Goal: Task Accomplishment & Management: Use online tool/utility

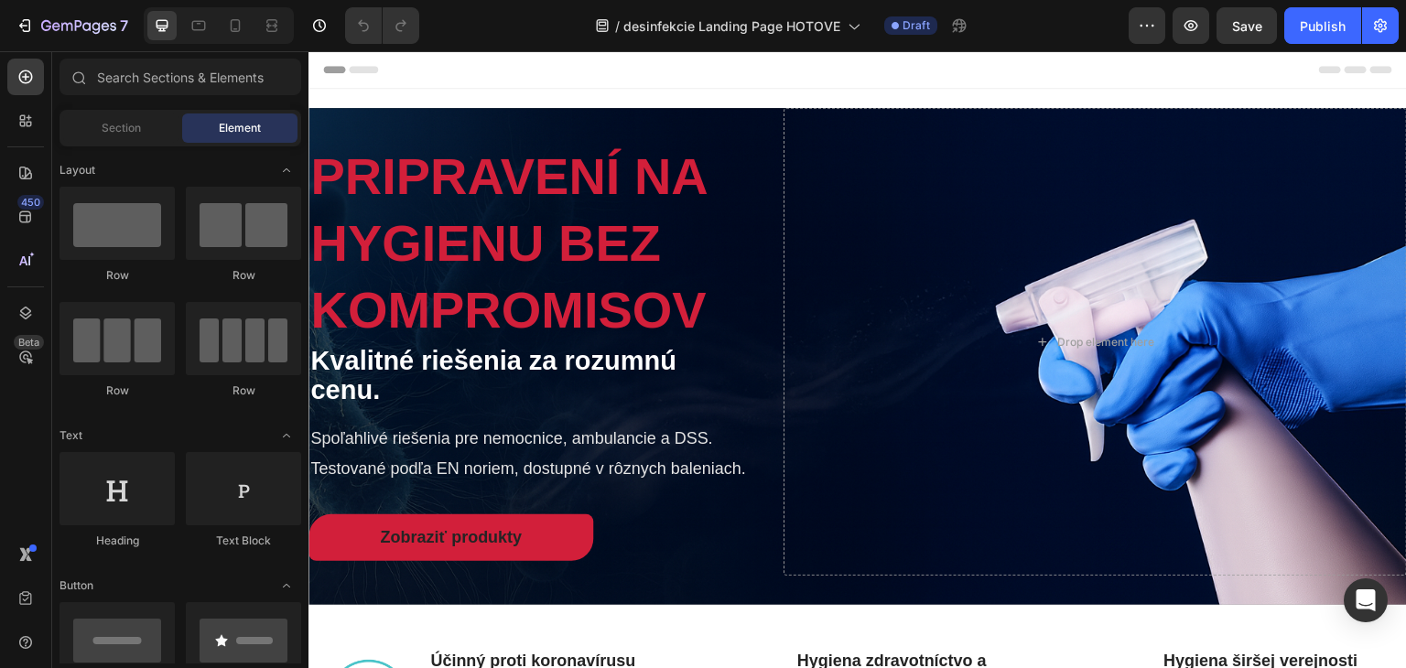
click at [187, 608] on div at bounding box center [155, 616] width 62 height 16
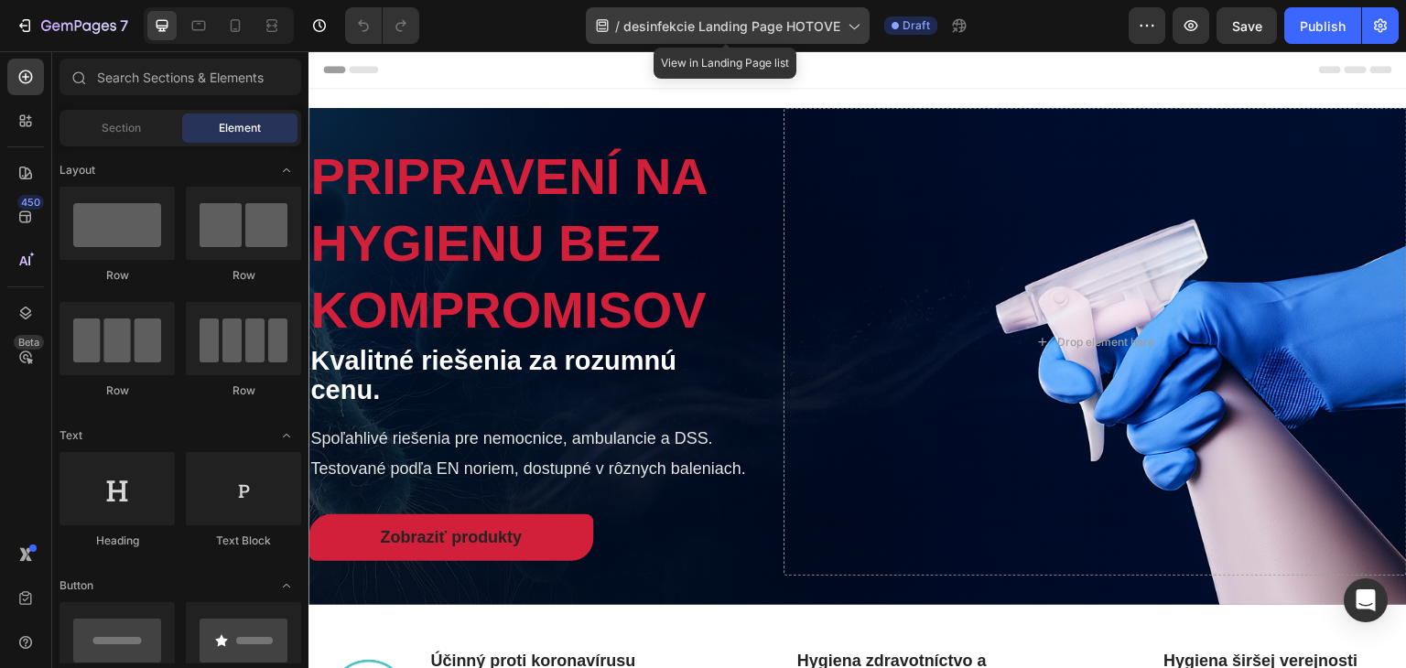
click at [758, 38] on div "/ desinfekcie Landing Page HOTOVE" at bounding box center [728, 25] width 284 height 37
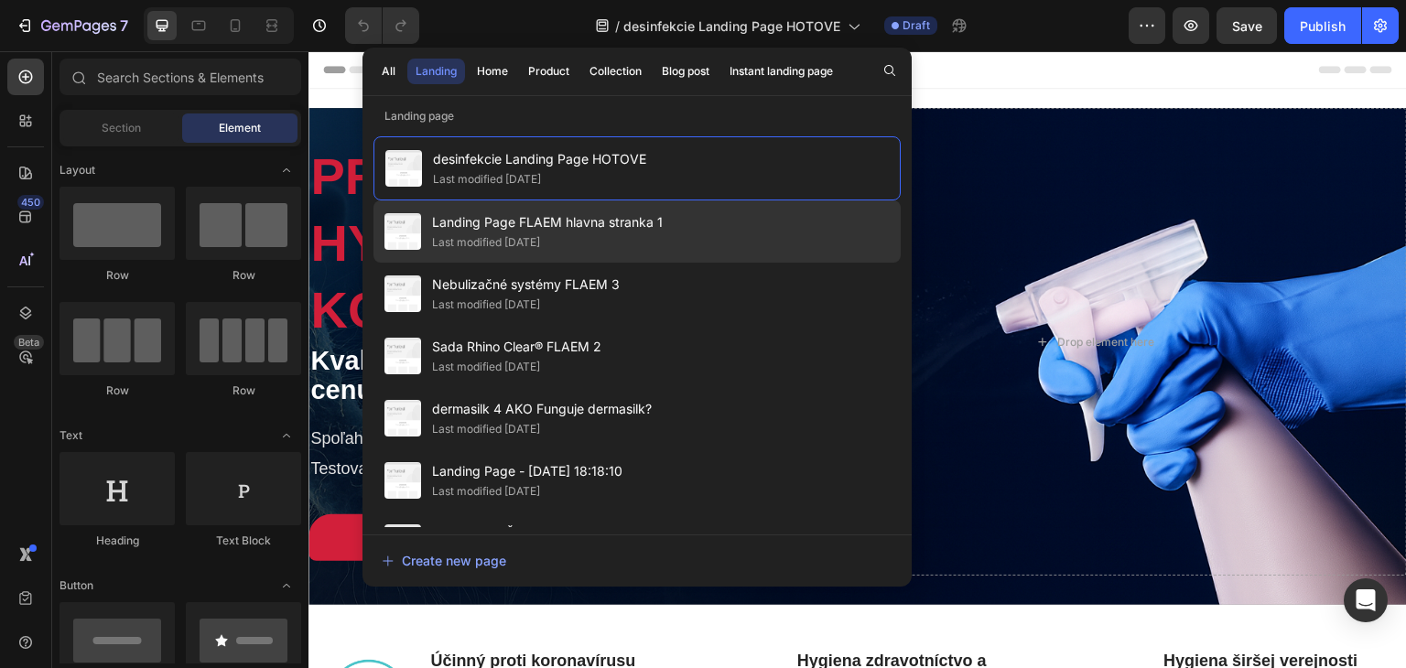
click at [597, 227] on span "Landing Page FLAEM hlavna stranka 1" at bounding box center [547, 222] width 231 height 22
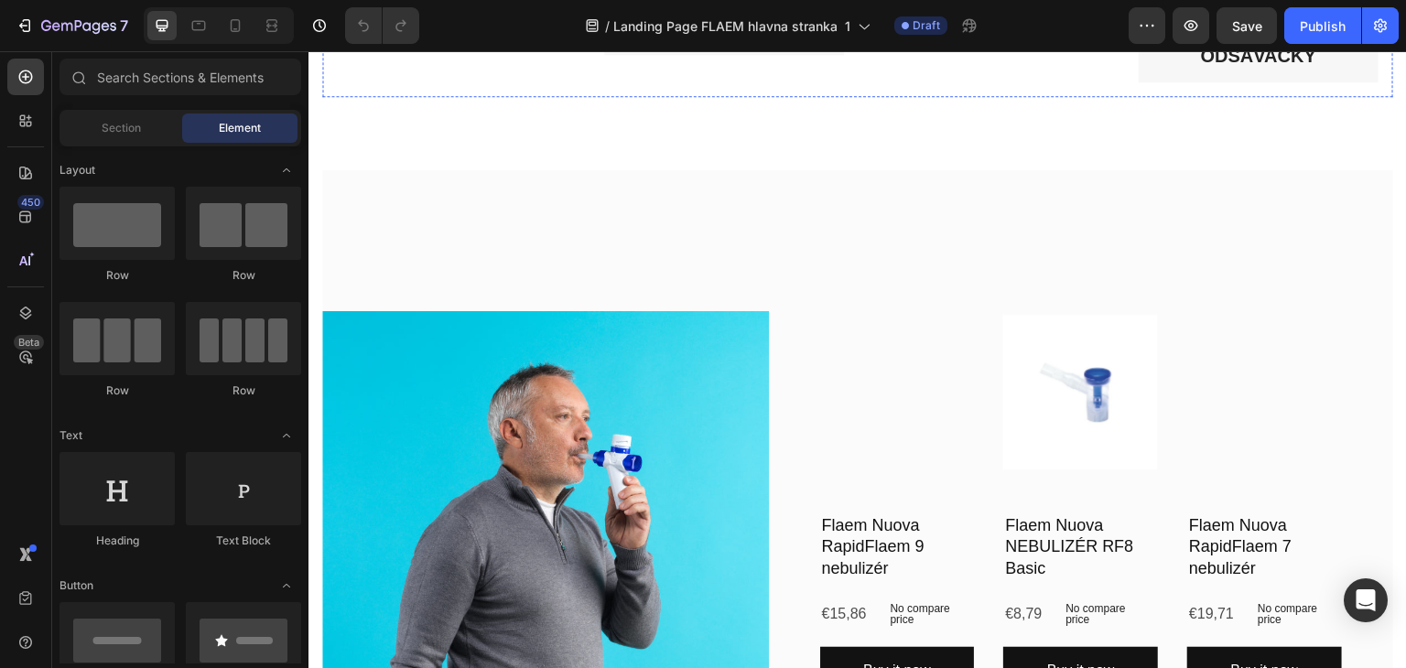
scroll to position [458, 0]
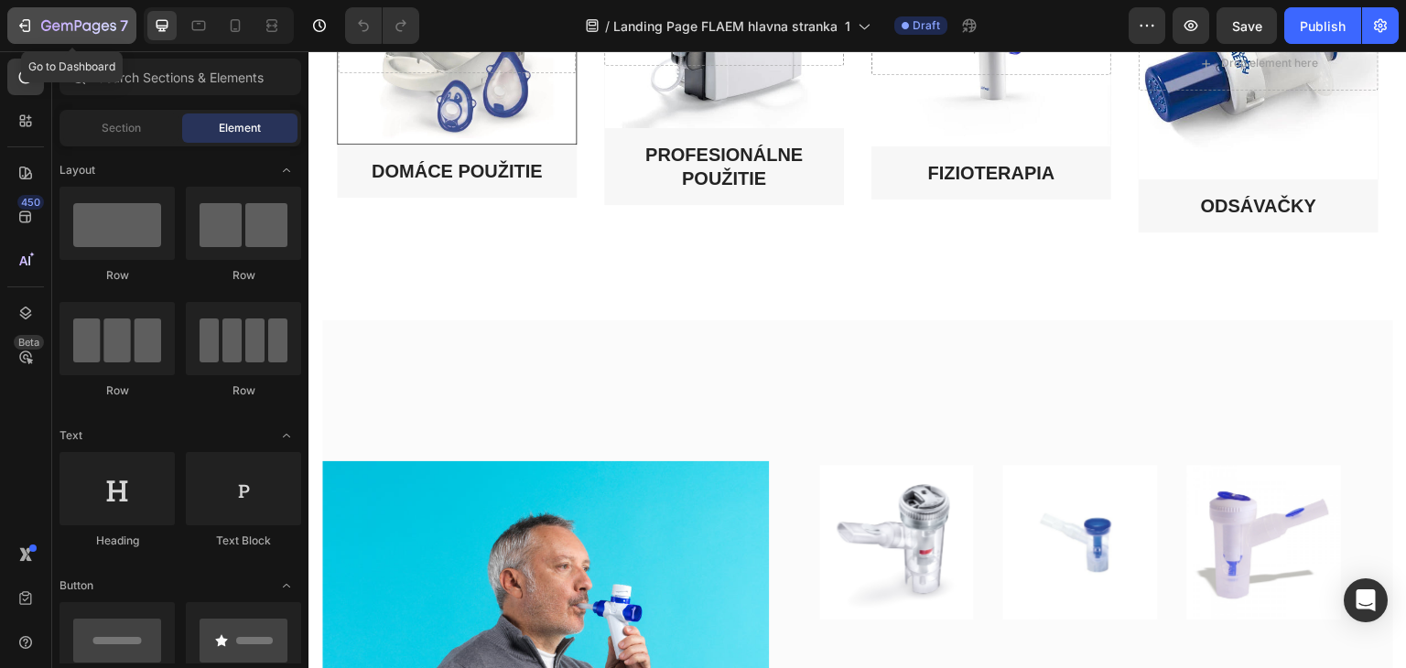
click at [92, 32] on icon "button" at bounding box center [78, 27] width 75 height 16
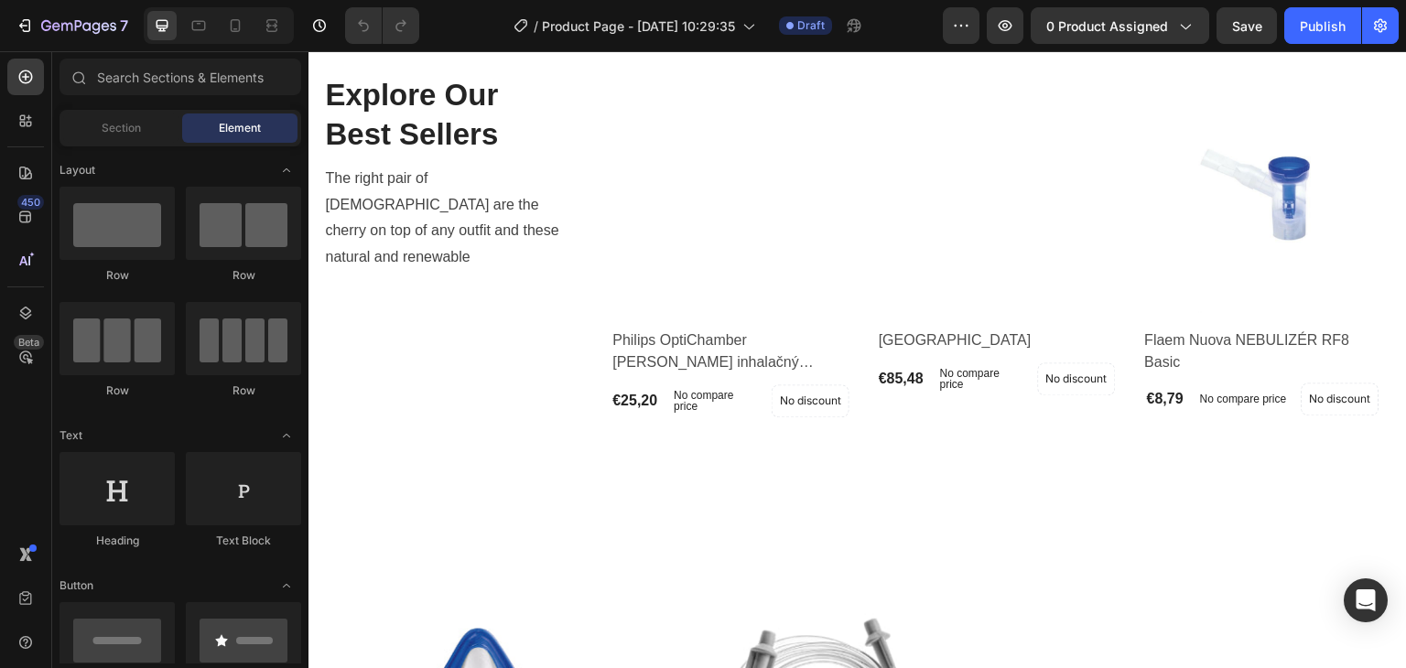
scroll to position [2380, 0]
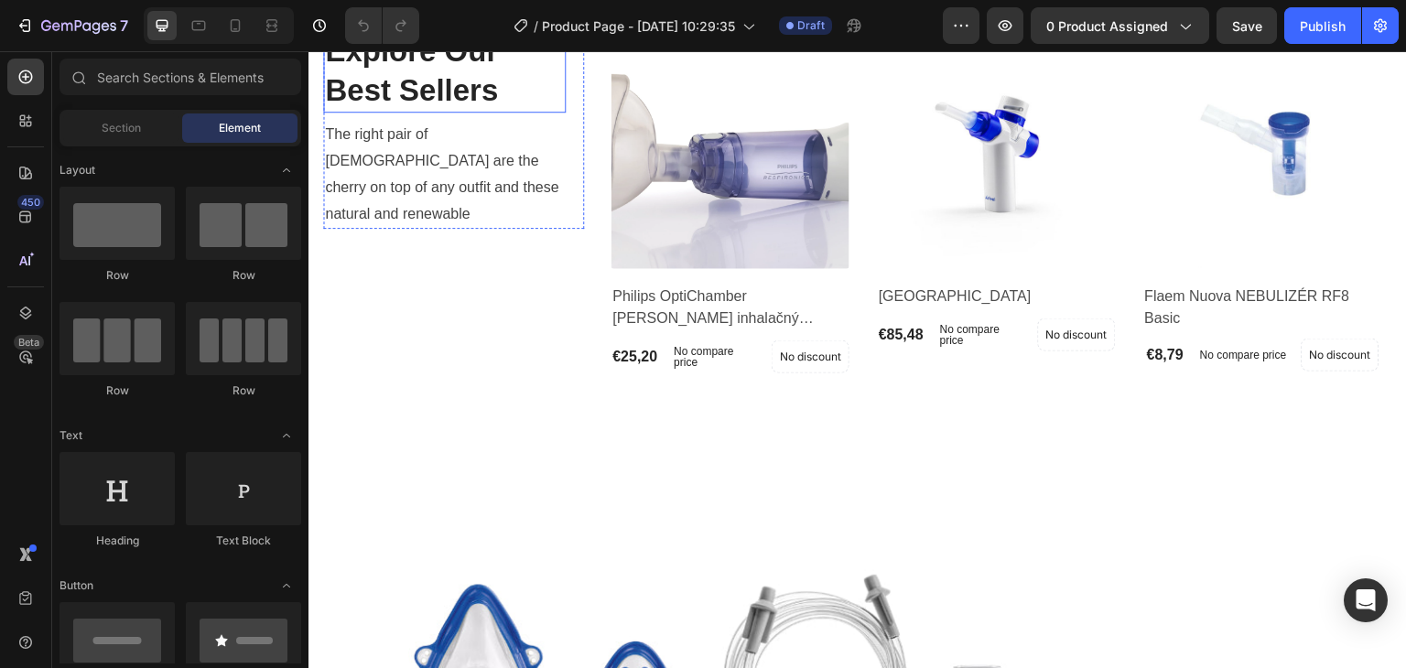
click at [421, 111] on p "Explore Our Best Sellers" at bounding box center [444, 71] width 239 height 79
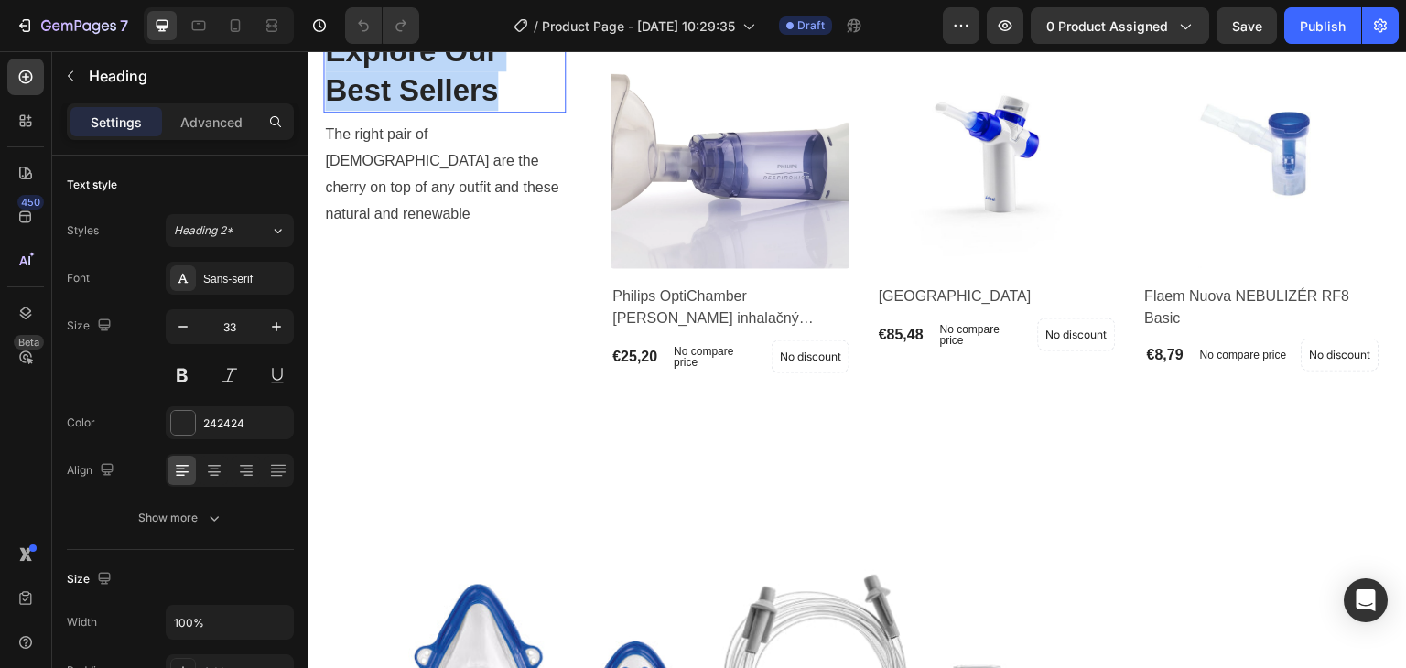
click at [421, 111] on p "Explore Our Best Sellers" at bounding box center [444, 71] width 239 height 79
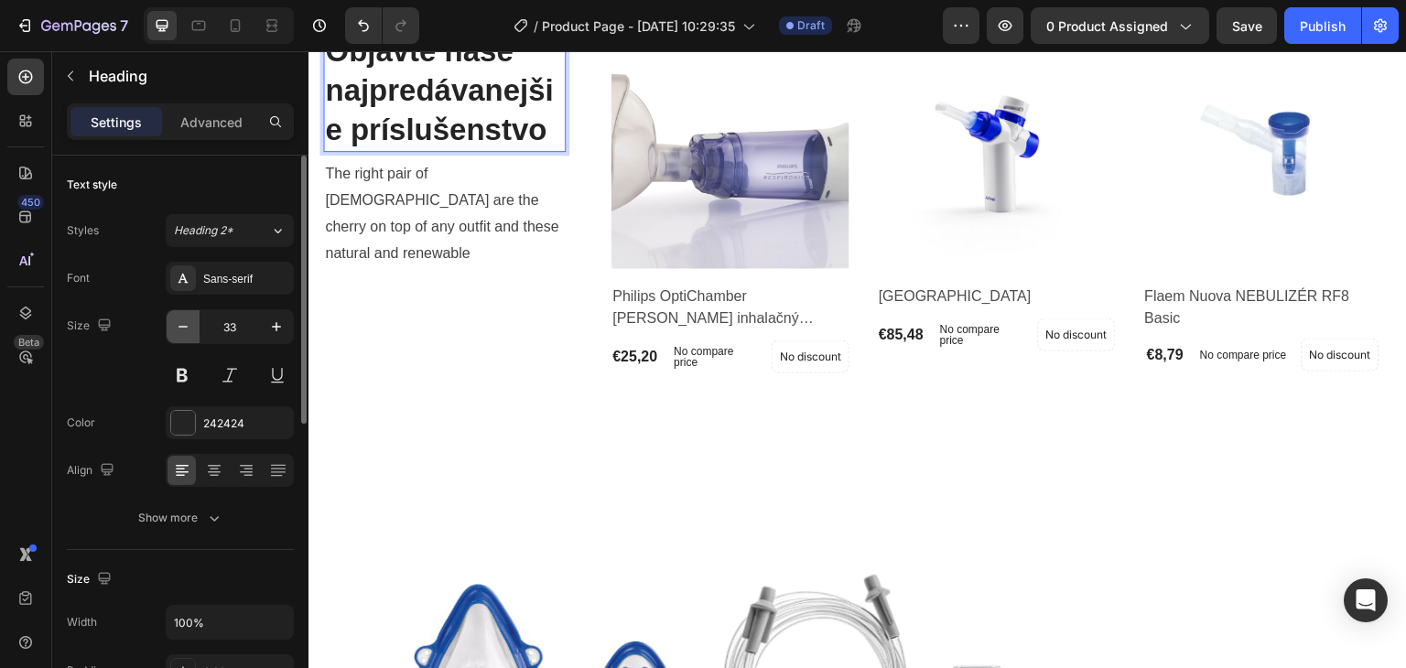
click at [176, 333] on icon "button" at bounding box center [183, 327] width 18 height 18
type input "31"
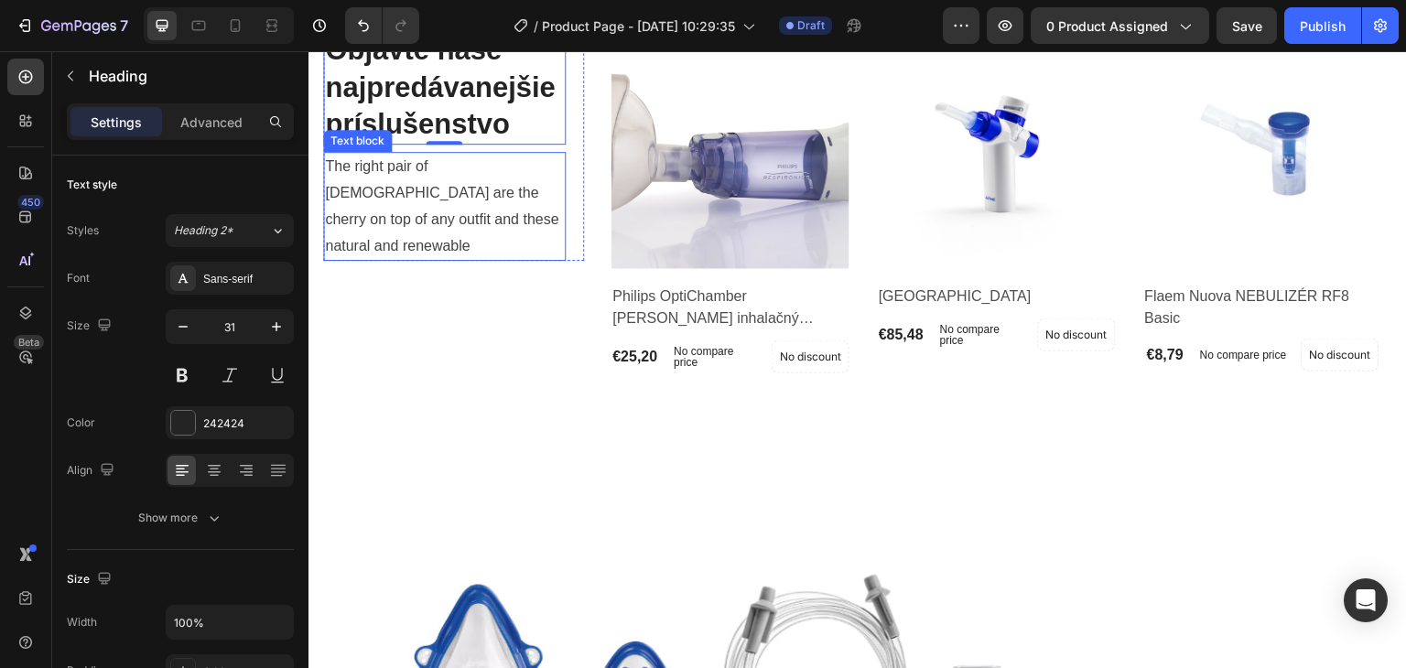
click at [332, 259] on p "The right pair of sunnies are the cherry on top of any outfit and these natural…" at bounding box center [444, 206] width 239 height 105
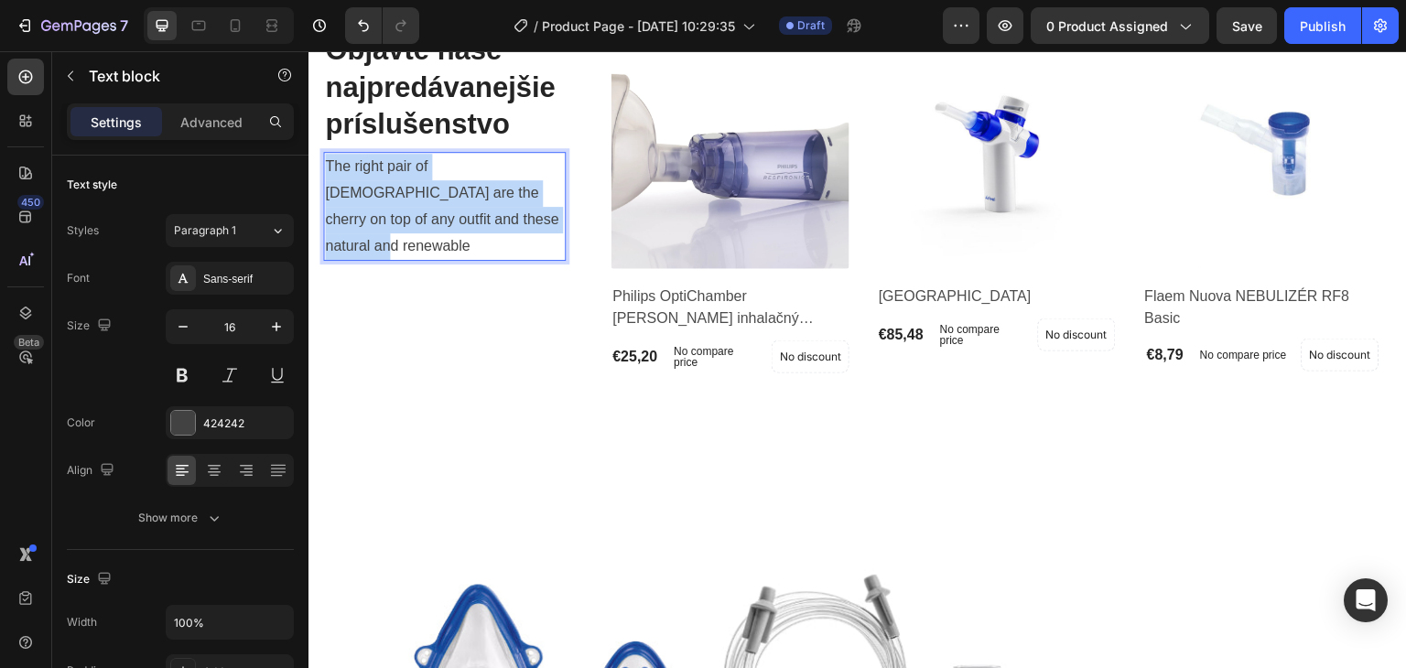
click at [332, 259] on p "The right pair of sunnies are the cherry on top of any outfit and these natural…" at bounding box center [444, 206] width 239 height 105
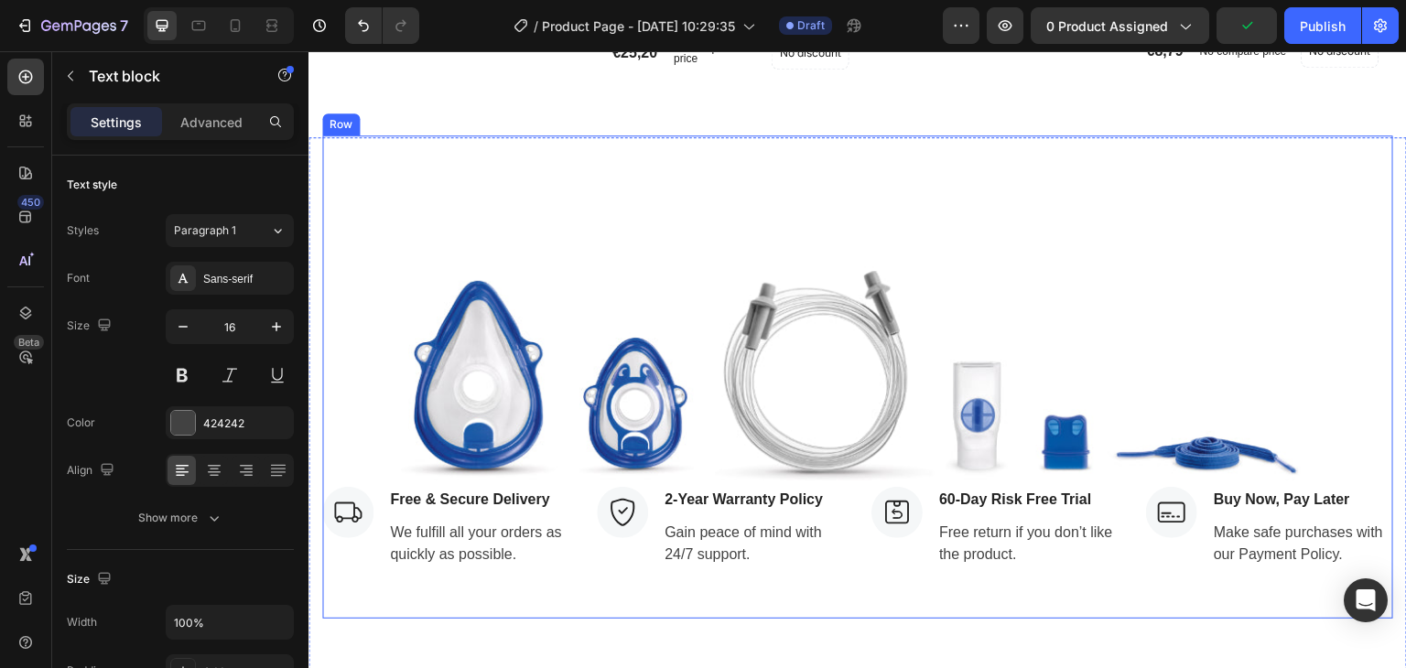
scroll to position [3021, 0]
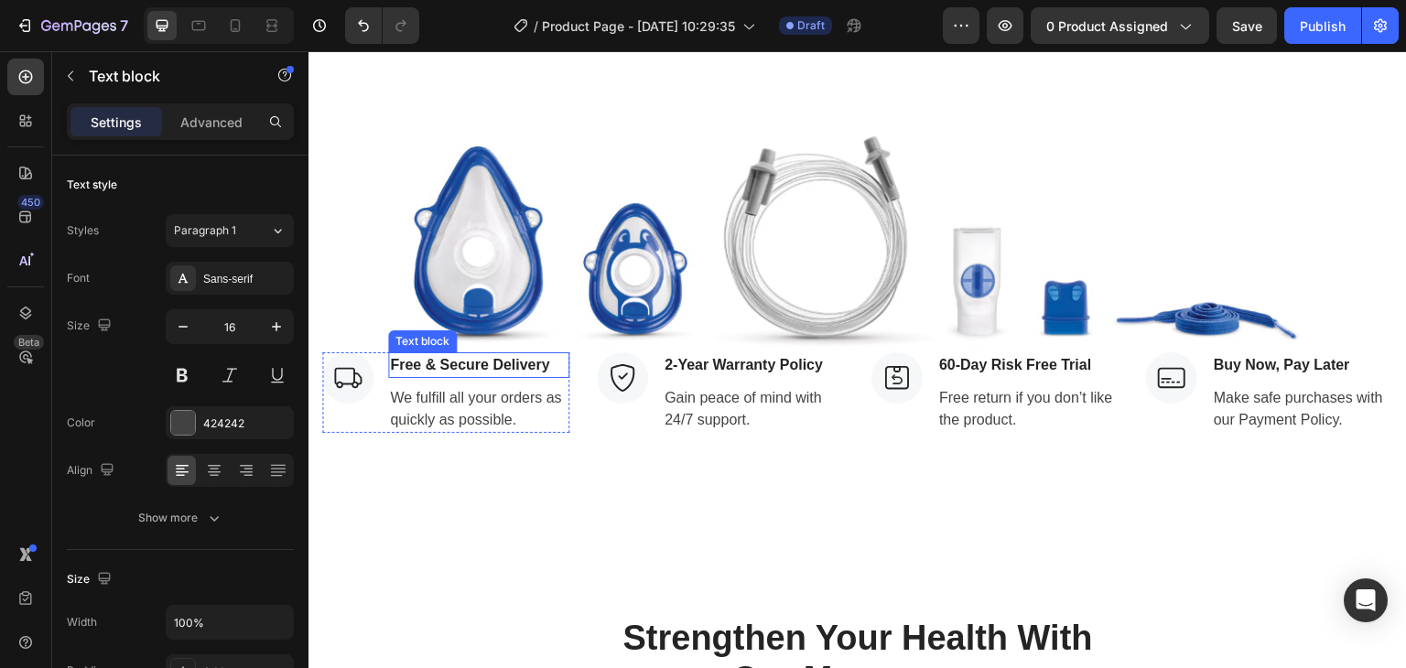
click at [399, 364] on p "Free & Secure Delivery" at bounding box center [479, 365] width 178 height 22
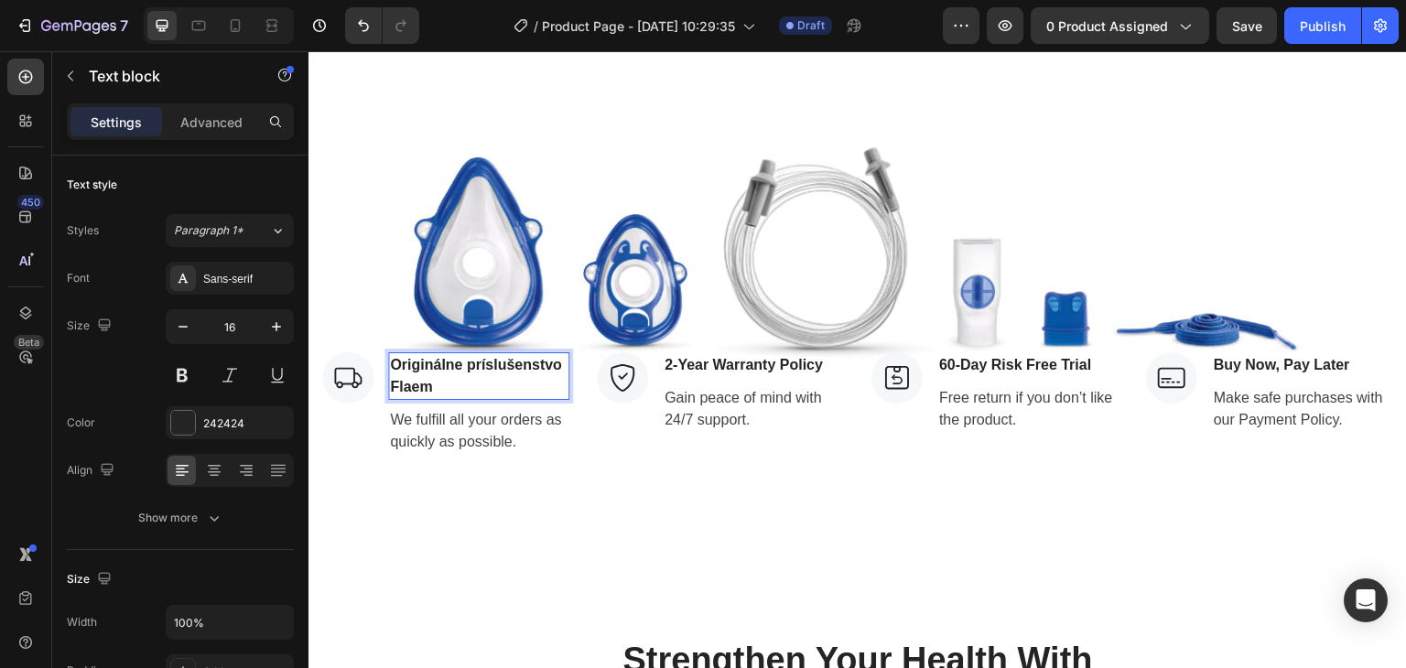
click at [433, 386] on p "Originálne príslušenstvo Flaem" at bounding box center [479, 376] width 178 height 44
drag, startPoint x: 433, startPoint y: 386, endPoint x: 366, endPoint y: 359, distance: 72.2
click at [366, 359] on div "Image Originálne príslušenstvo Flaem Text block 8 We fulfill all your orders as…" at bounding box center [445, 403] width 247 height 103
click at [670, 359] on p "2-Year Warranty Policy" at bounding box center [754, 365] width 178 height 22
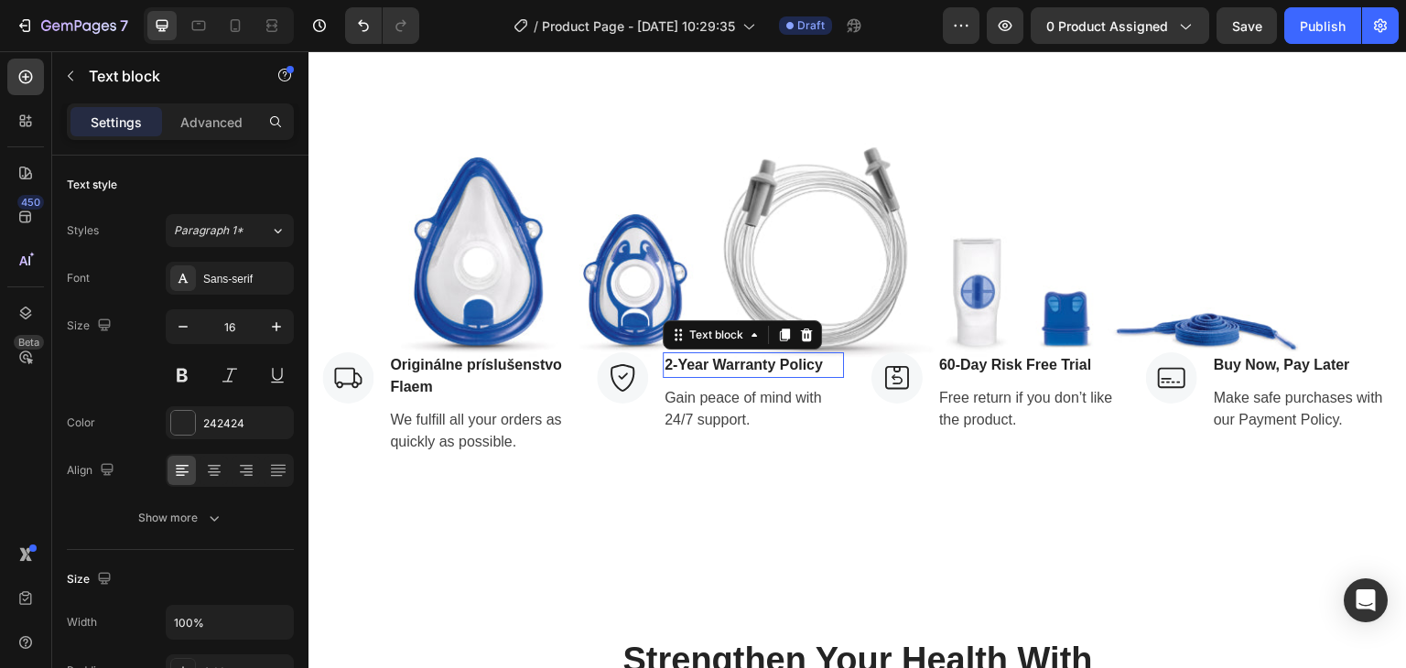
click at [670, 359] on p "2-Year Warranty Policy" at bounding box center [754, 365] width 178 height 22
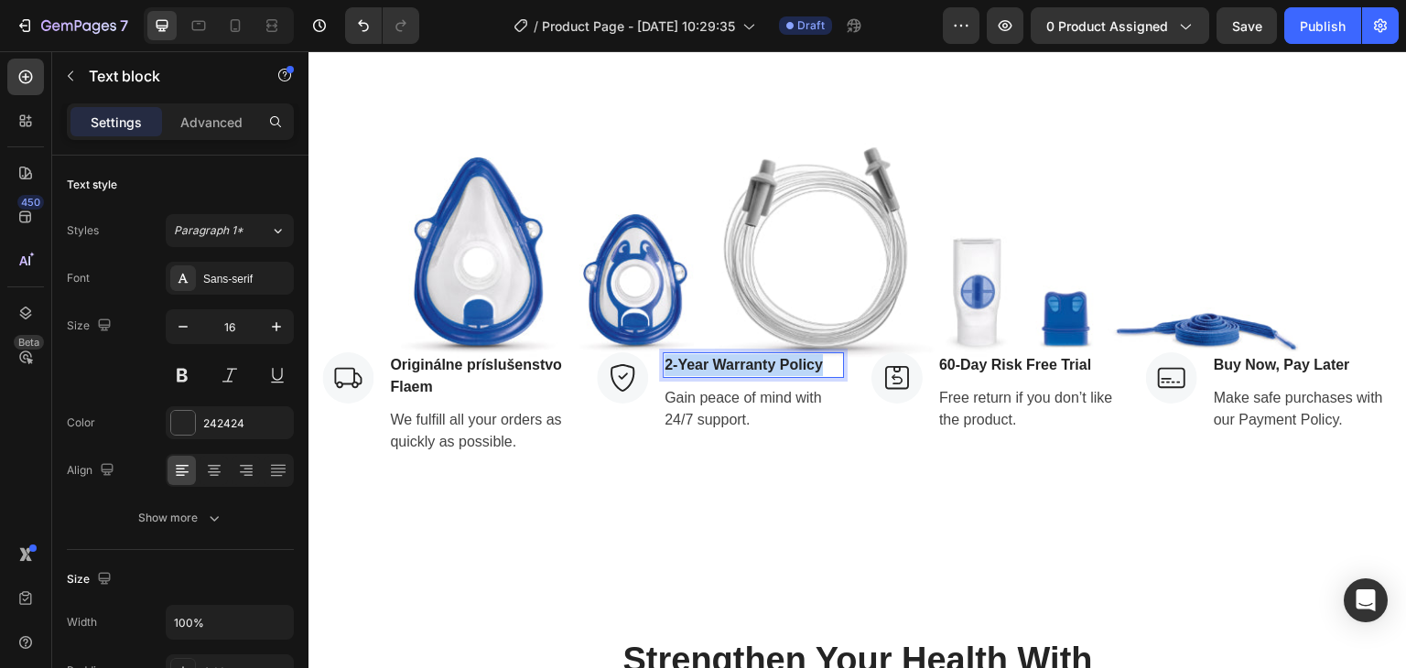
click at [670, 359] on p "2-Year Warranty Policy" at bounding box center [754, 365] width 178 height 22
click at [942, 358] on p "60-Day Risk Free Trial" at bounding box center [1028, 365] width 178 height 22
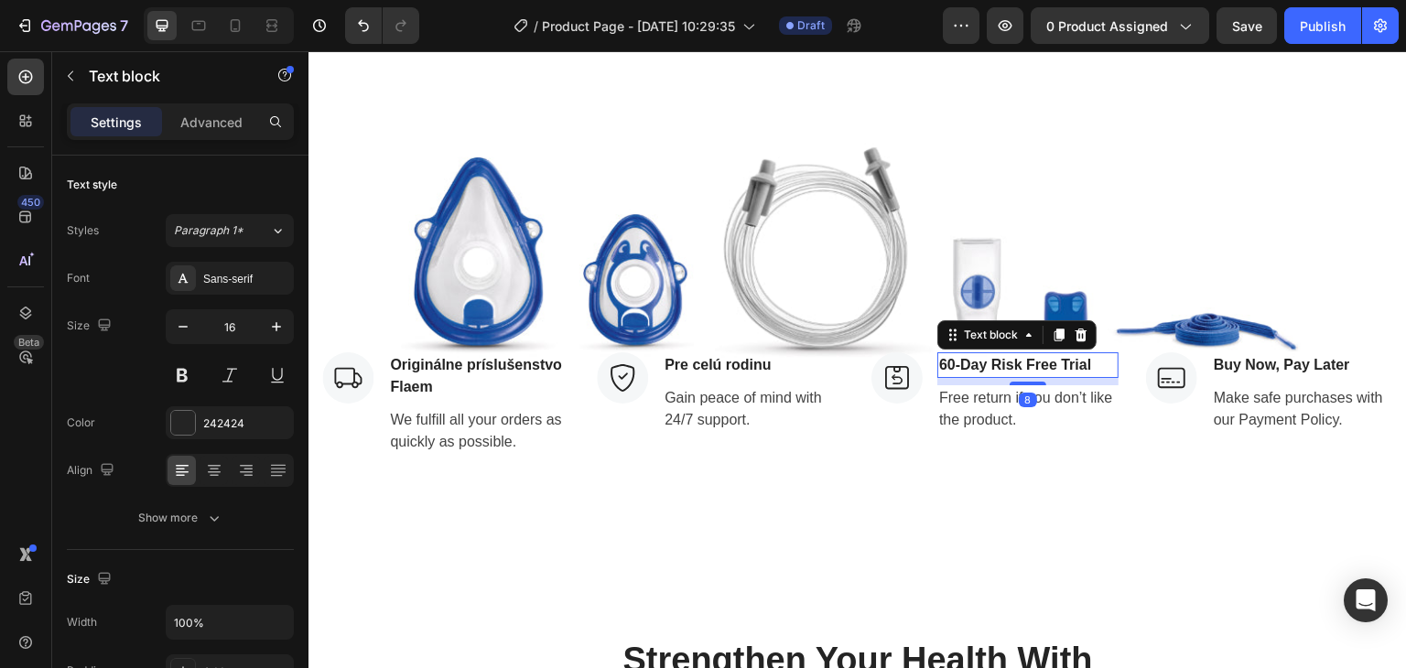
click at [942, 358] on p "60-Day Risk Free Trial" at bounding box center [1028, 365] width 178 height 22
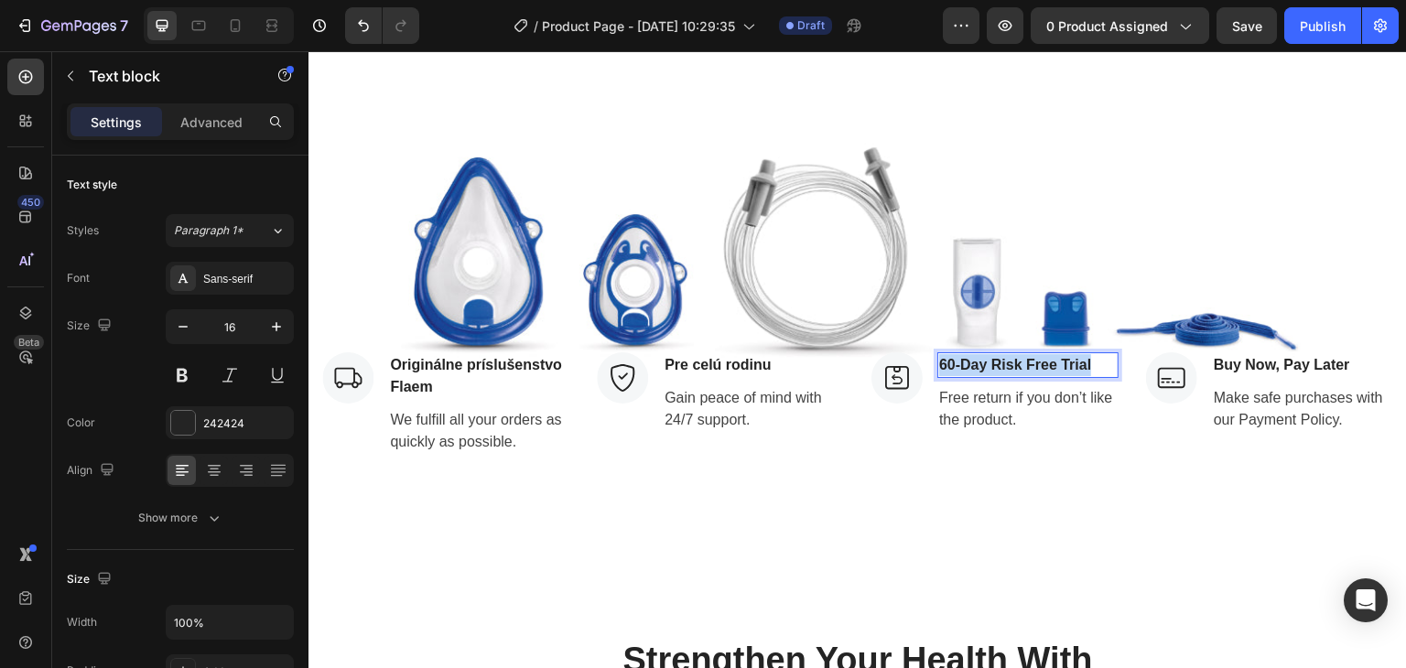
click at [942, 358] on p "60-Day Risk Free Trial" at bounding box center [1028, 365] width 178 height 22
click at [1214, 359] on p "Buy Now, Pay Later" at bounding box center [1303, 365] width 178 height 22
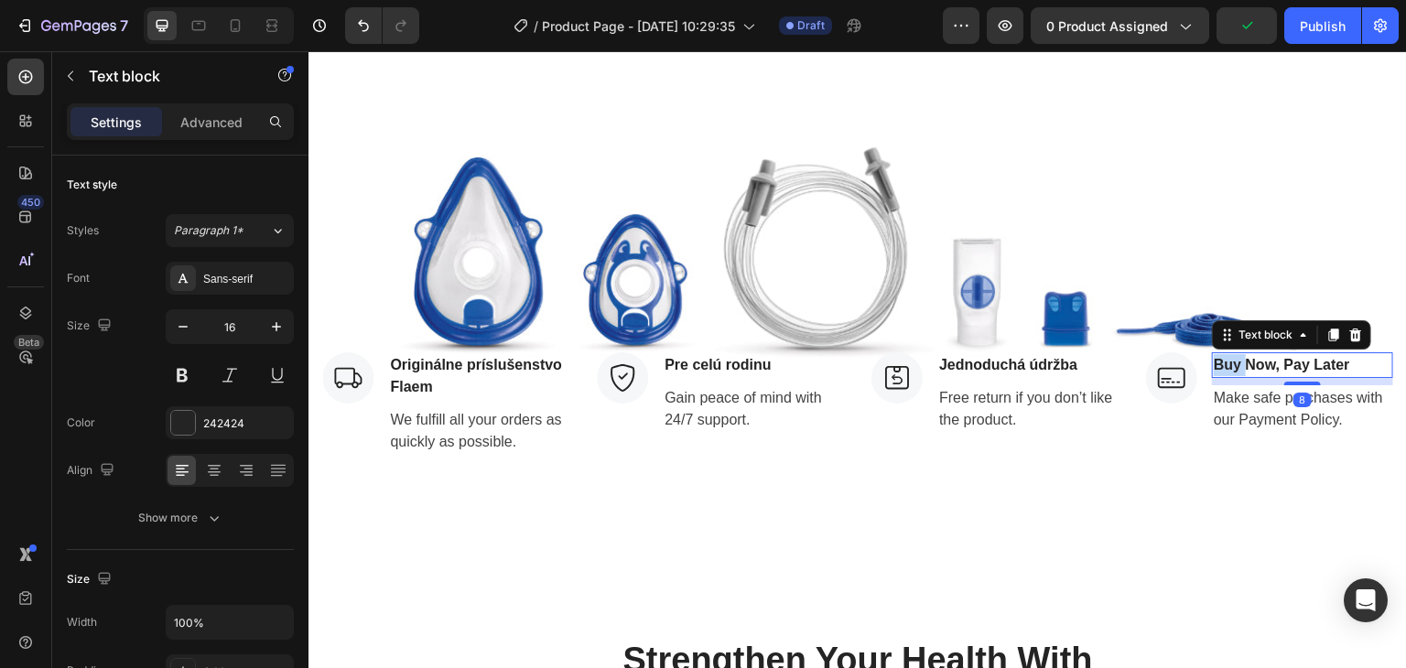
click at [1214, 359] on p "Buy Now, Pay Later" at bounding box center [1303, 365] width 178 height 22
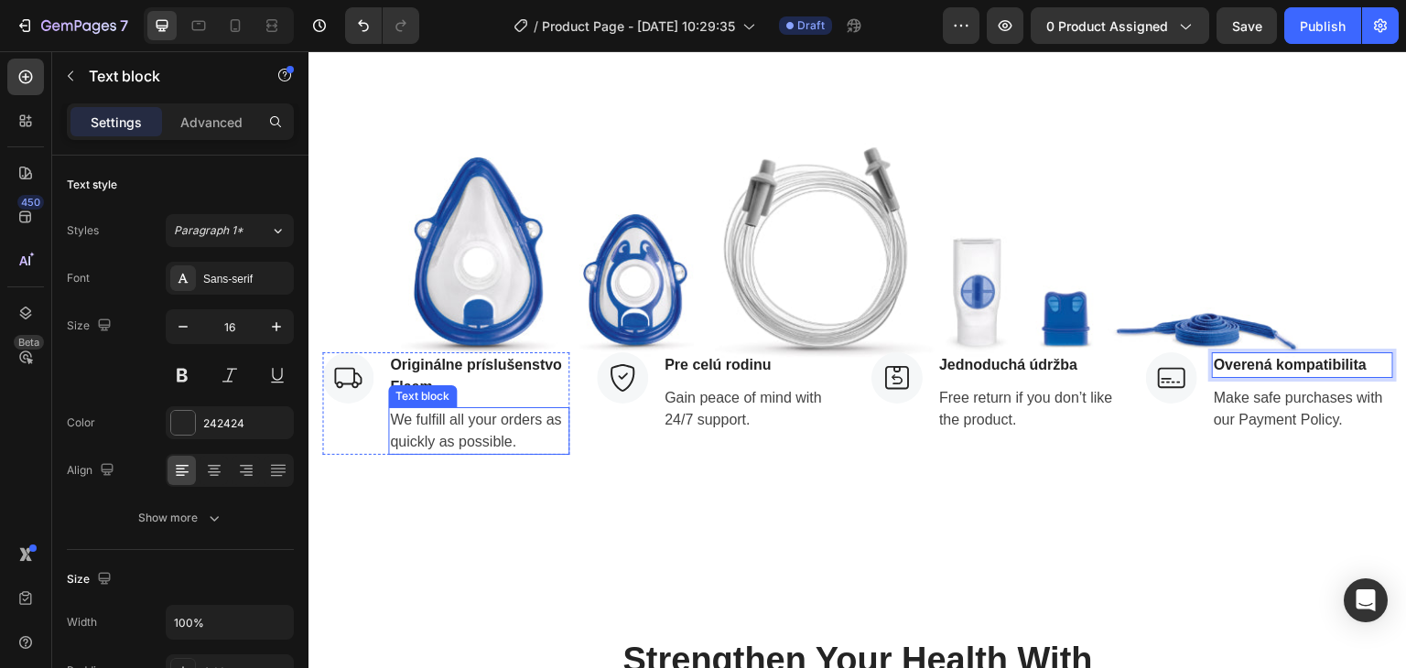
click at [401, 419] on p "We fulfill all your orders as quickly as possible." at bounding box center [479, 431] width 178 height 44
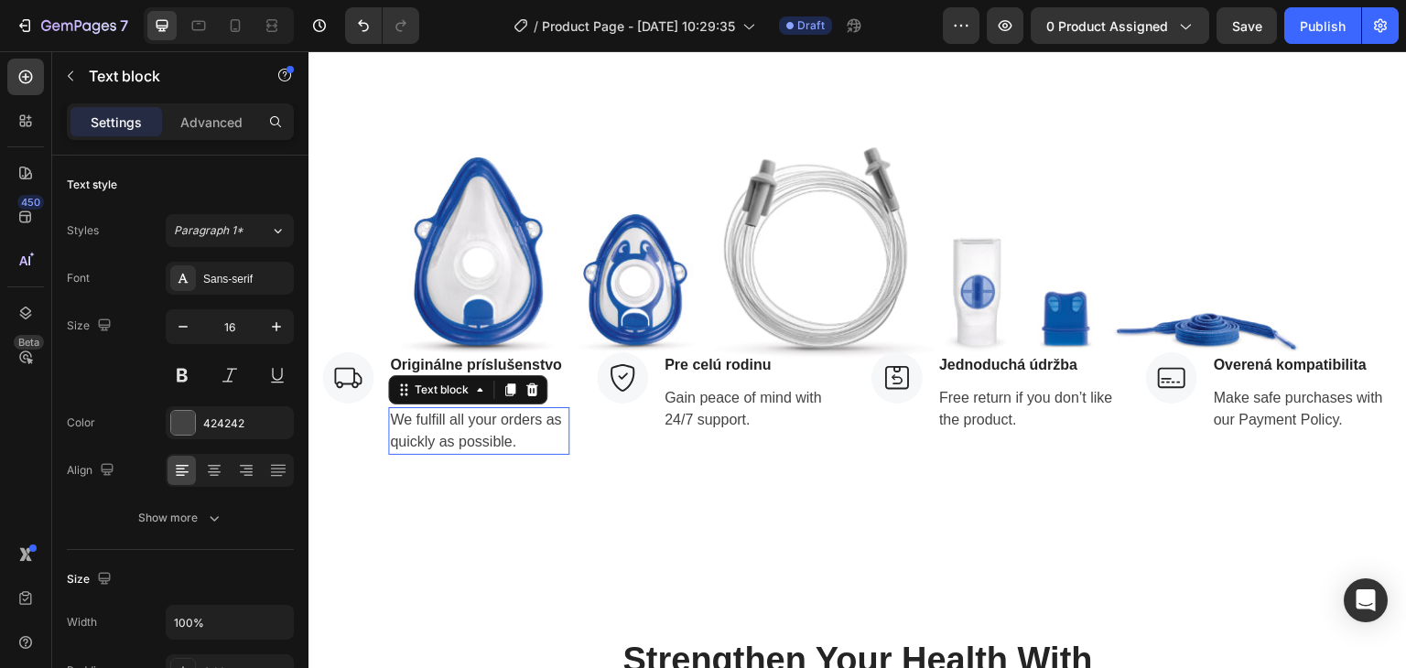
click at [401, 419] on p "We fulfill all your orders as quickly as possible." at bounding box center [479, 431] width 178 height 44
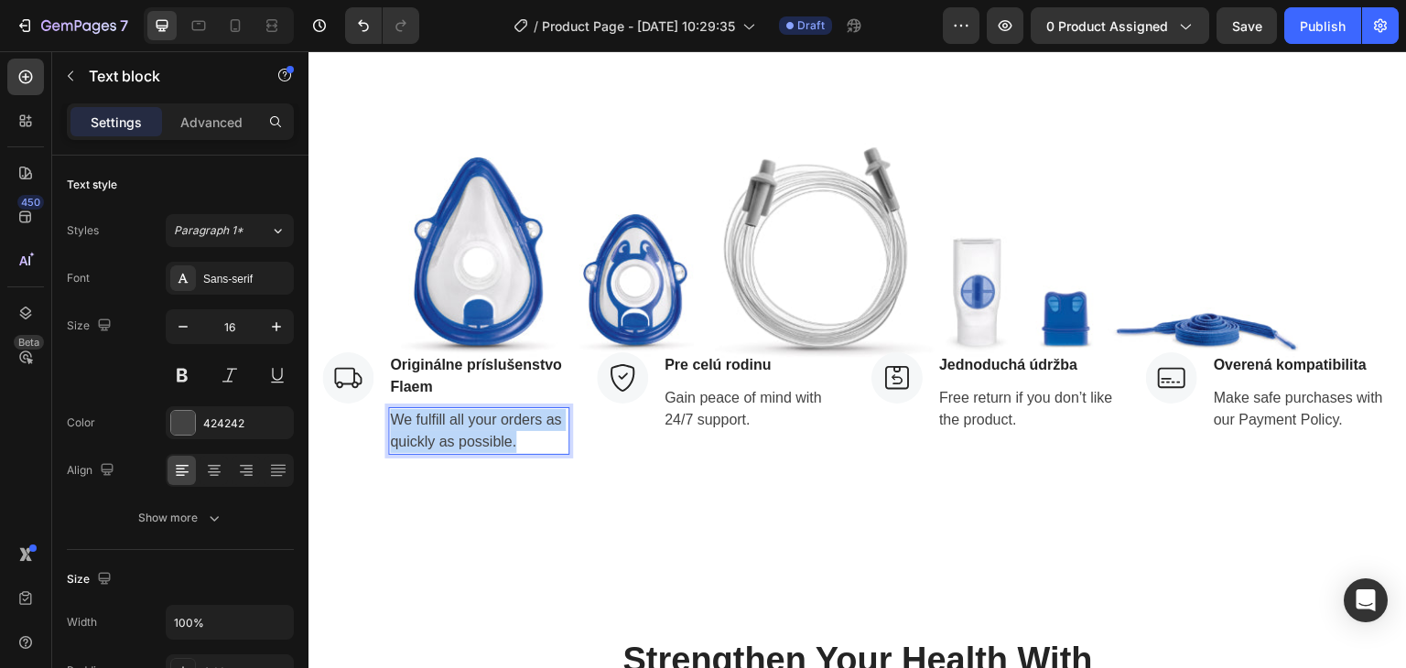
click at [401, 419] on p "We fulfill all your orders as quickly as possible." at bounding box center [479, 431] width 178 height 44
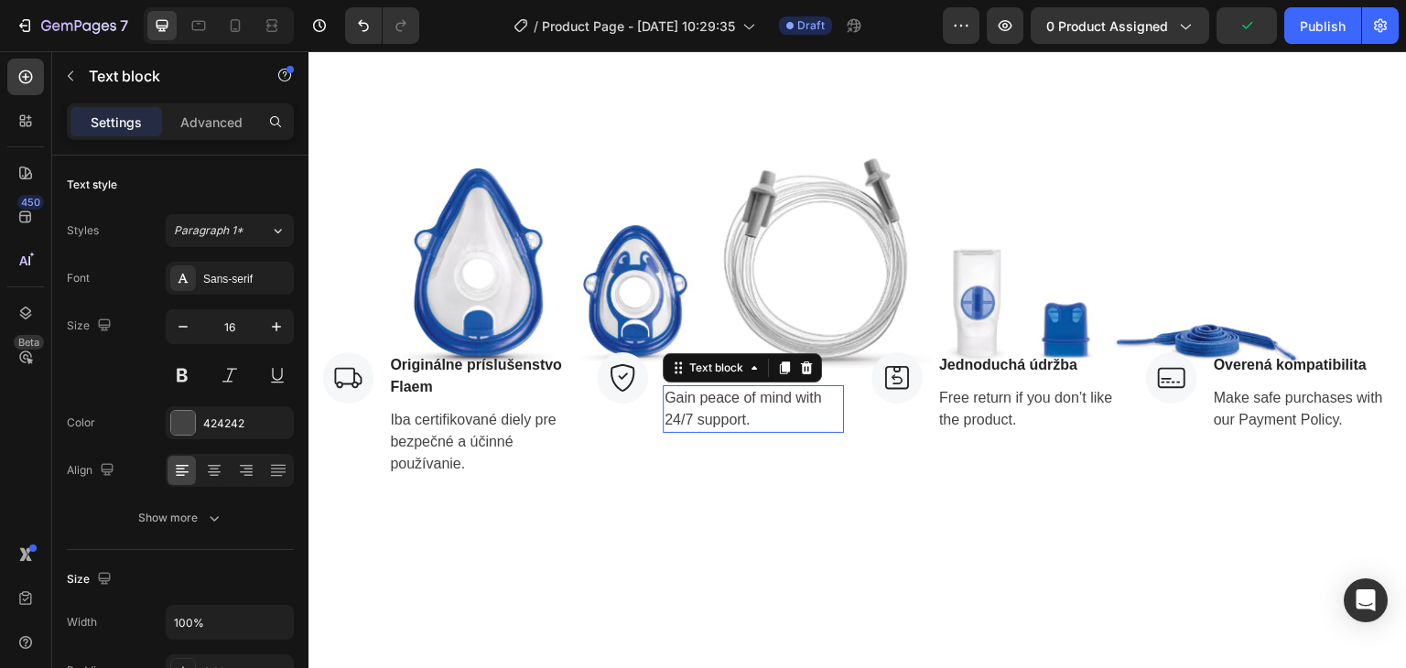
click at [671, 399] on p "Gain peace of mind with 24/7 support." at bounding box center [754, 409] width 178 height 44
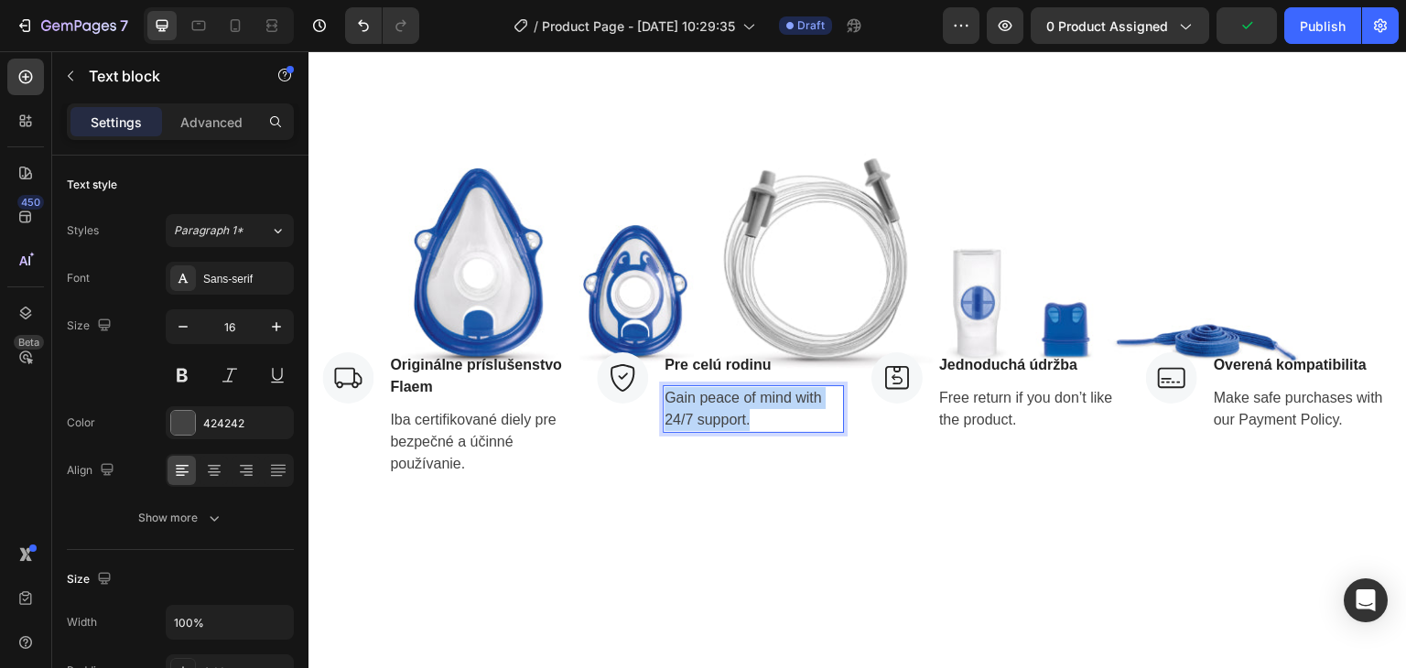
click at [671, 399] on p "Gain peace of mind with 24/7 support." at bounding box center [754, 409] width 178 height 44
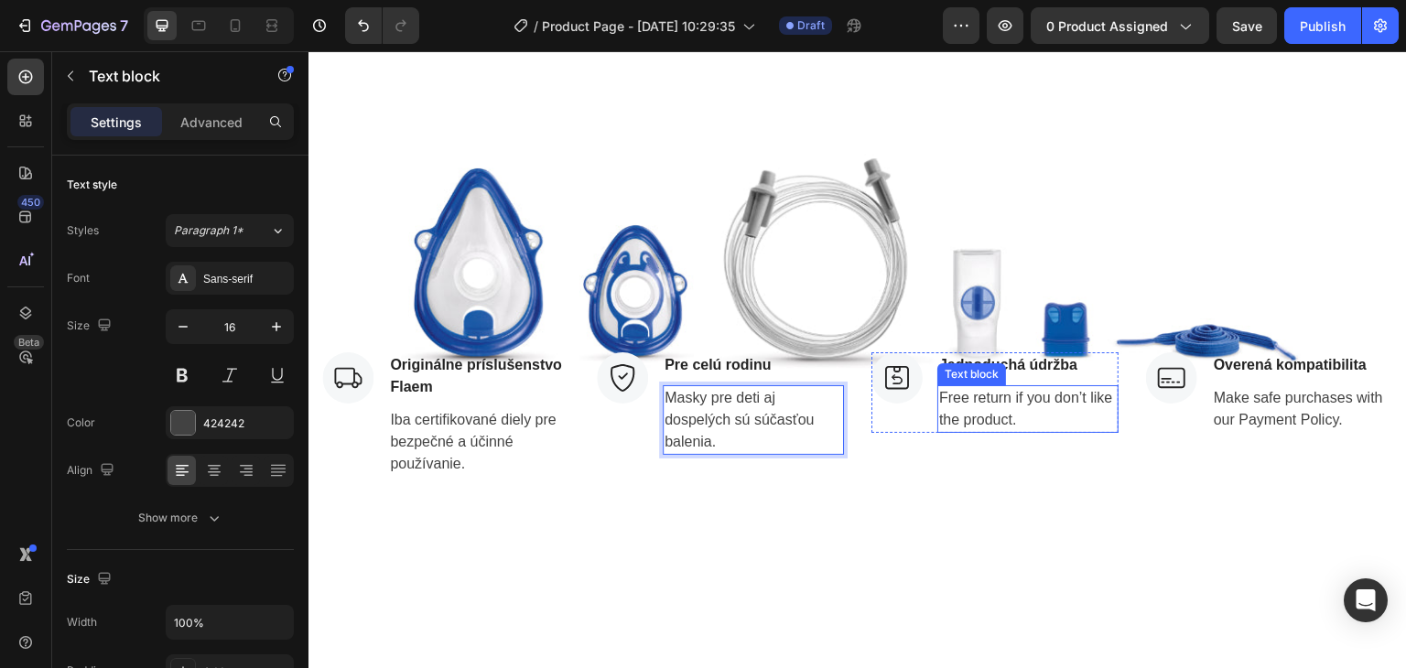
click at [951, 396] on p "Free return if you don’t like the product." at bounding box center [1028, 409] width 178 height 44
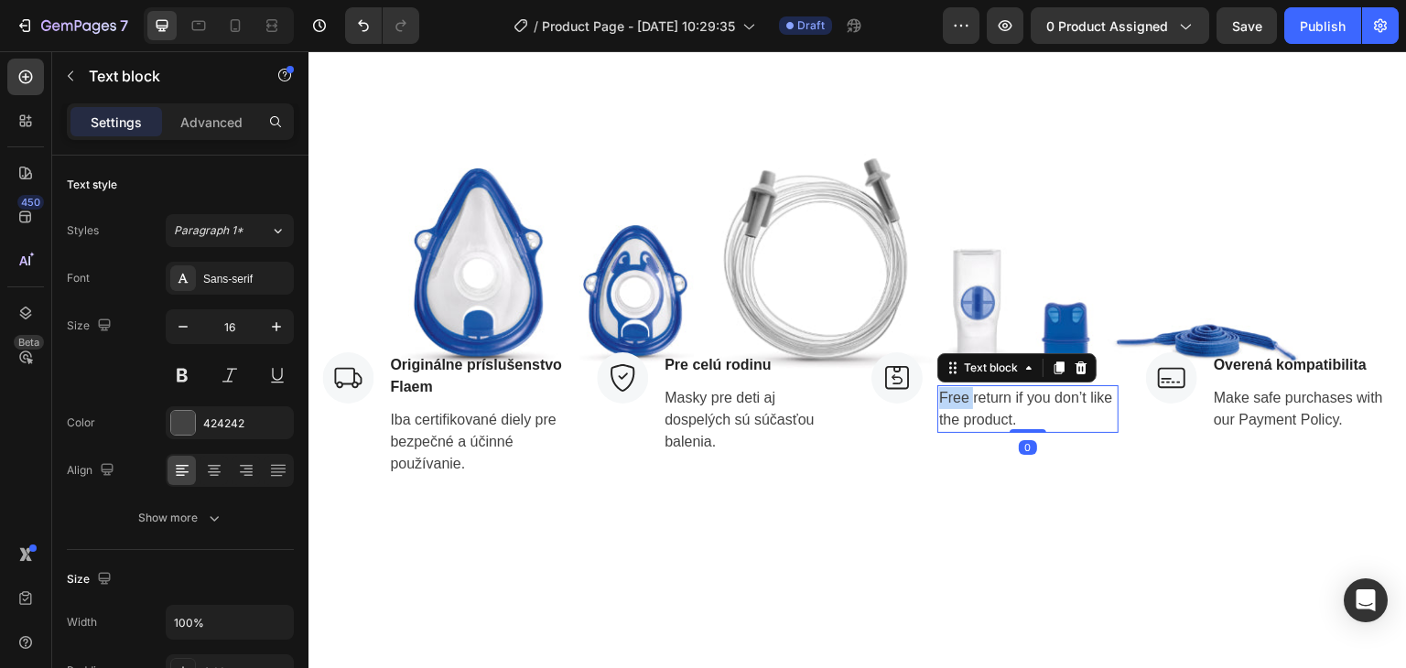
click at [951, 396] on p "Free return if you don’t like the product." at bounding box center [1028, 409] width 178 height 44
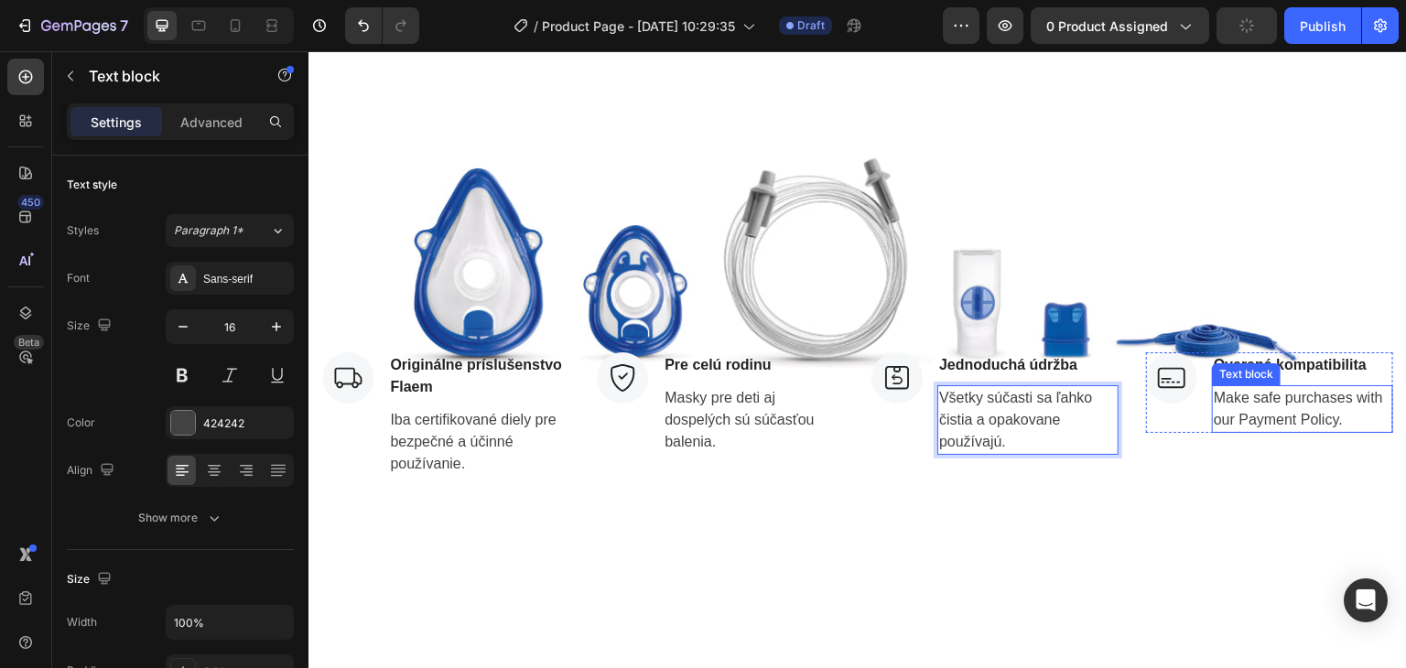
click at [1214, 406] on p "Make safe purchases with our Payment Policy." at bounding box center [1303, 409] width 178 height 44
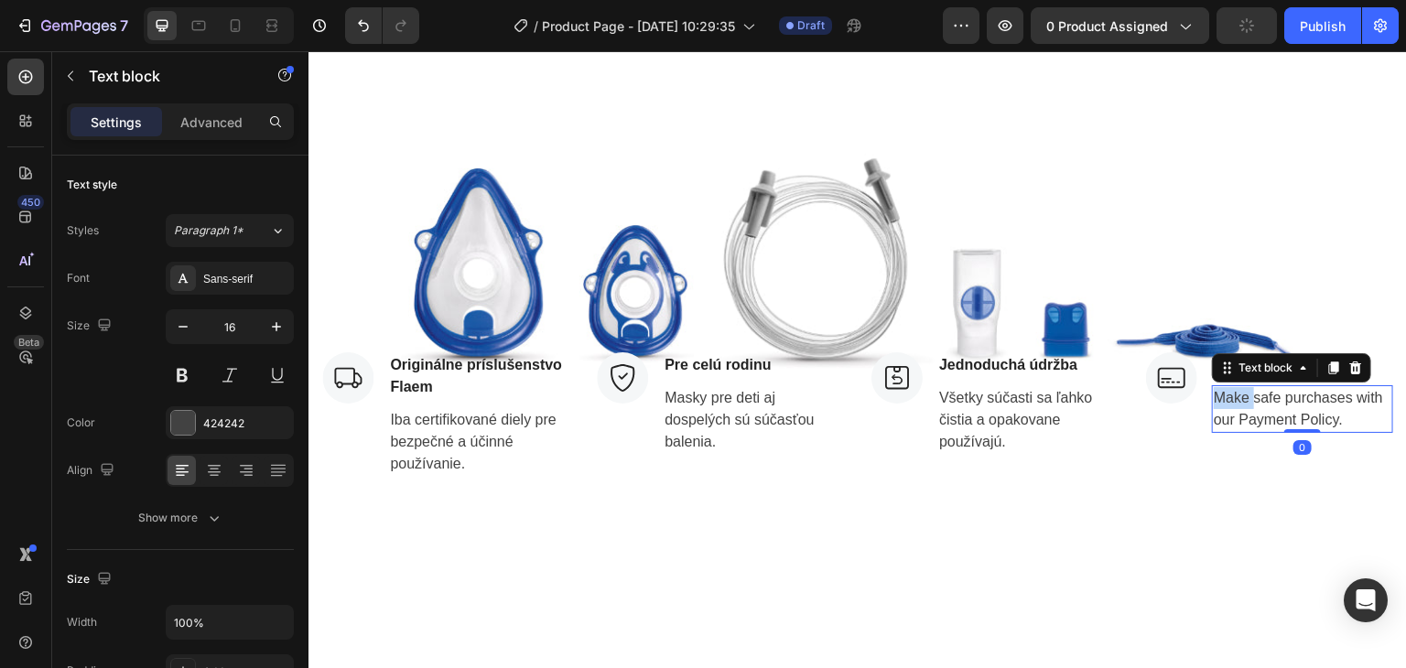
click at [1214, 406] on p "Make safe purchases with our Payment Policy." at bounding box center [1303, 409] width 178 height 44
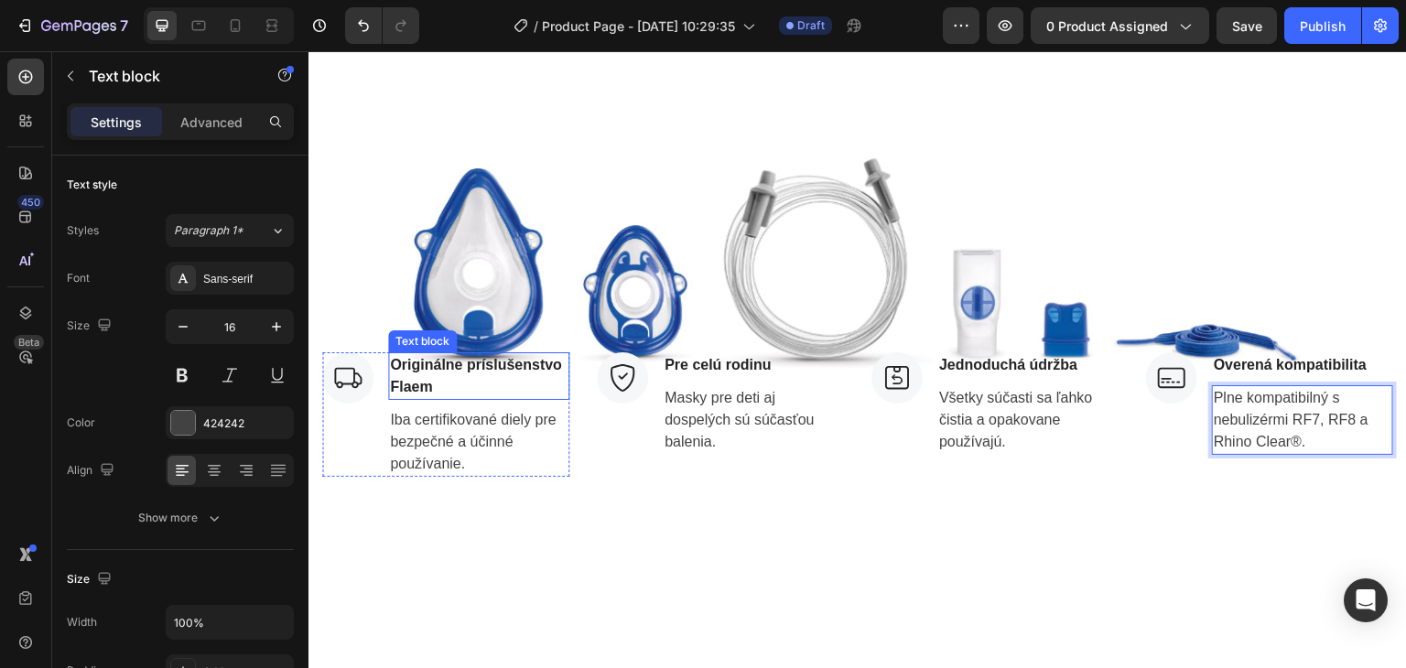
click at [517, 390] on p "Originálne príslušenstvo Flaem" at bounding box center [479, 376] width 178 height 44
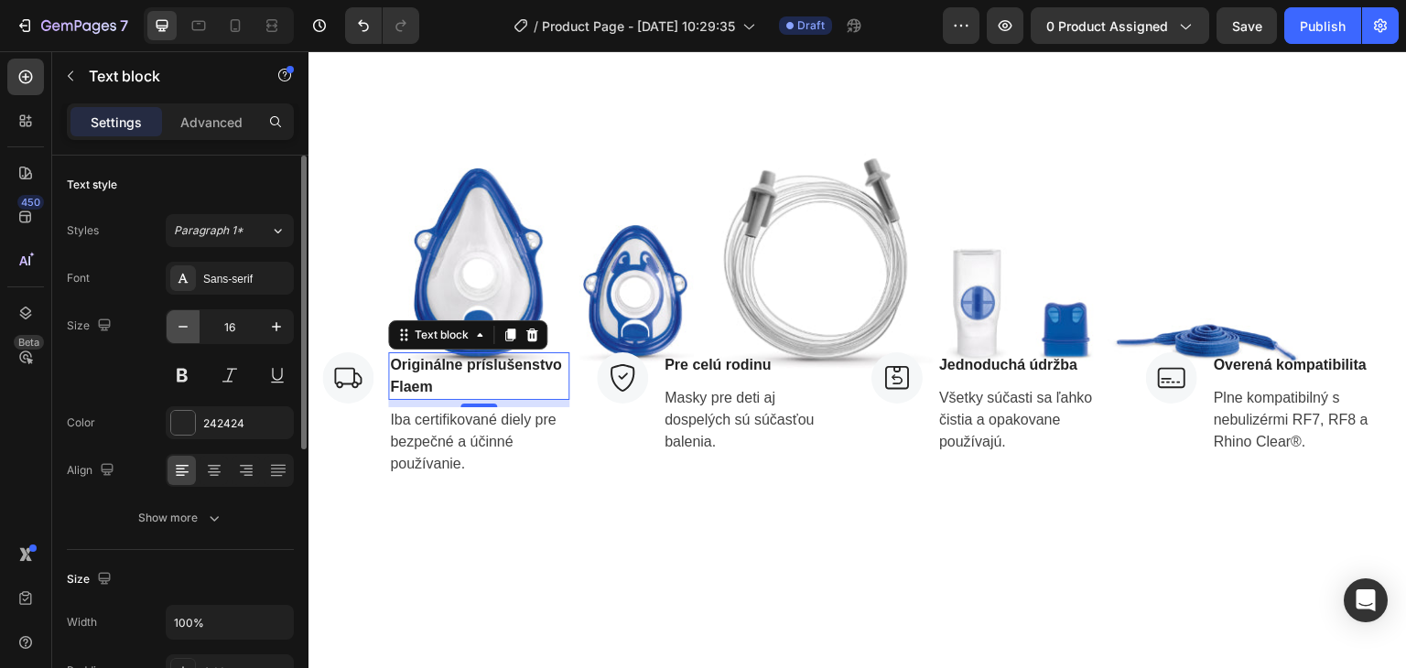
click at [178, 319] on icon "button" at bounding box center [183, 327] width 18 height 18
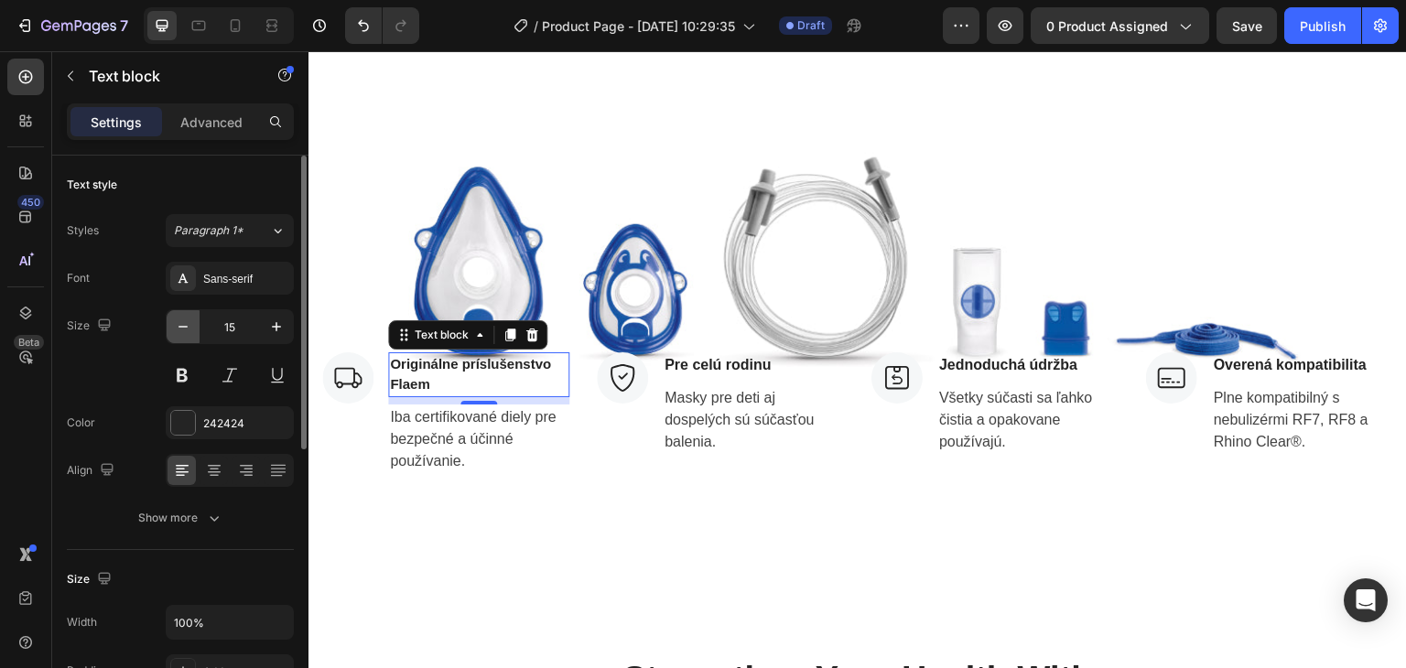
click at [178, 319] on icon "button" at bounding box center [183, 327] width 18 height 18
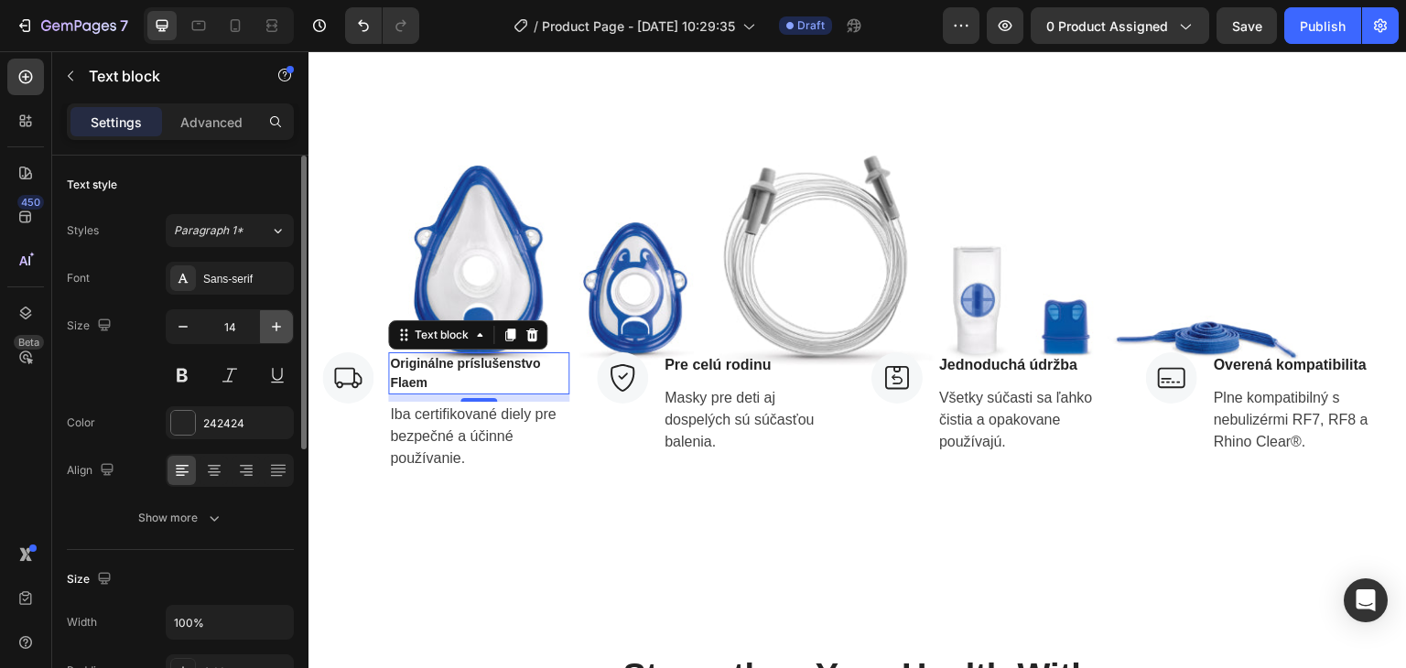
click at [275, 329] on icon "button" at bounding box center [276, 327] width 18 height 18
click at [275, 330] on icon "button" at bounding box center [276, 327] width 18 height 18
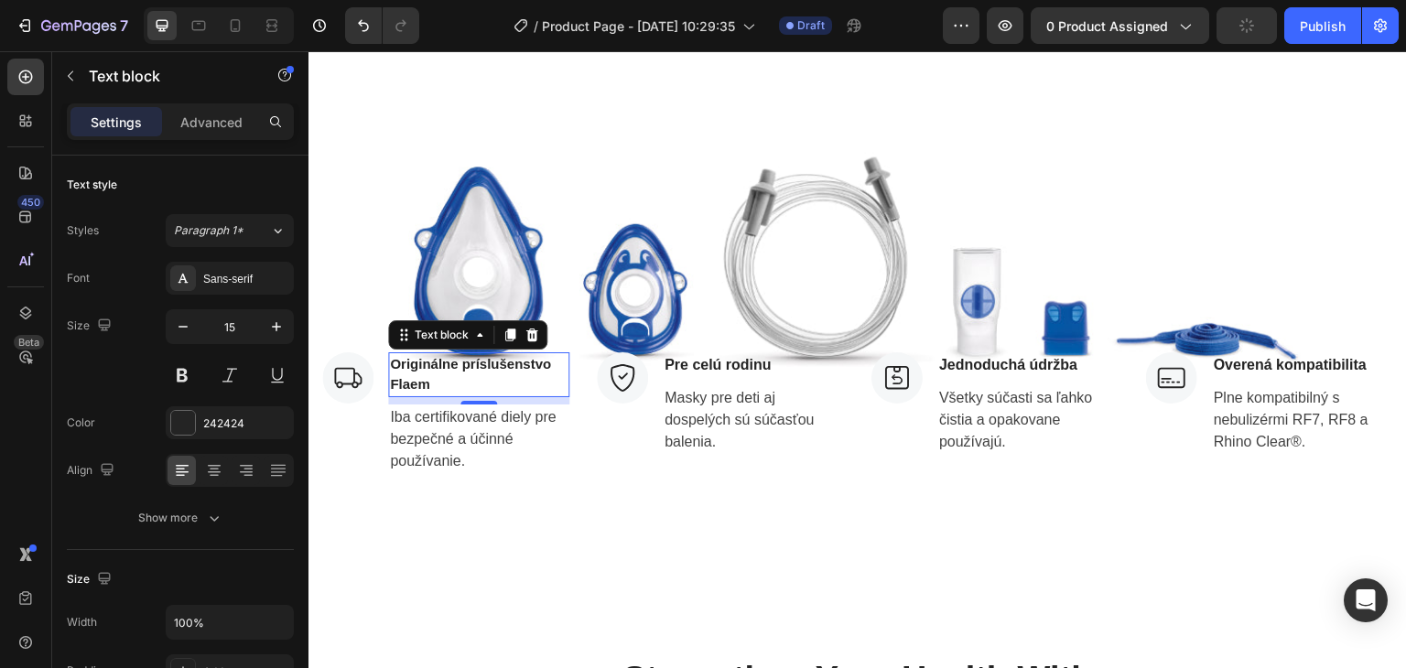
type input "16"
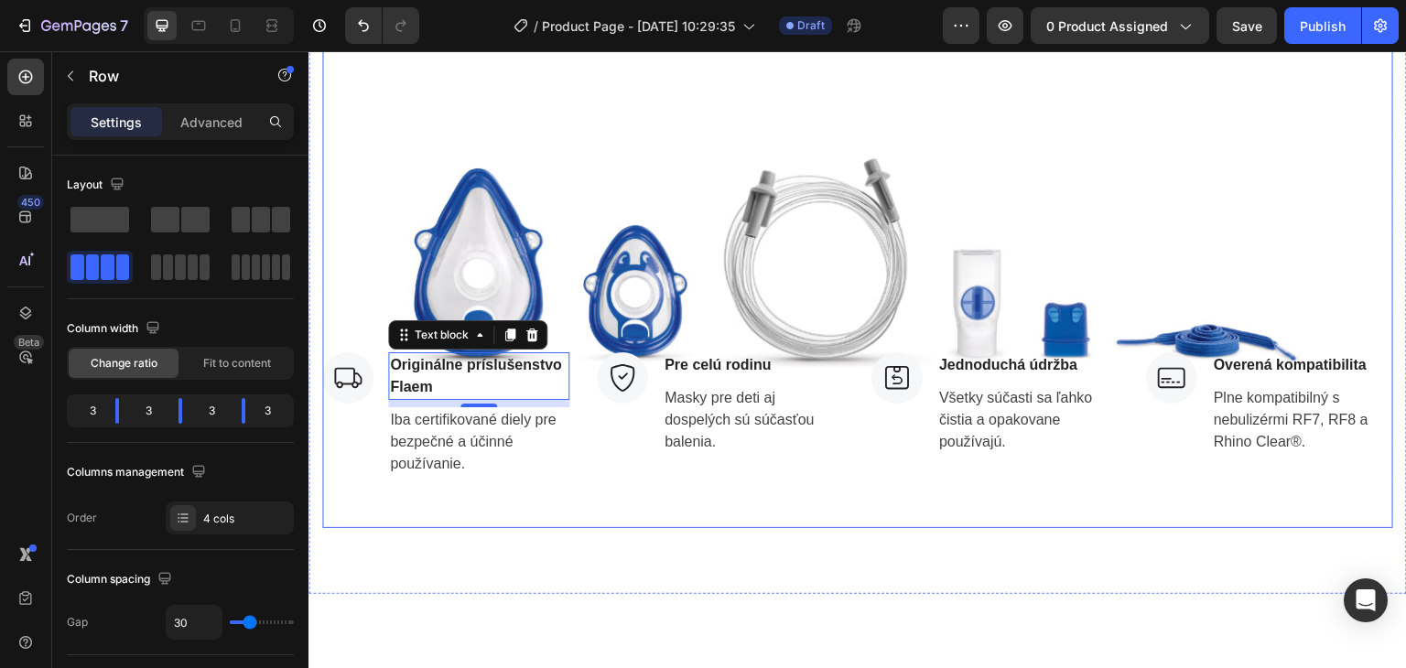
click at [598, 224] on div "Image Originálne príslušenstvo Flaem Text block 8 Iba certifikované diely pre b…" at bounding box center [857, 264] width 1071 height 527
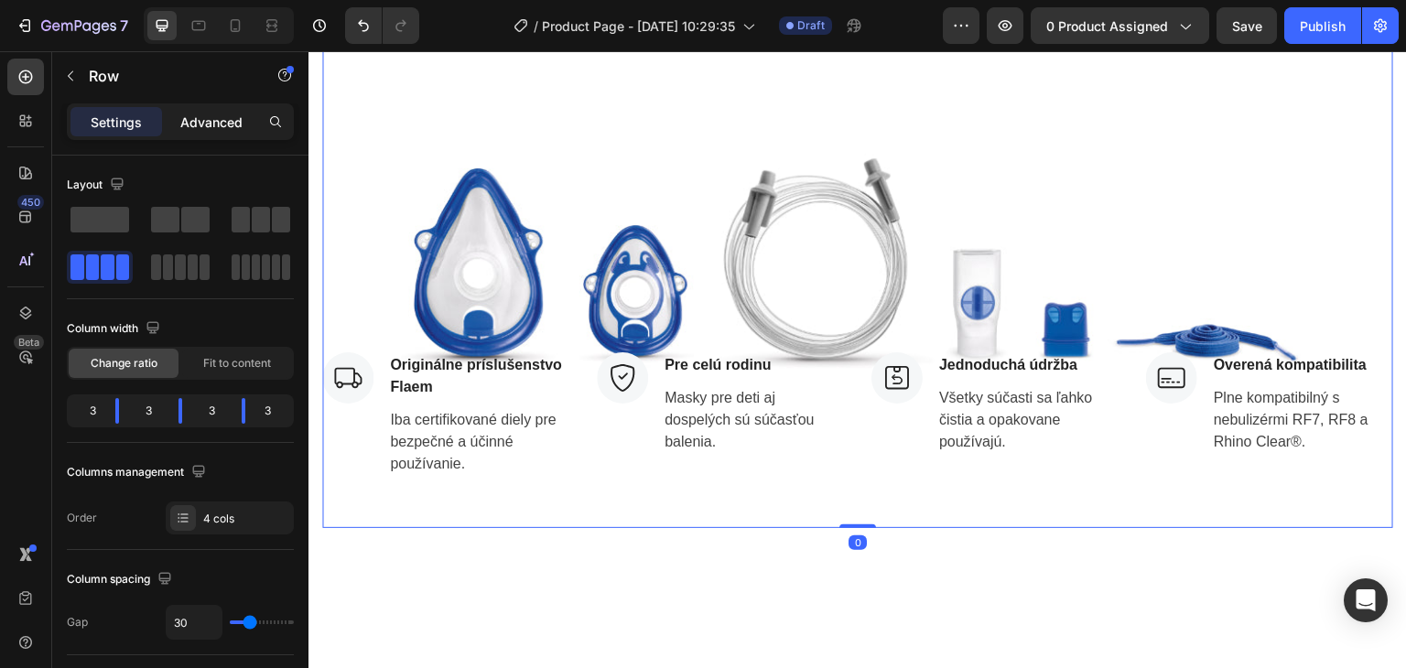
click at [209, 118] on p "Advanced" at bounding box center [211, 122] width 62 height 19
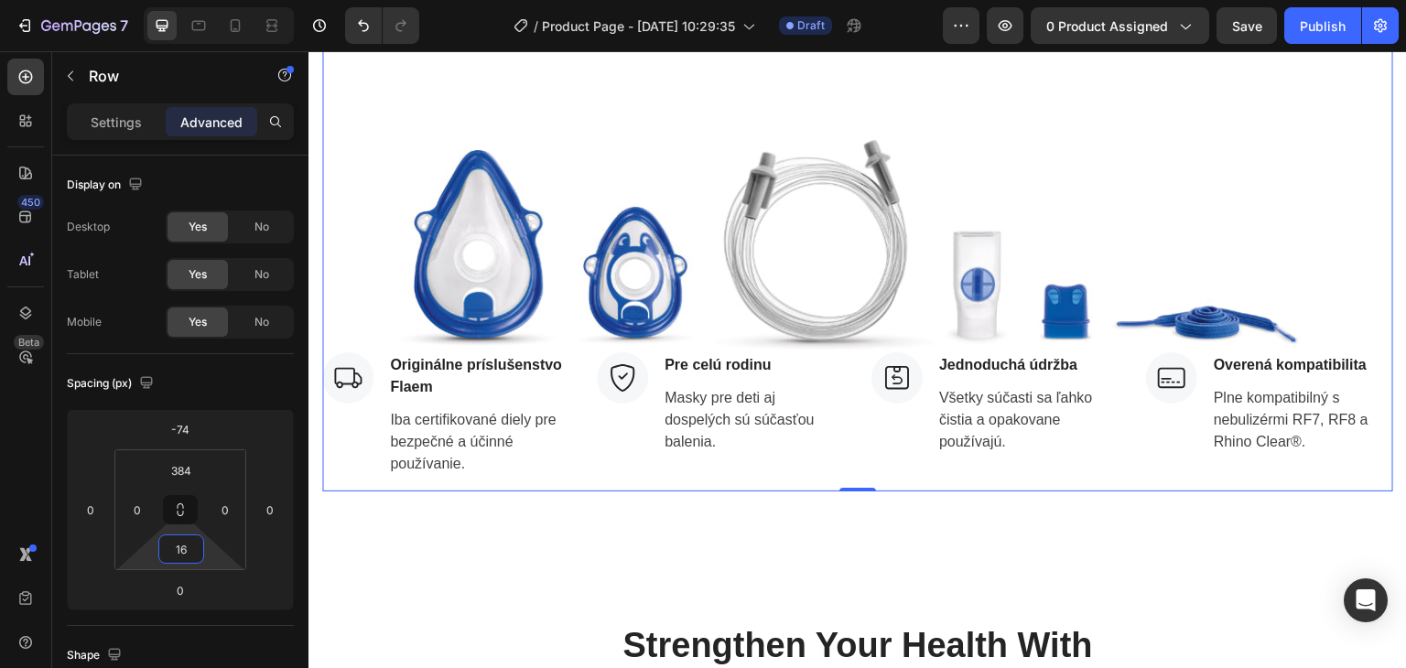
drag, startPoint x: 214, startPoint y: 557, endPoint x: 218, endPoint y: 575, distance: 18.7
click at [218, 0] on html "7 Version history / Product Page - Aug 20, 10:29:35 Draft Preview 0 product ass…" at bounding box center [703, 0] width 1406 height 0
type input "8"
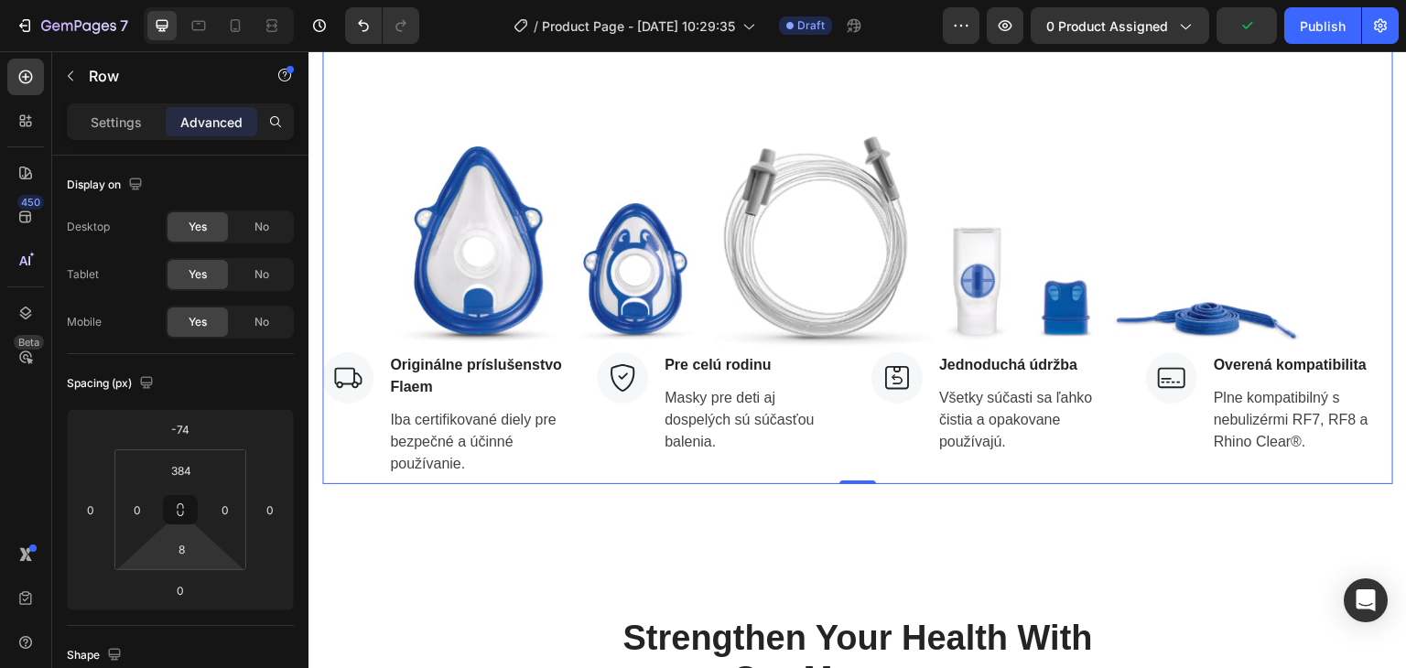
click at [212, 0] on html "7 Version history / Product Page - Aug 20, 10:29:35 Draft Preview 0 product ass…" at bounding box center [703, 0] width 1406 height 0
click at [528, 422] on p "Iba certifikované diely pre bezpečné a účinné používanie." at bounding box center [479, 442] width 178 height 66
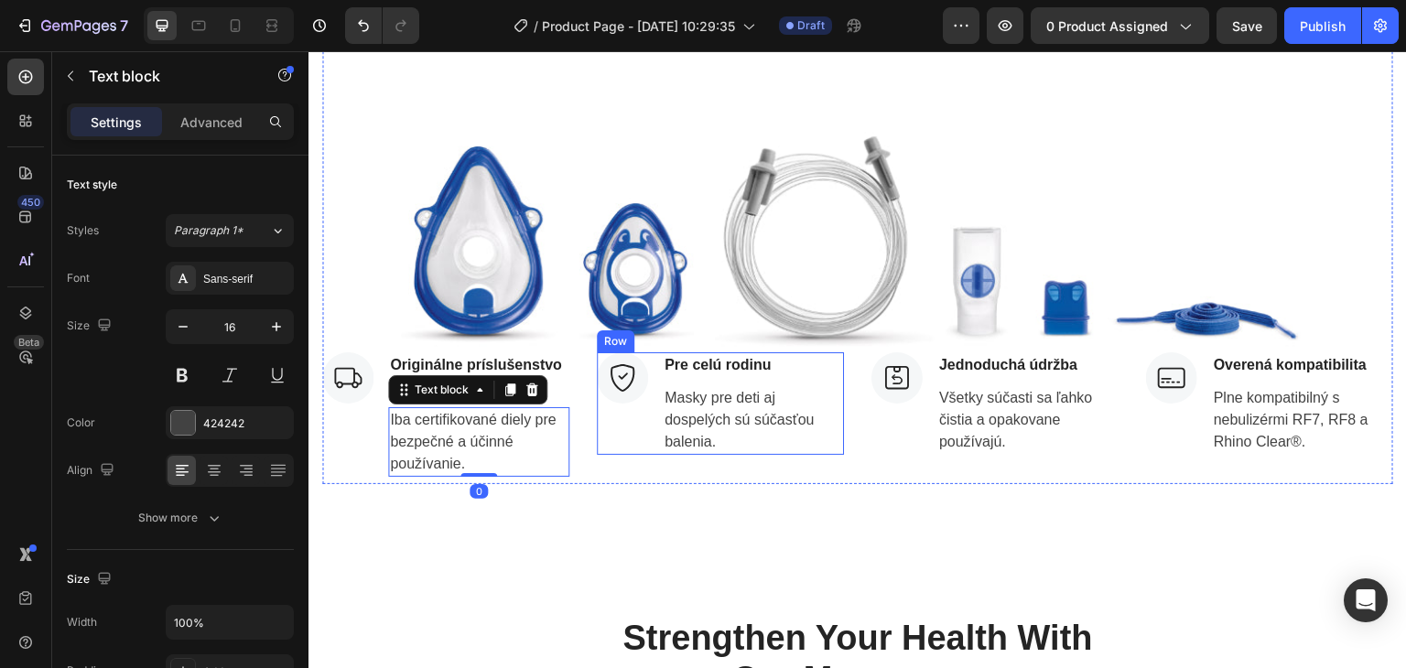
click at [598, 425] on div "Image" at bounding box center [622, 403] width 51 height 103
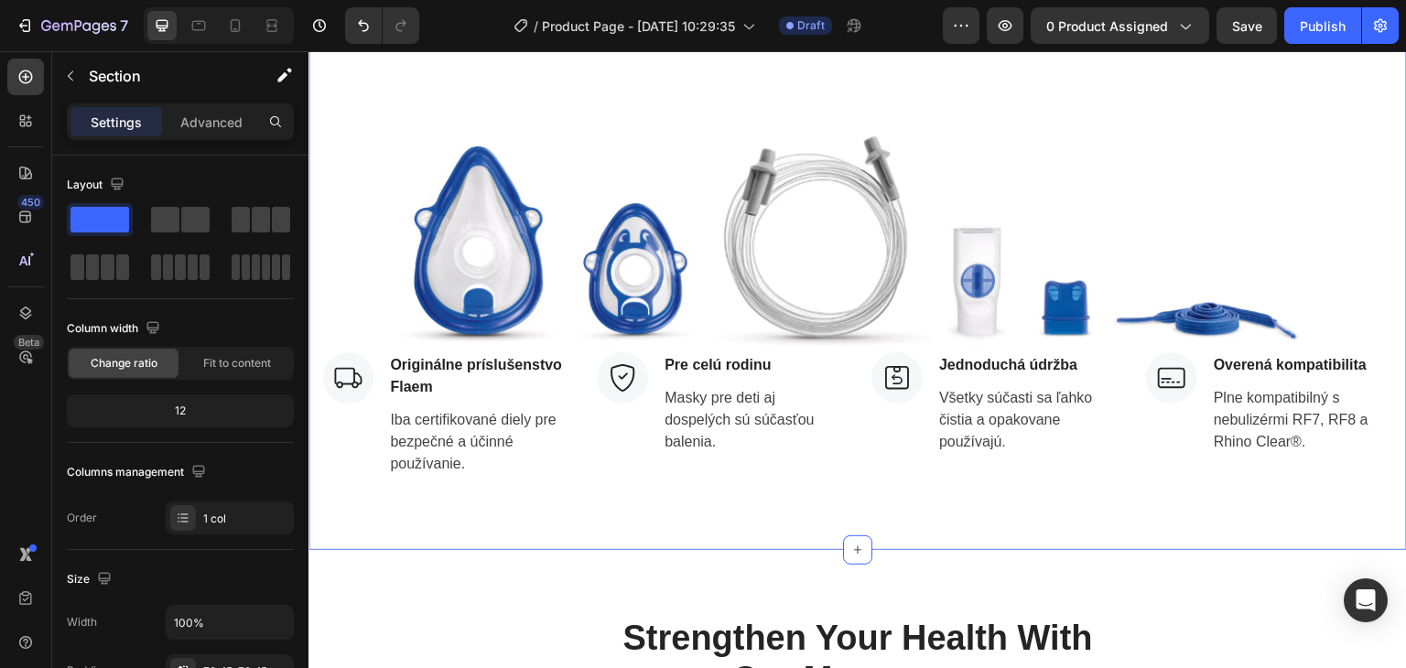
click at [633, 511] on div "Image Originálne príslušenstvo Flaem Text block Iba certifikované diely pre bez…" at bounding box center [857, 276] width 1098 height 547
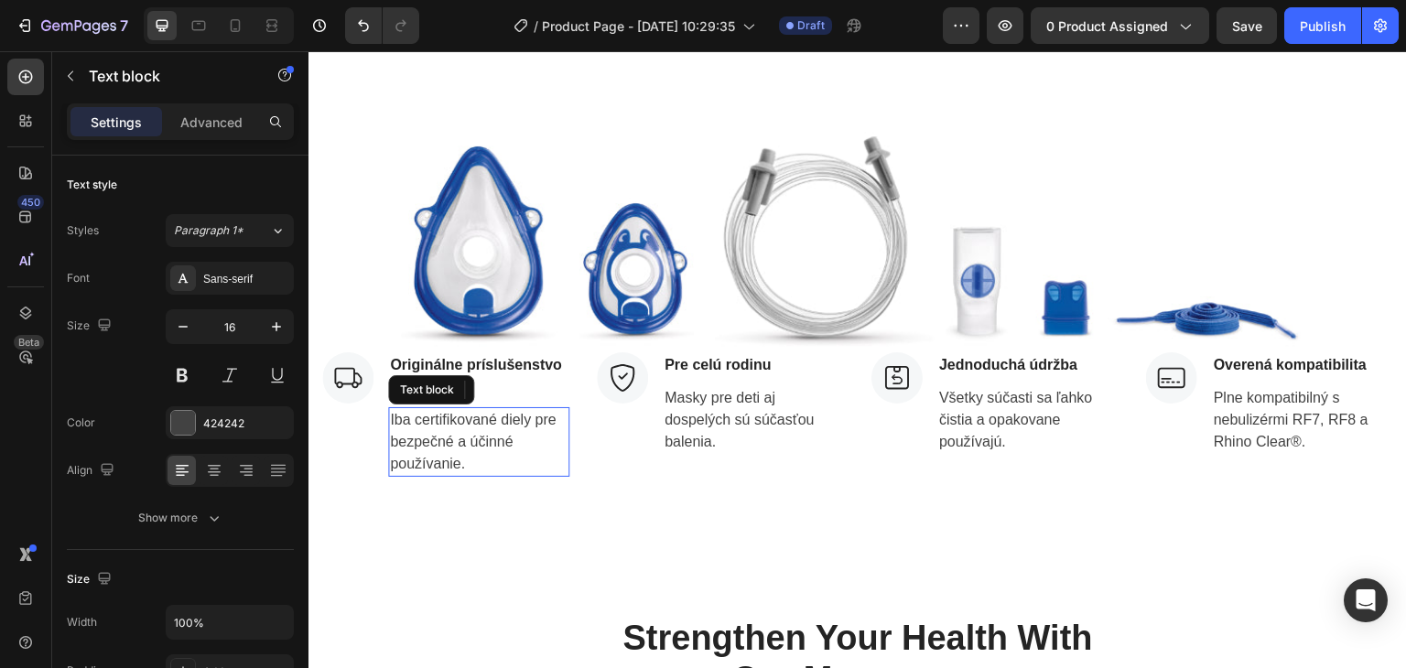
click at [518, 430] on p "Iba certifikované diely pre bezpečné a účinné používanie." at bounding box center [479, 442] width 178 height 66
click at [211, 121] on p "Advanced" at bounding box center [211, 122] width 62 height 19
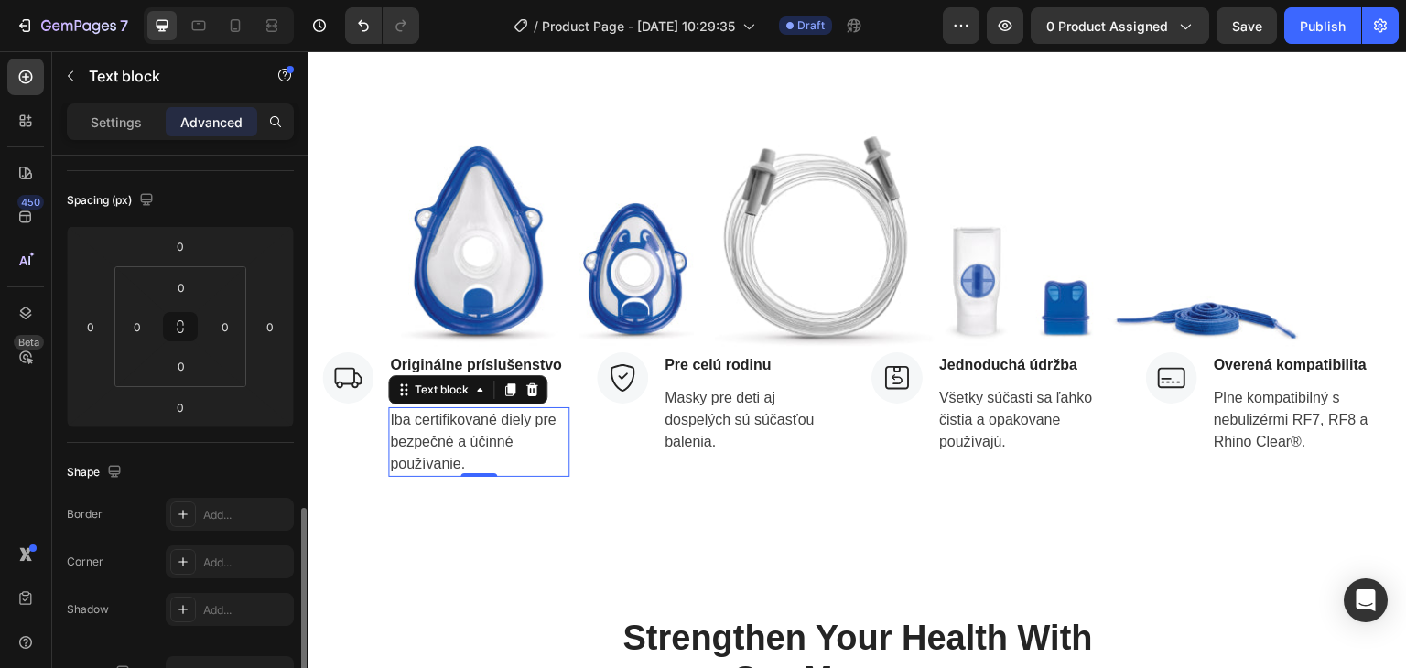
scroll to position [366, 0]
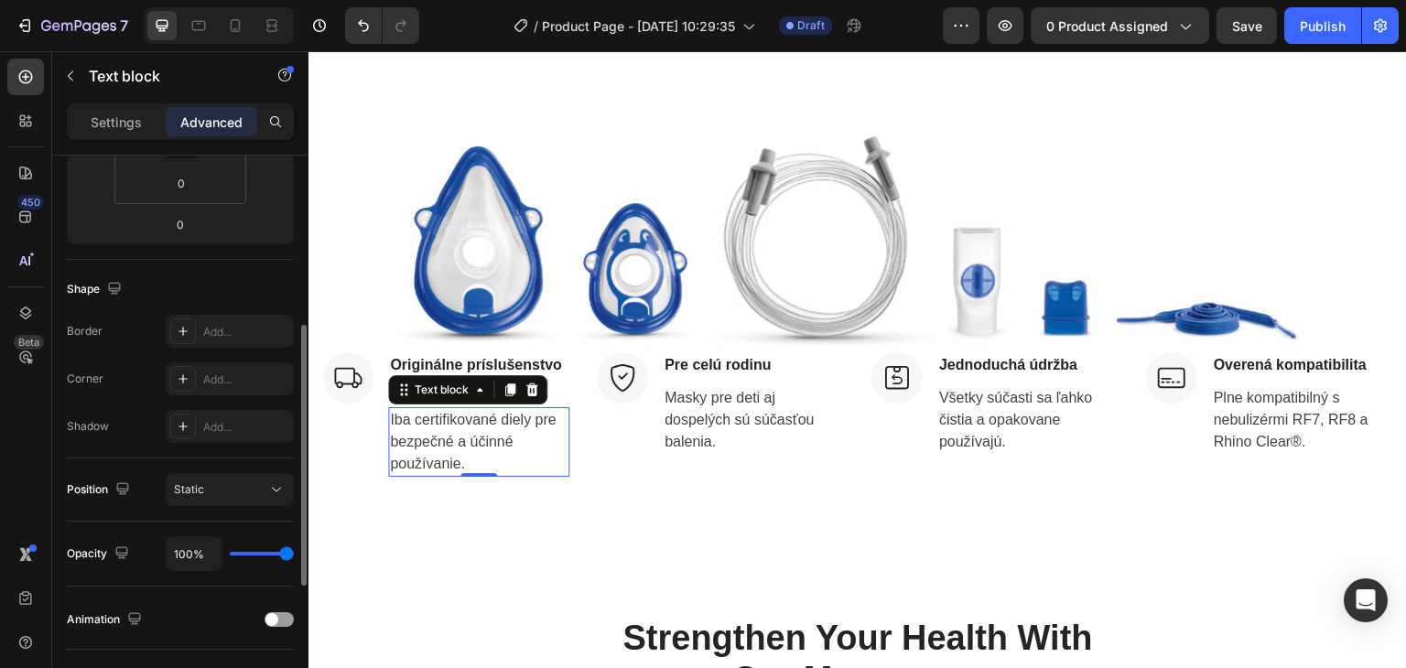
click at [106, 108] on div "Settings" at bounding box center [116, 121] width 92 height 29
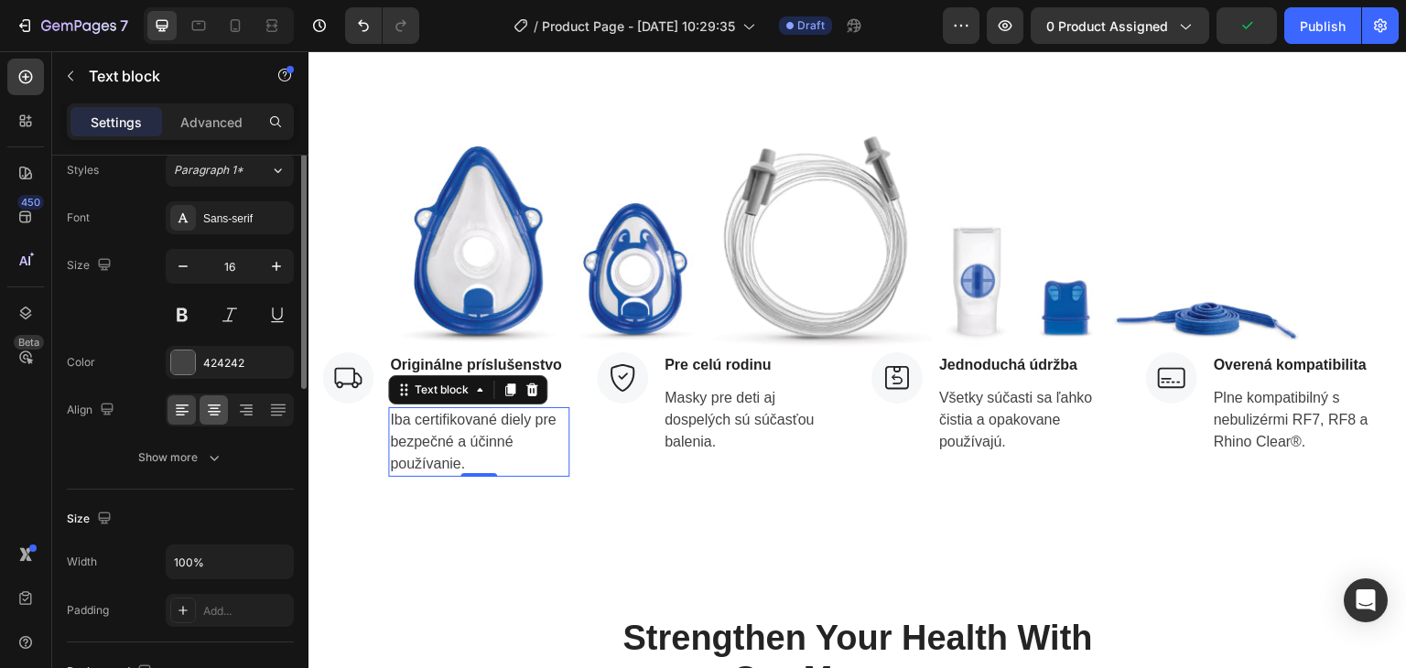
scroll to position [0, 0]
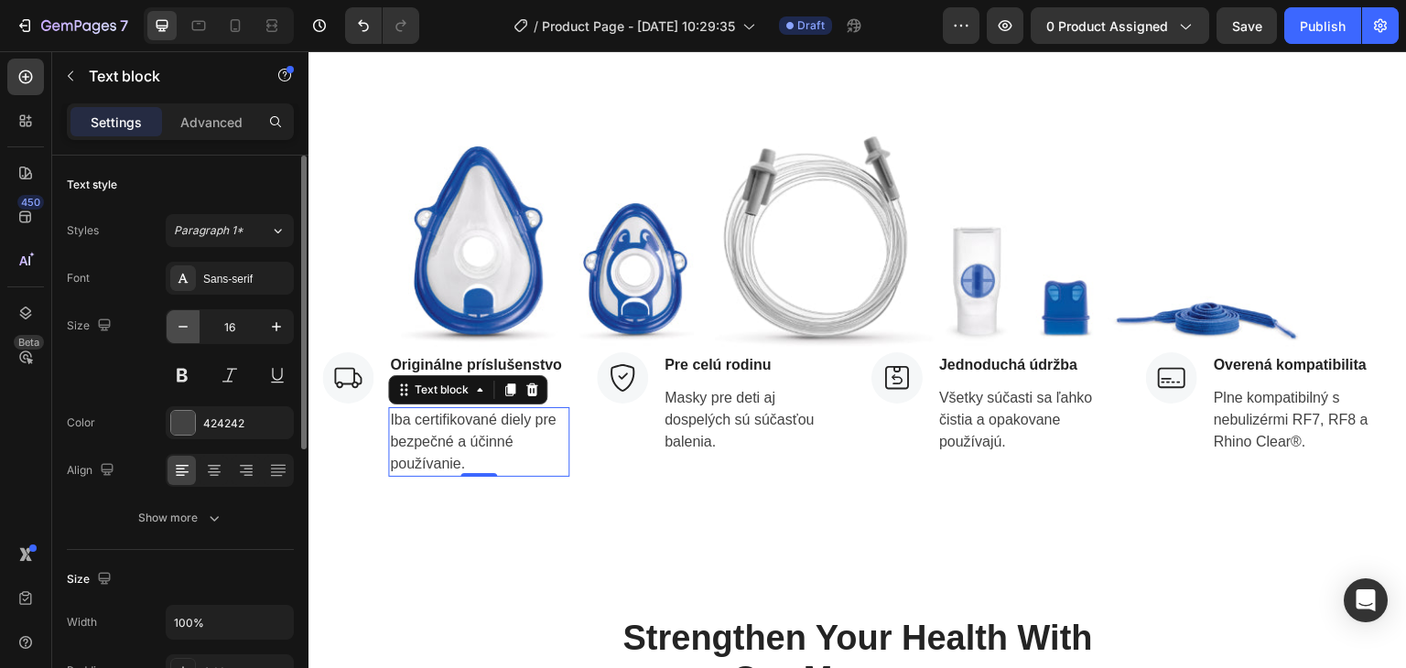
click at [185, 331] on icon "button" at bounding box center [183, 327] width 18 height 18
type input "15"
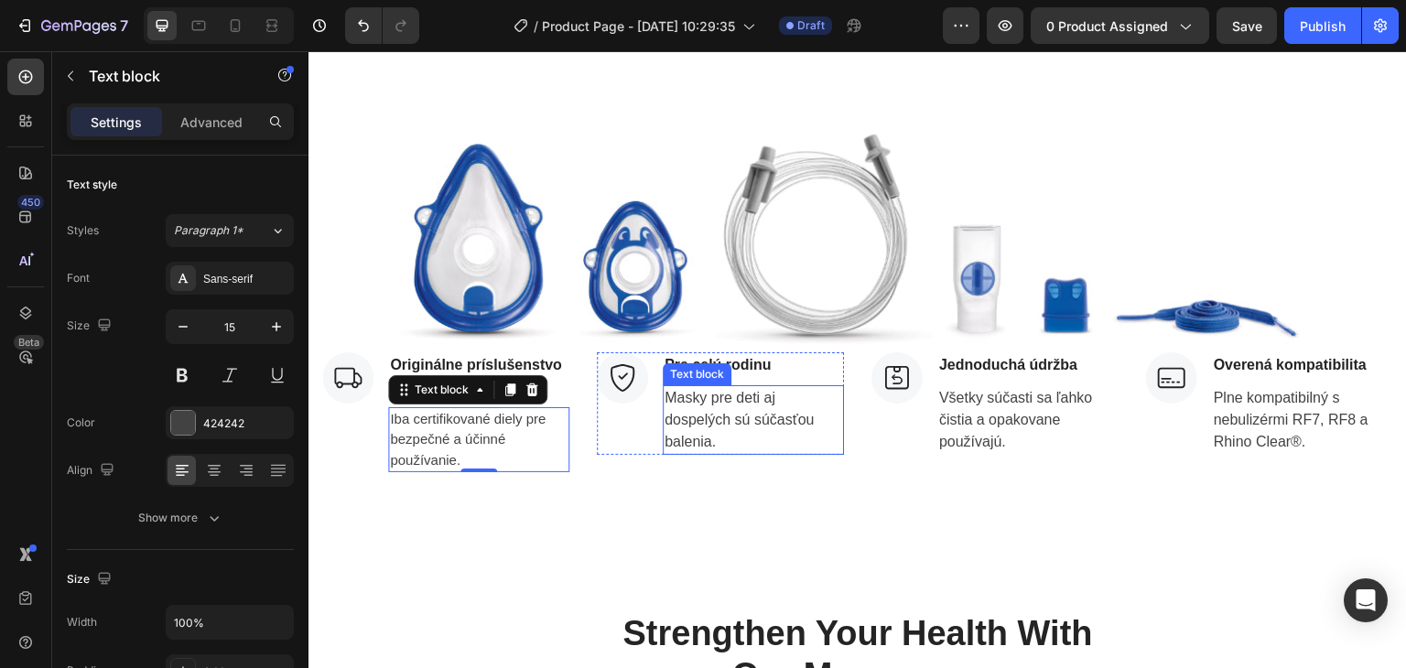
click at [699, 430] on p "Masky pre deti aj dospelých sú súčasťou balenia." at bounding box center [754, 420] width 178 height 66
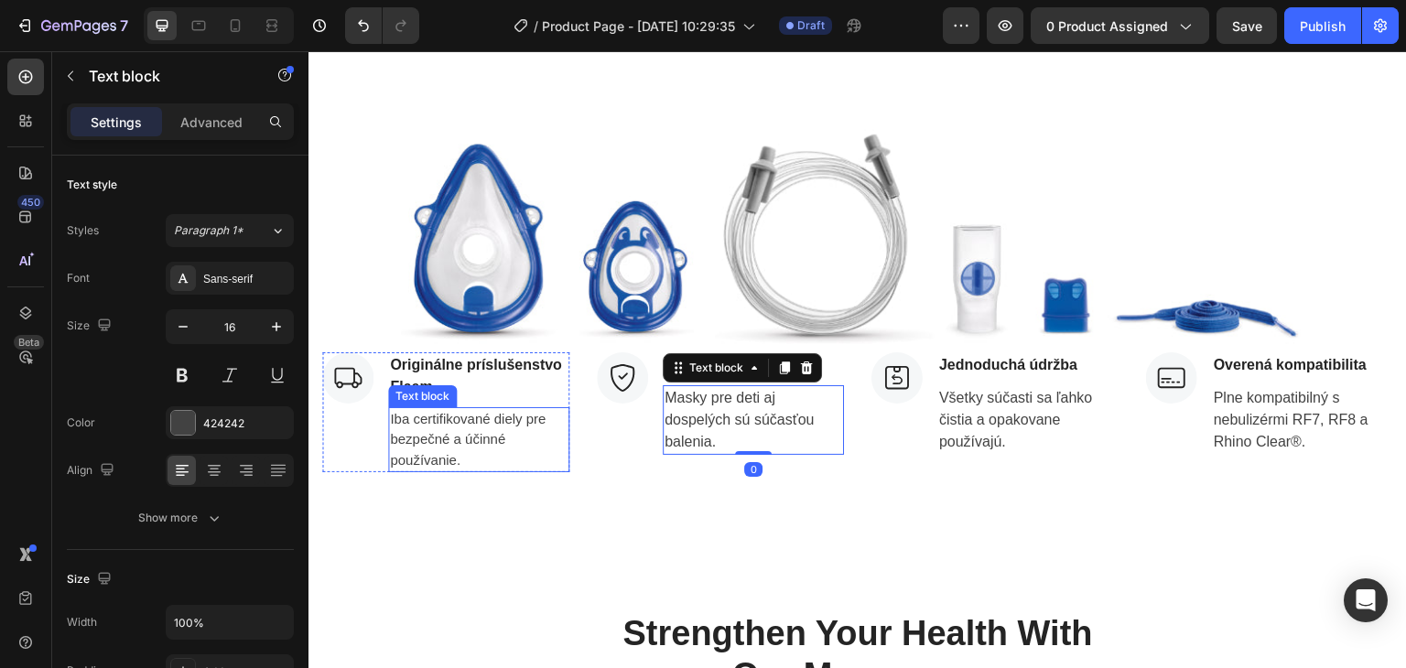
click at [407, 442] on p "Iba certifikované diely pre bezpečné a účinné používanie." at bounding box center [479, 440] width 178 height 62
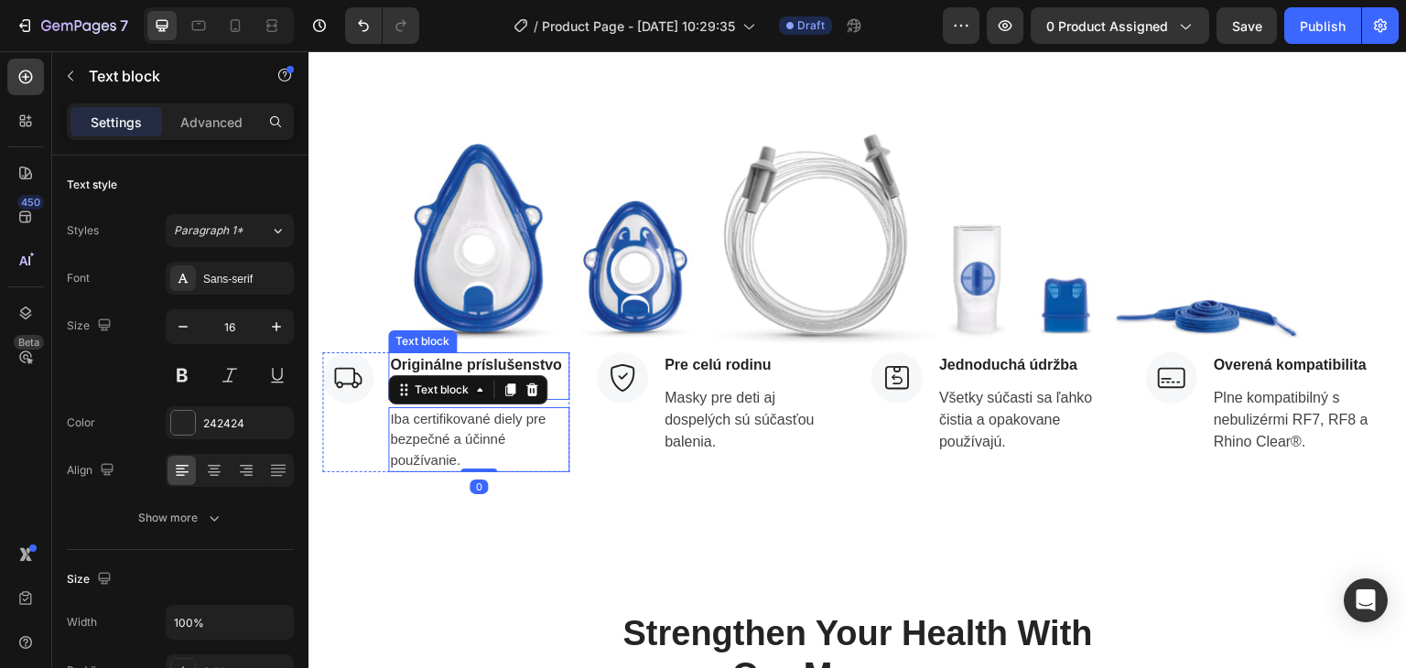
click at [557, 395] on p "Originálne príslušenstvo Flaem" at bounding box center [479, 376] width 178 height 44
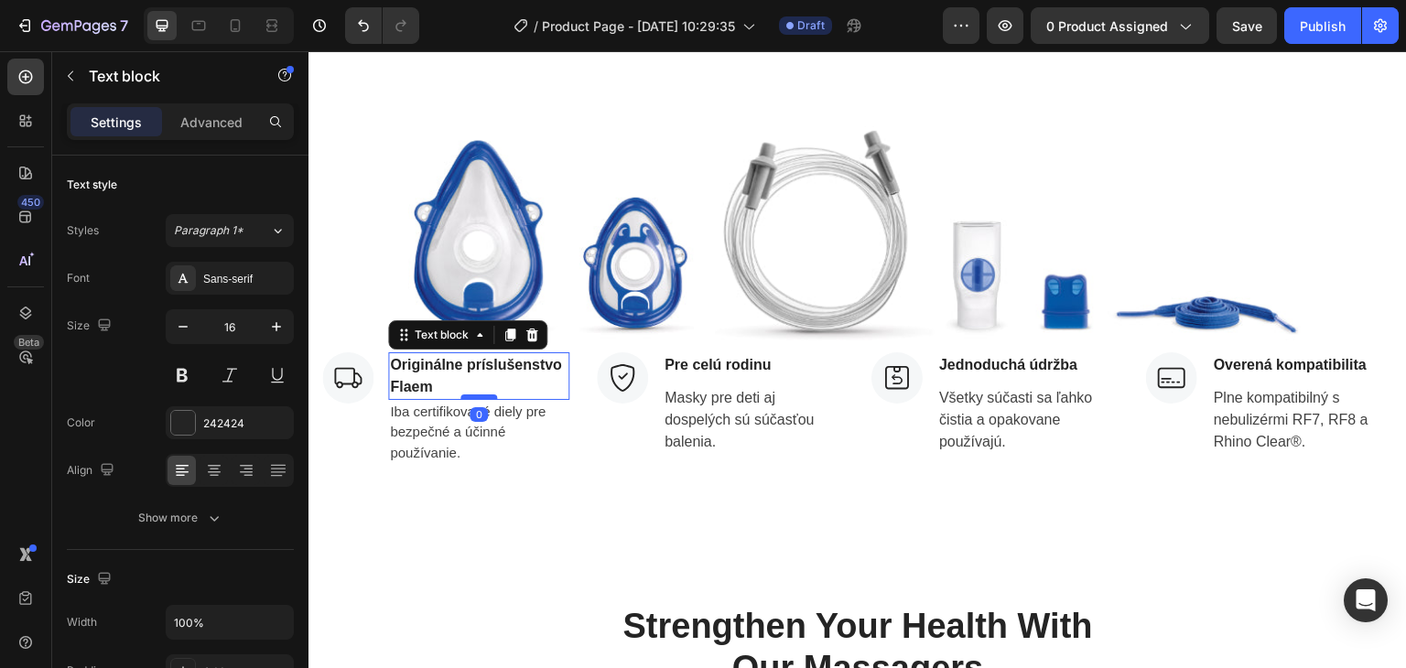
drag, startPoint x: 485, startPoint y: 404, endPoint x: 483, endPoint y: 395, distance: 9.3
click at [483, 395] on div at bounding box center [478, 397] width 37 height 5
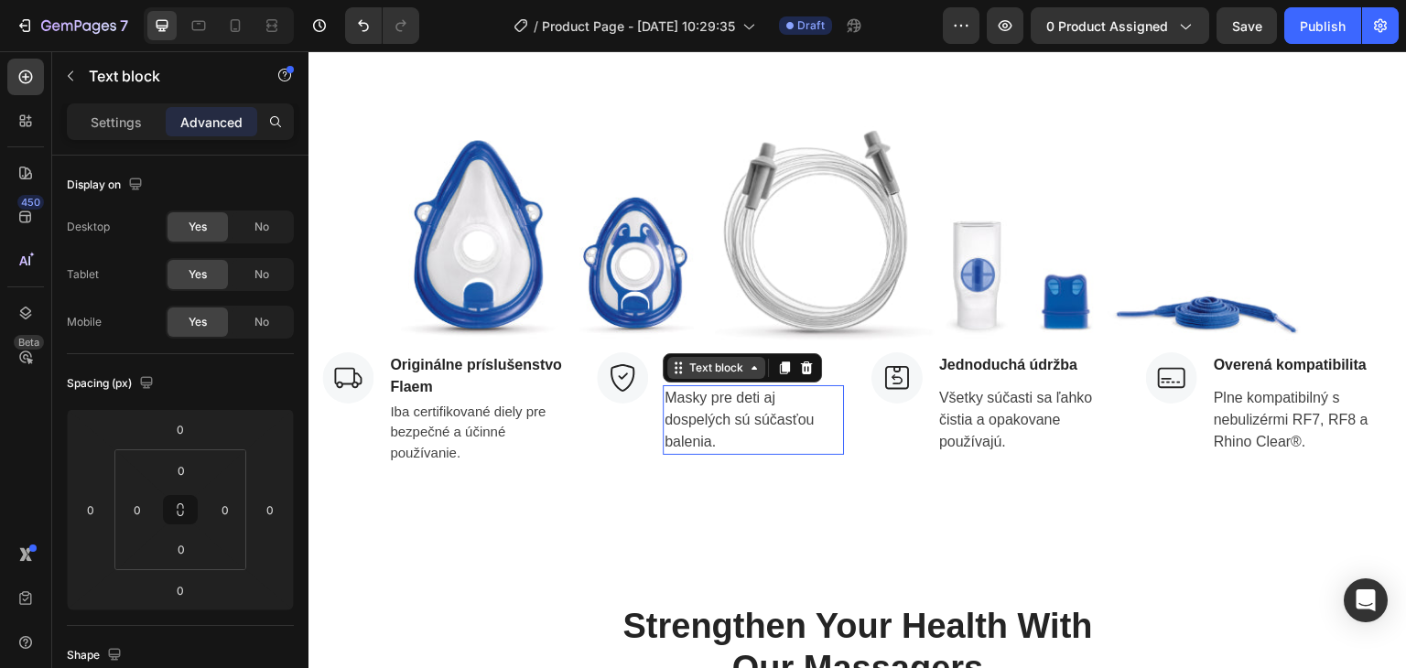
click at [697, 379] on div "Text block" at bounding box center [742, 367] width 159 height 29
click at [871, 357] on img at bounding box center [896, 377] width 51 height 51
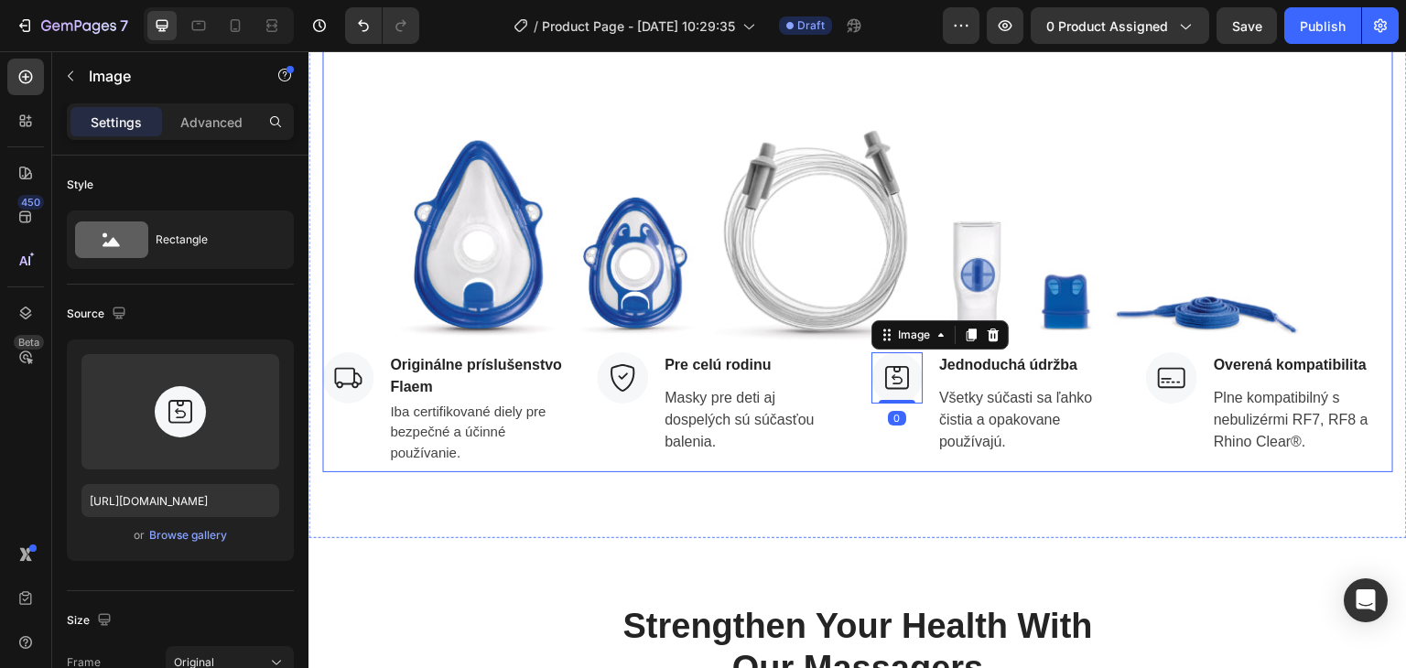
click at [833, 367] on p "Pre celú rodinu" at bounding box center [754, 365] width 178 height 22
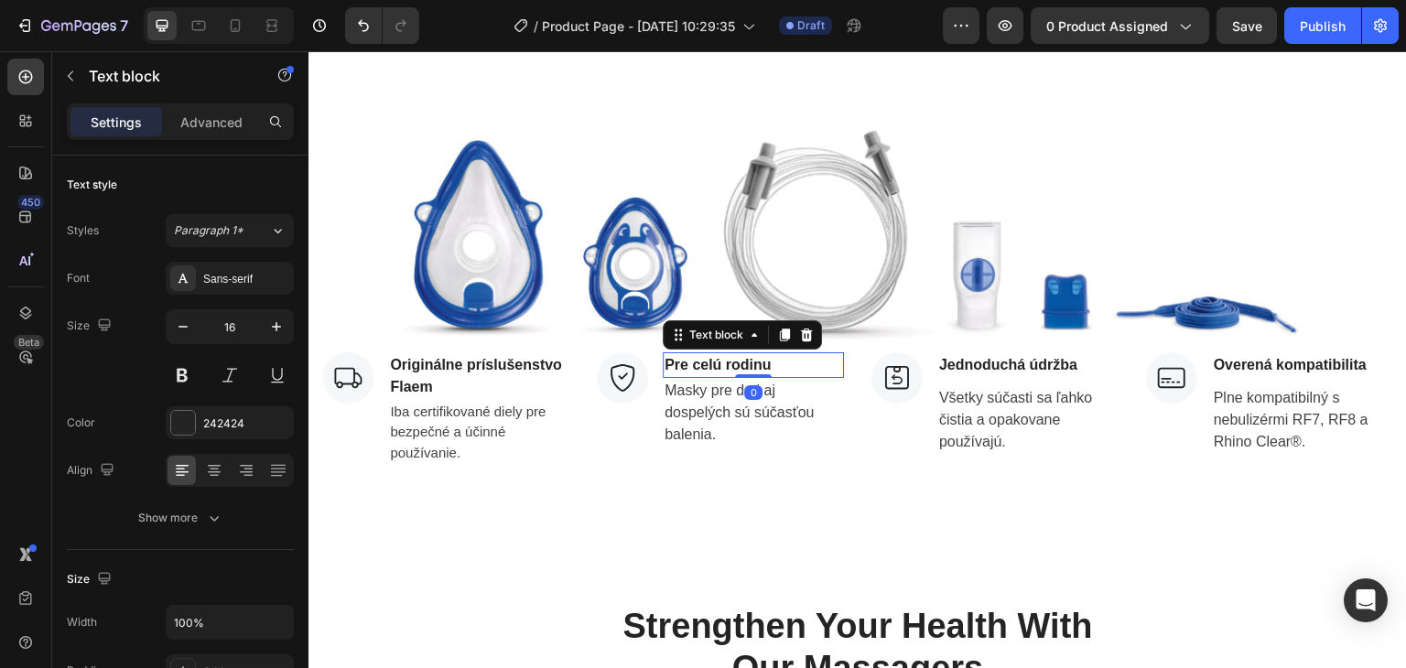
drag, startPoint x: 754, startPoint y: 383, endPoint x: 753, endPoint y: 366, distance: 16.5
click at [753, 366] on div "Pre celú rodinu Text block 0" at bounding box center [753, 365] width 181 height 26
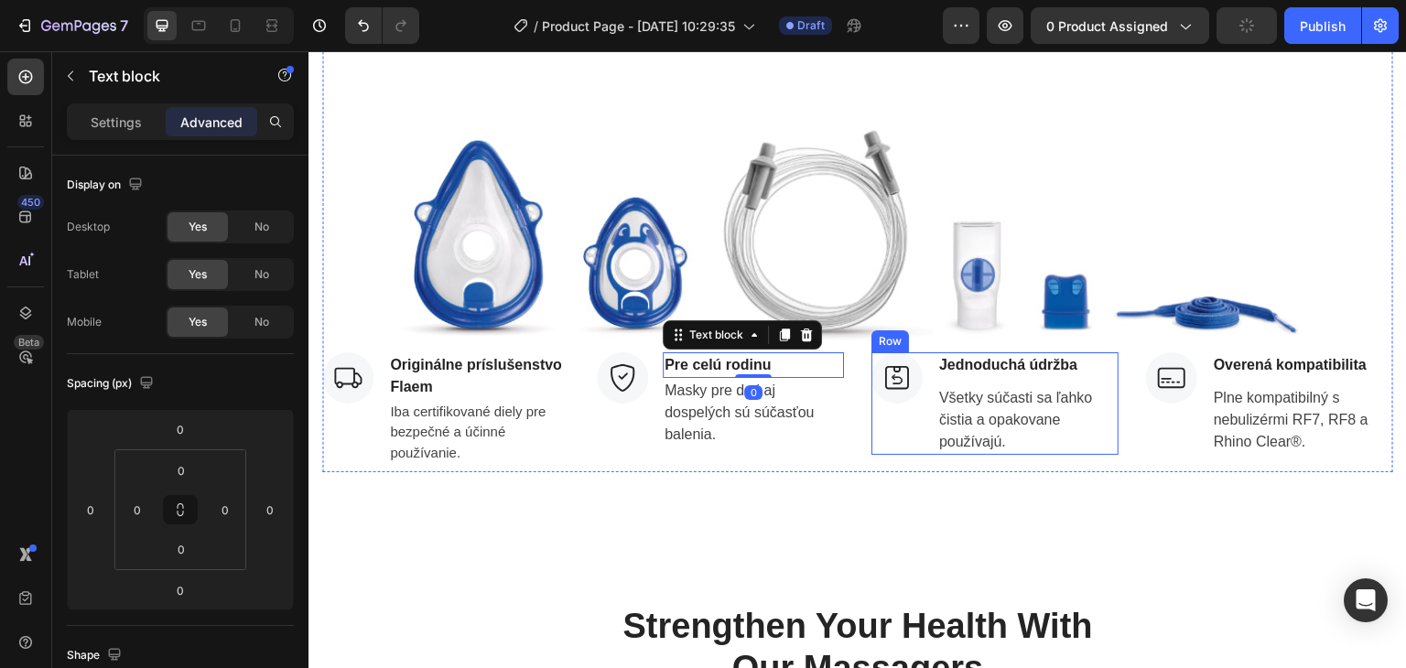
click at [1001, 381] on div "Jednoduchá údržba Text block Všetky súčasti sa ľahko čistia a opakovane používa…" at bounding box center [1027, 403] width 181 height 103
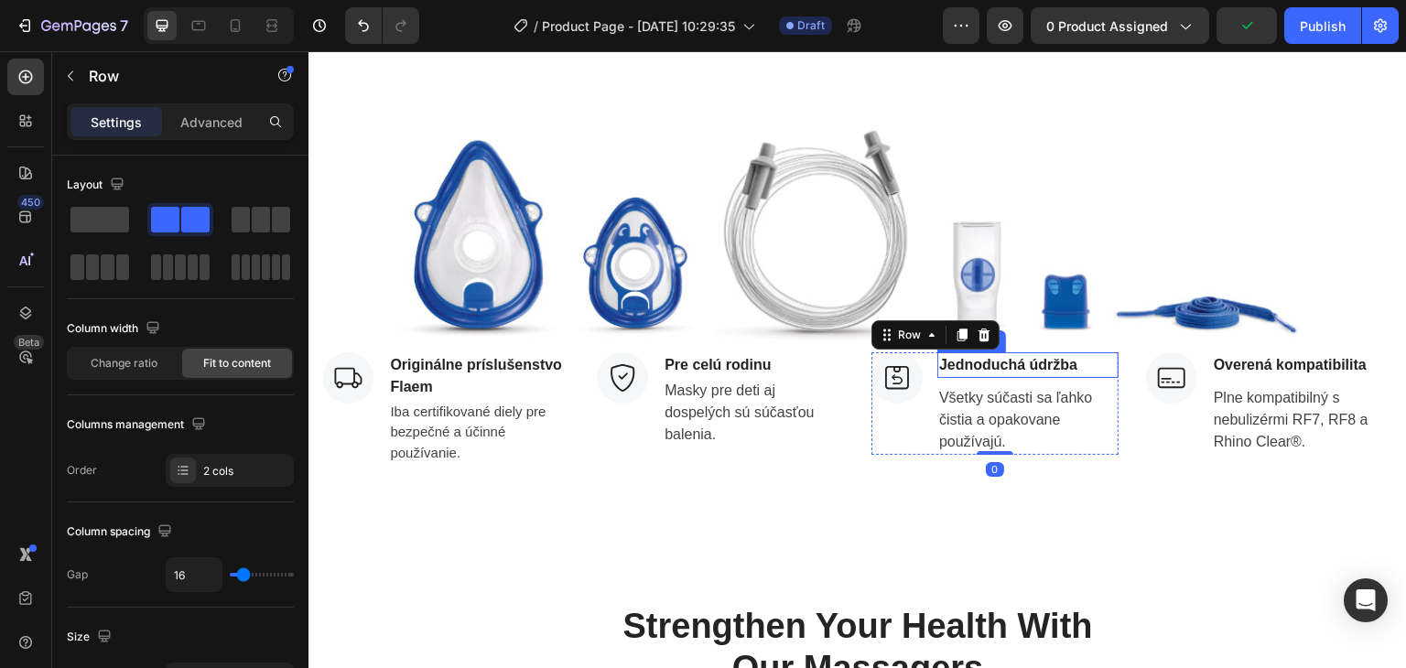
click at [1010, 370] on p "Jednoduchá údržba" at bounding box center [1028, 365] width 178 height 22
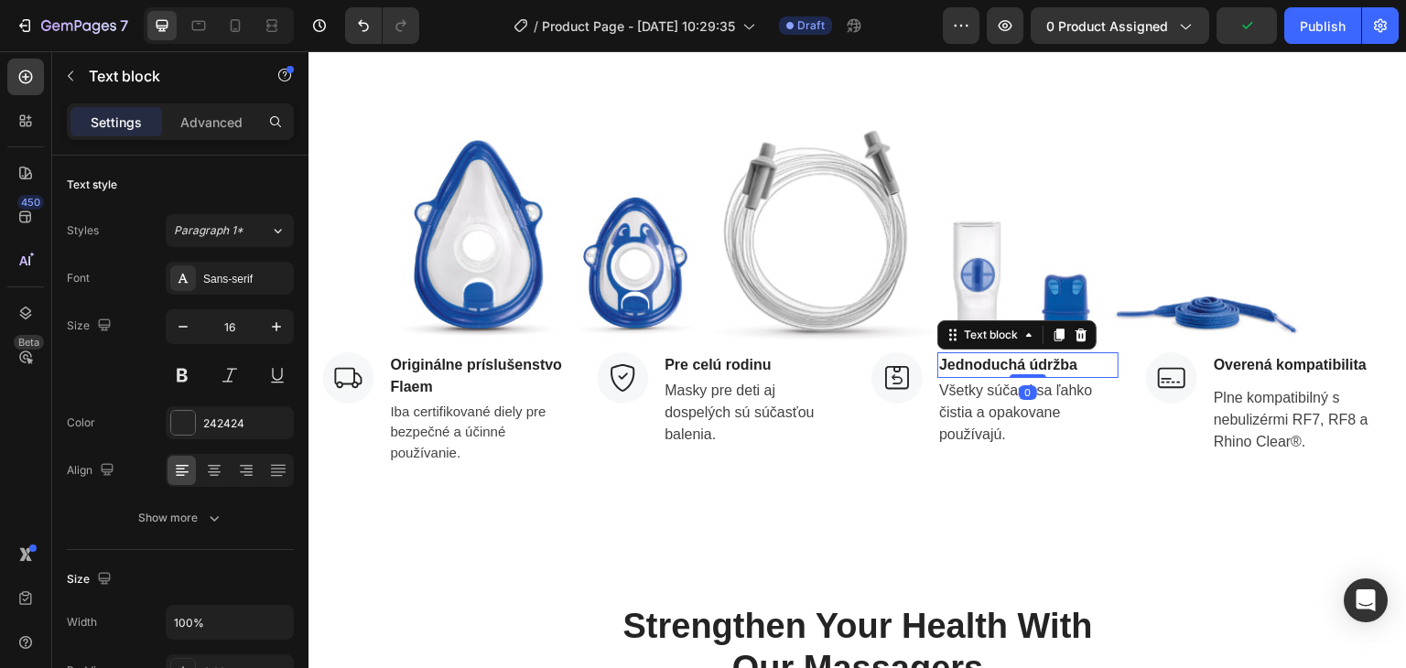
drag, startPoint x: 1024, startPoint y: 383, endPoint x: 1025, endPoint y: 362, distance: 21.1
click at [1025, 362] on div "Jednoduchá údržba Text block 0" at bounding box center [1027, 365] width 181 height 26
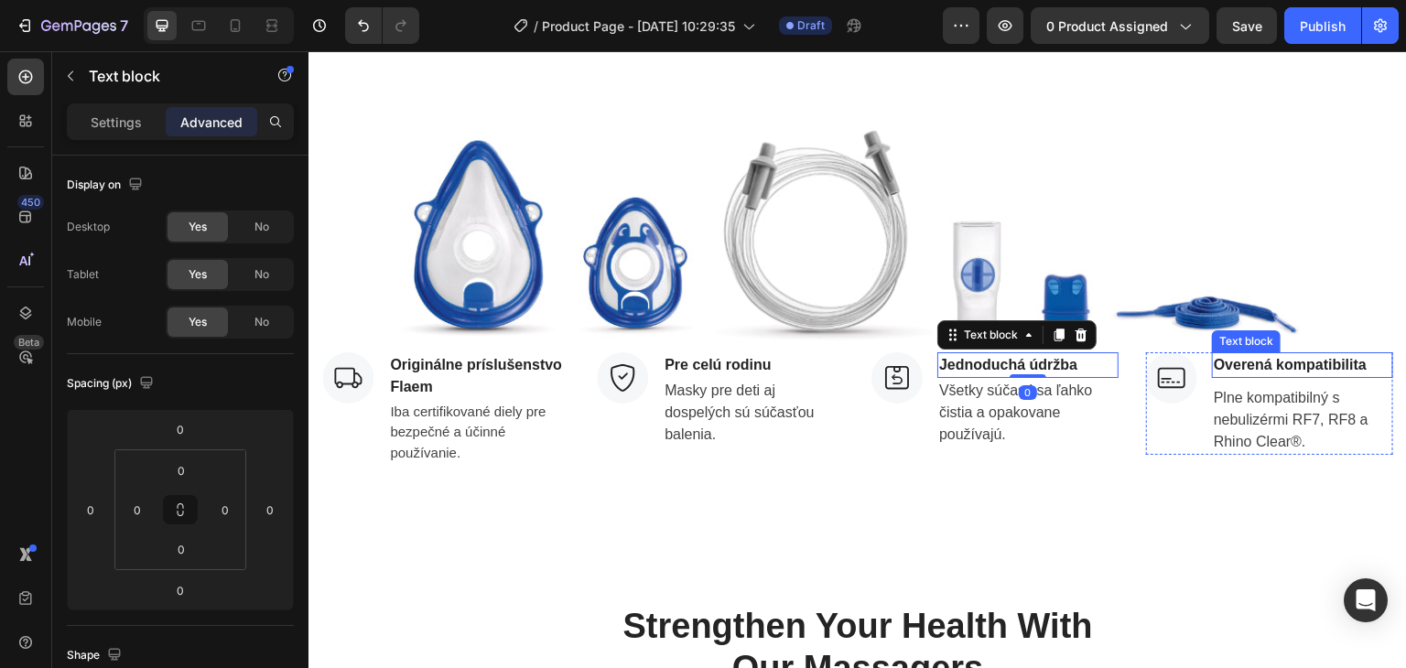
click at [1292, 360] on p "Overená kompatibilita" at bounding box center [1303, 365] width 178 height 22
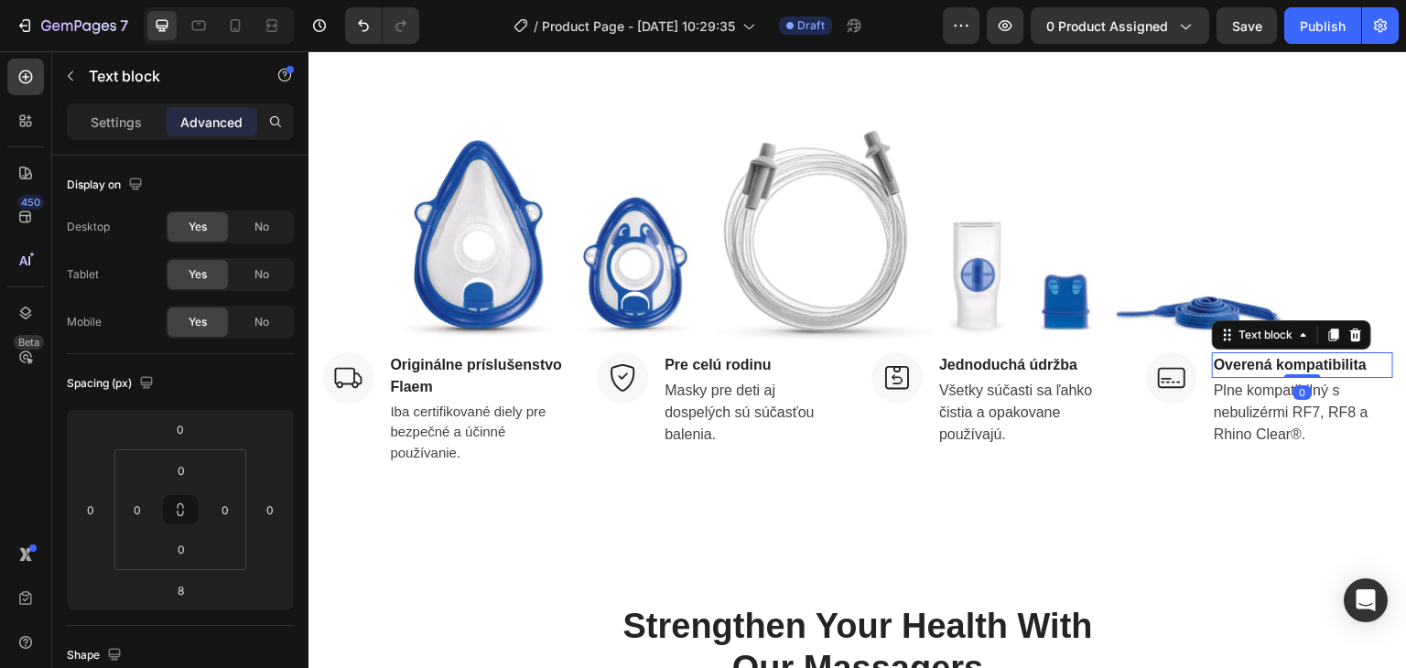
drag, startPoint x: 1297, startPoint y: 384, endPoint x: 1298, endPoint y: 360, distance: 23.8
click at [1298, 360] on div "Overená kompatibilita Text block 0" at bounding box center [1302, 365] width 181 height 26
type input "0"
click at [554, 416] on p "Iba certifikované diely pre bezpečné a účinné používanie." at bounding box center [479, 433] width 178 height 62
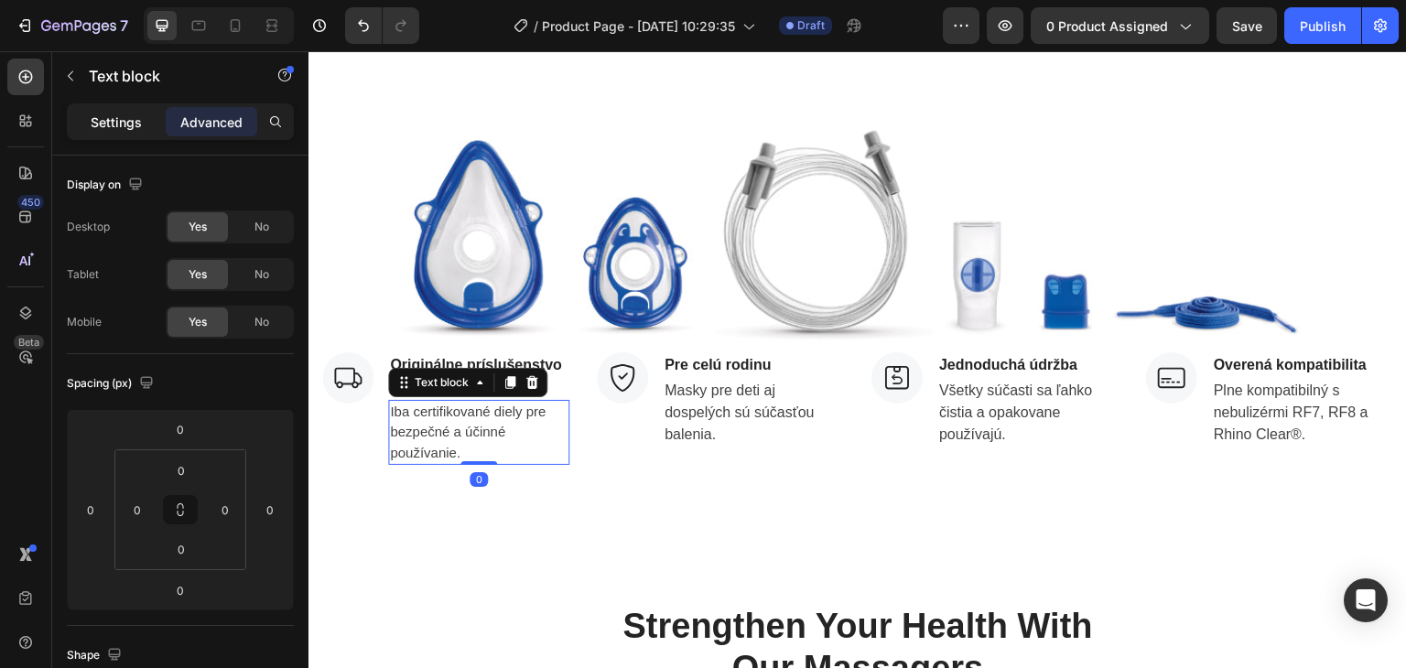
click at [137, 124] on p "Settings" at bounding box center [116, 122] width 51 height 19
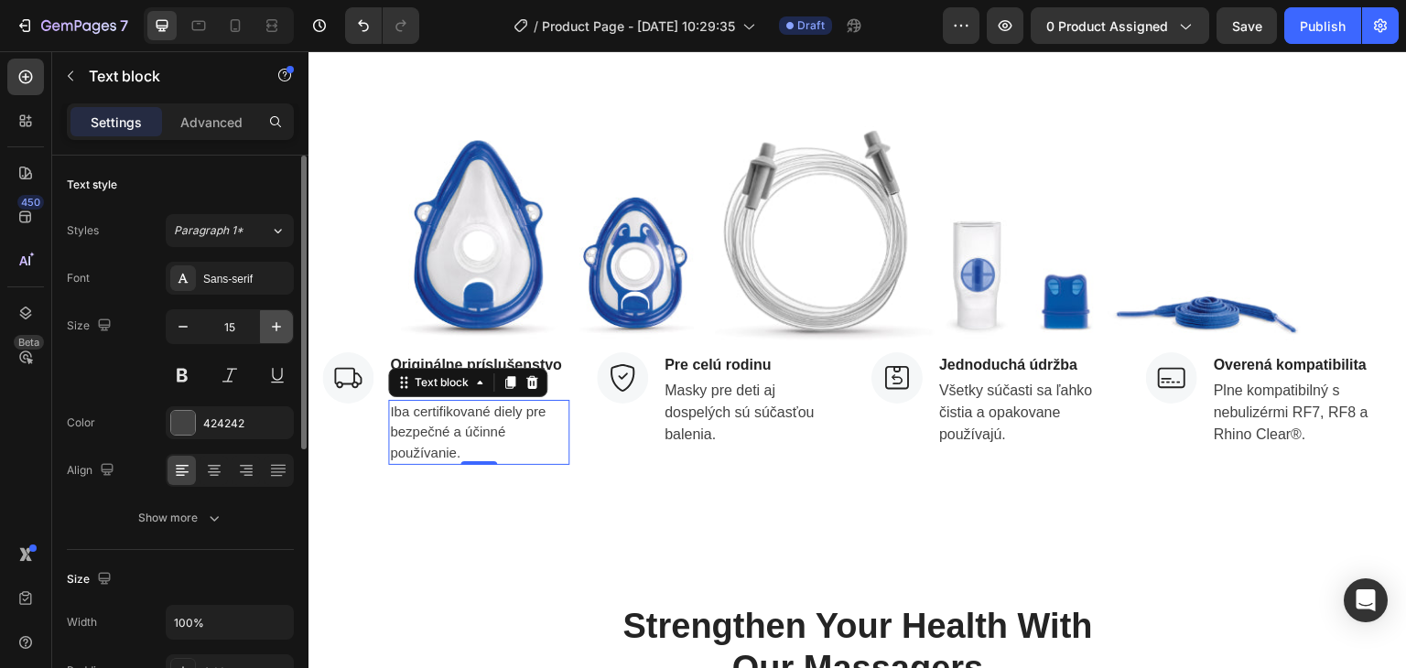
click at [286, 317] on button "button" at bounding box center [276, 326] width 33 height 33
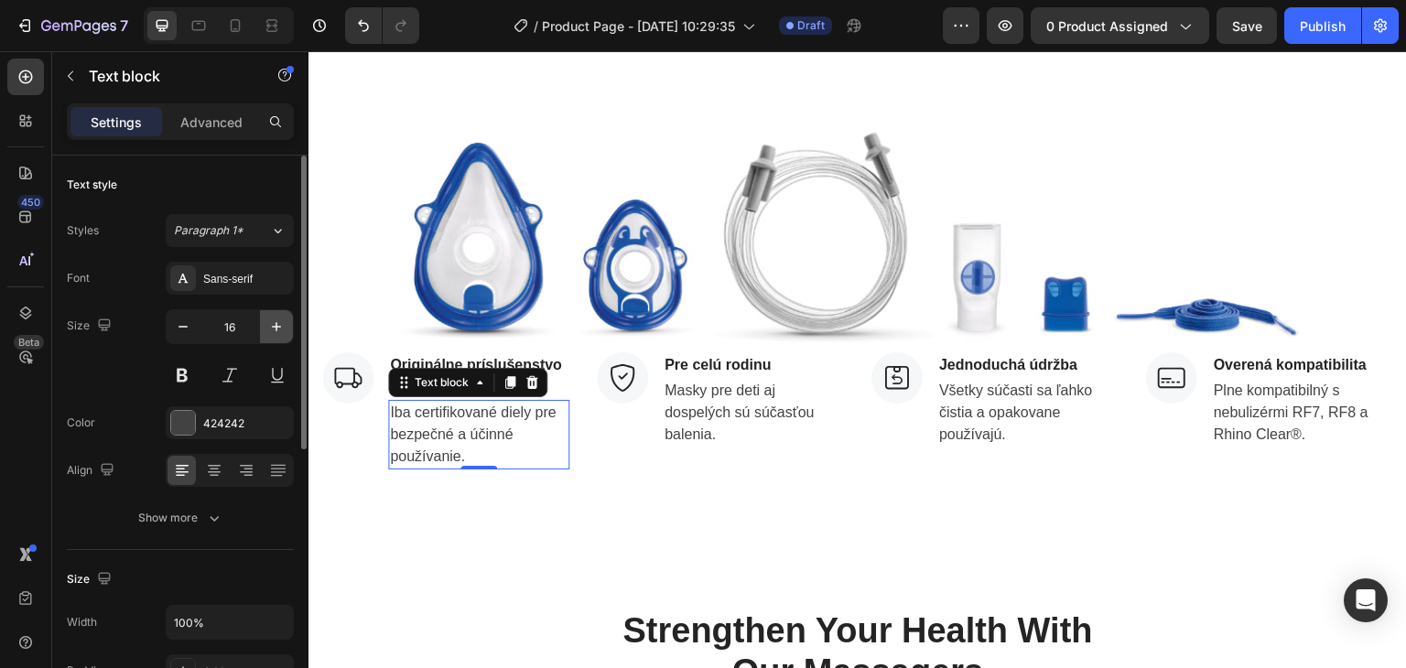
click at [286, 317] on button "button" at bounding box center [276, 326] width 33 height 33
type input "17"
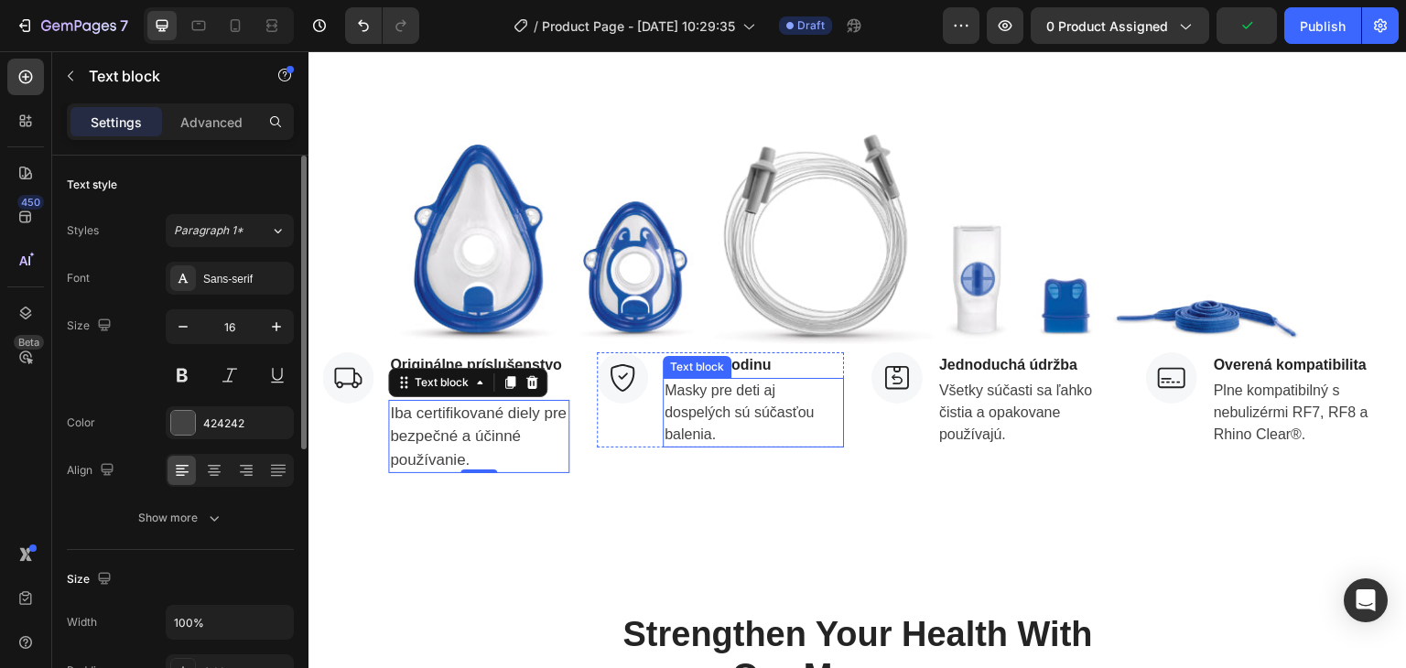
click at [727, 420] on p "Masky pre deti aj dospelých sú súčasťou balenia." at bounding box center [754, 413] width 178 height 66
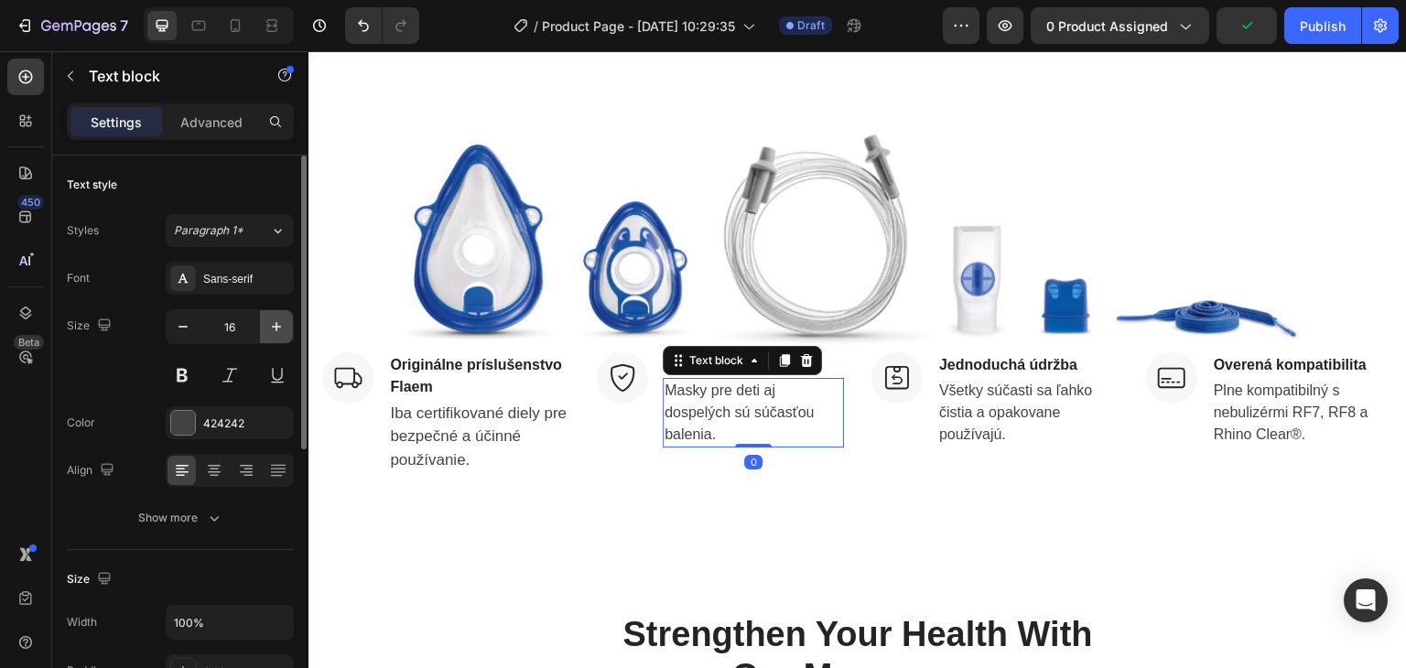
click at [275, 318] on icon "button" at bounding box center [276, 327] width 18 height 18
click at [186, 327] on icon "button" at bounding box center [182, 327] width 9 height 2
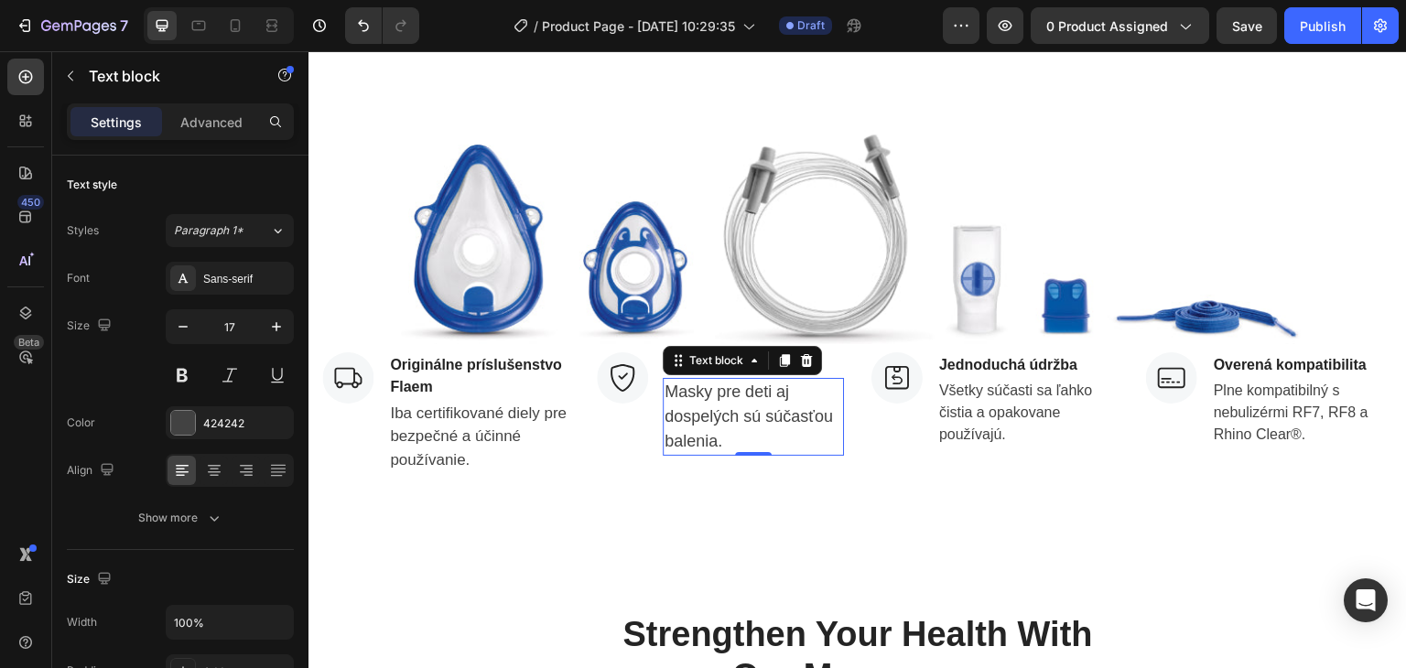
type input "16"
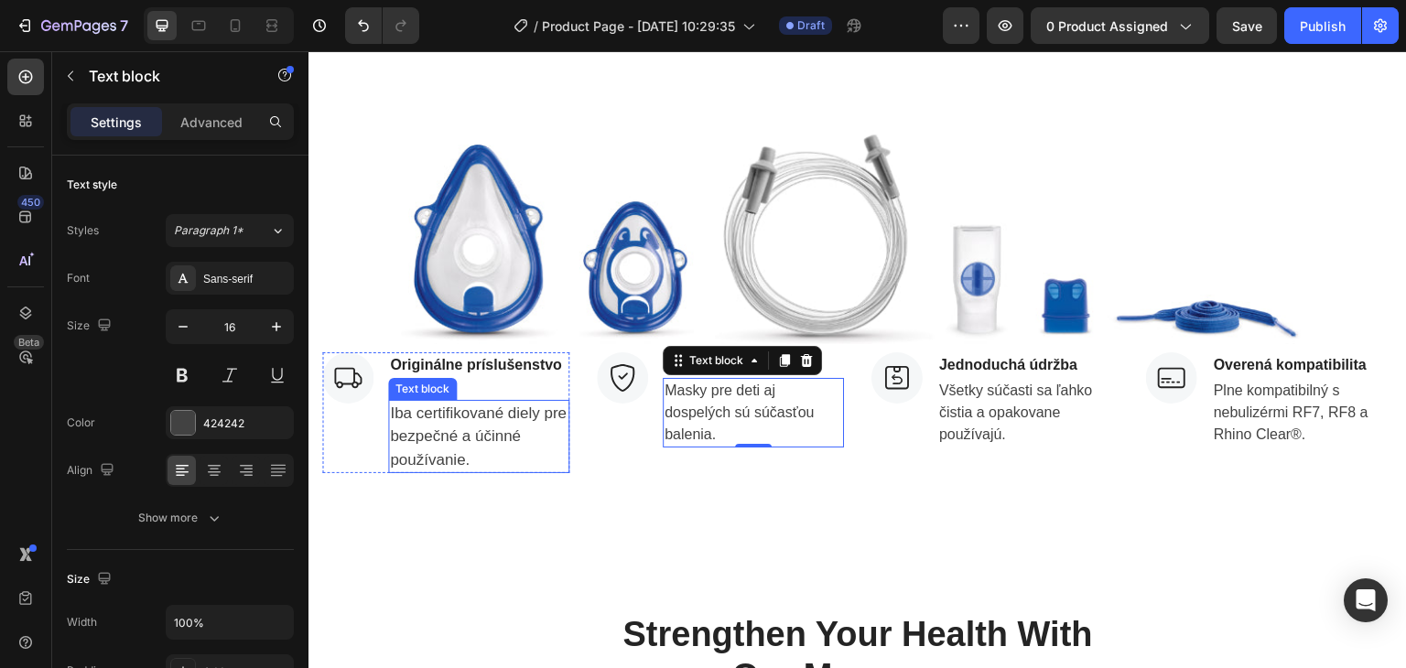
click at [520, 449] on p "Iba certifikované diely pre bezpečné a účinné používanie." at bounding box center [479, 437] width 178 height 70
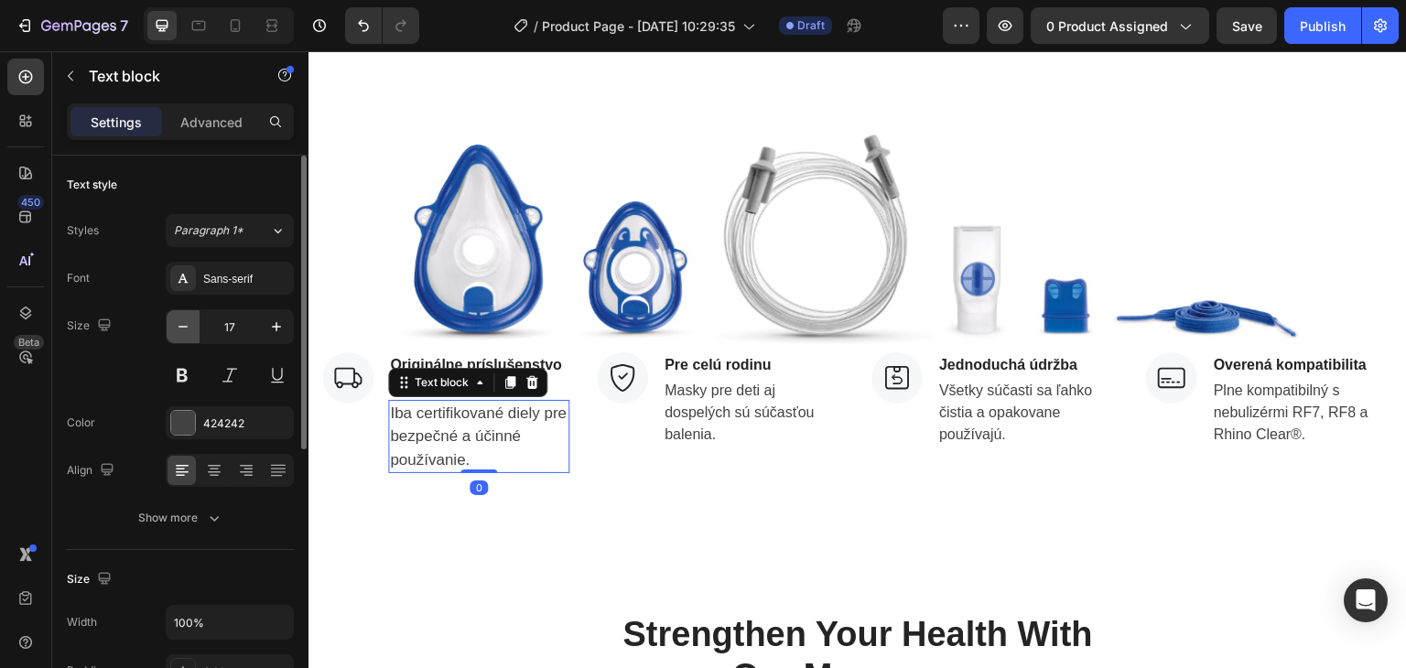
click at [187, 318] on icon "button" at bounding box center [183, 327] width 18 height 18
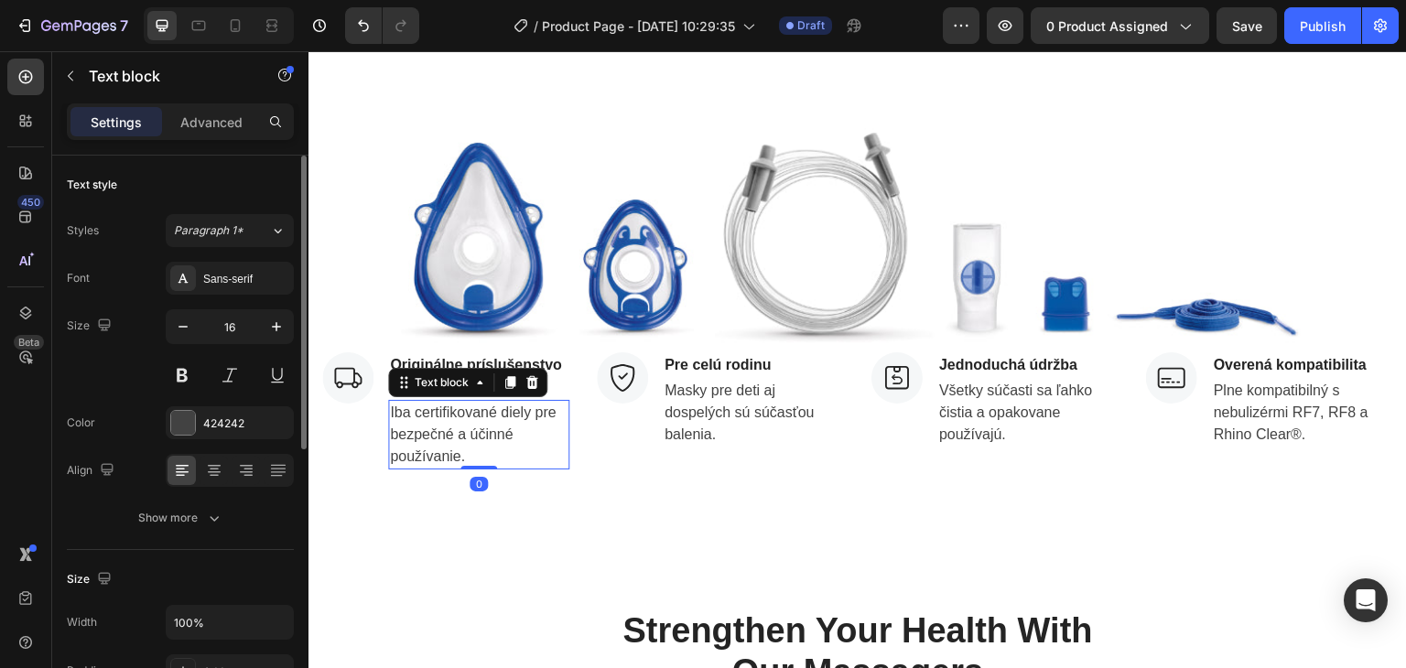
type input "15"
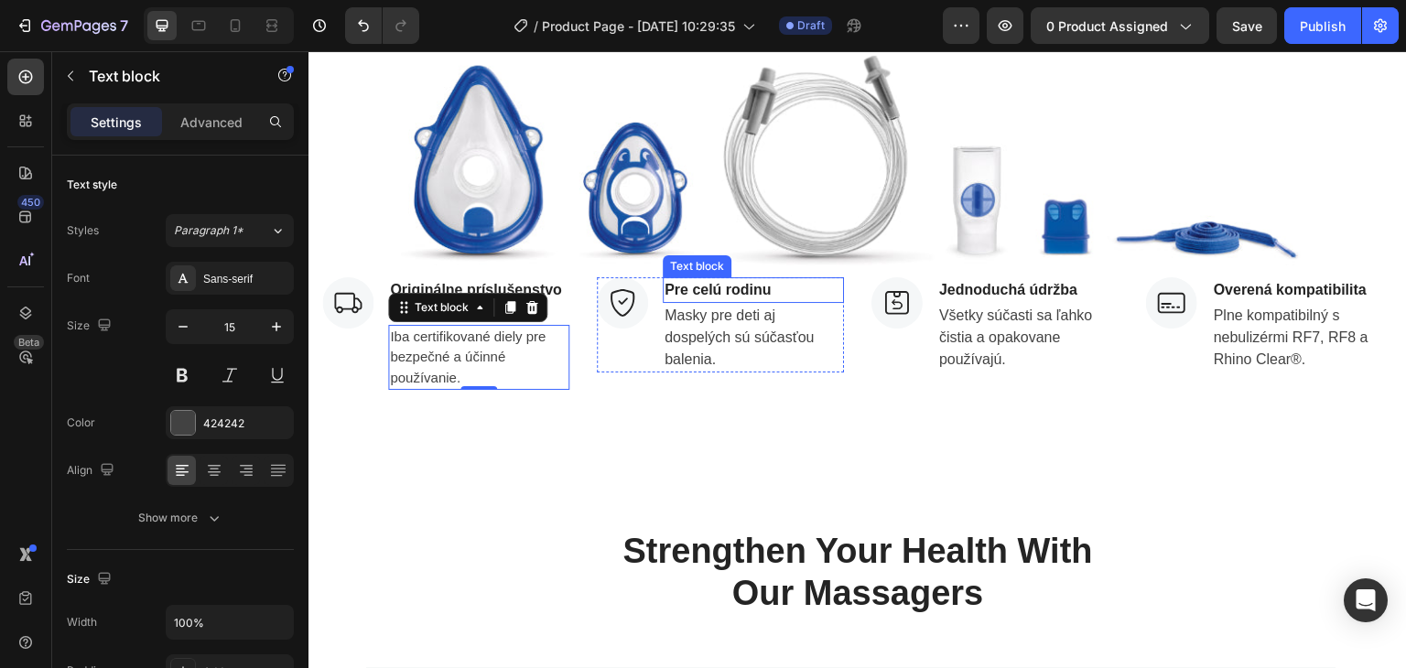
scroll to position [3204, 0]
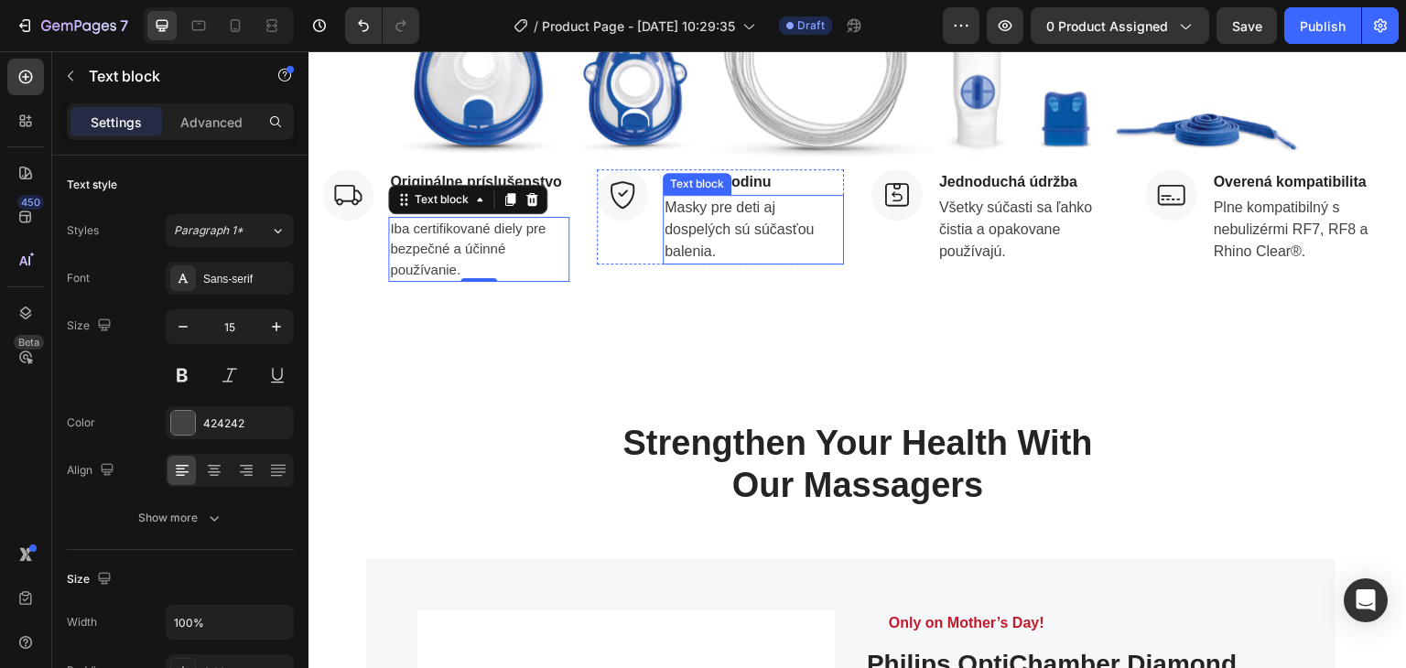
click at [698, 234] on p "Masky pre deti aj dospelých sú súčasťou balenia." at bounding box center [754, 230] width 178 height 66
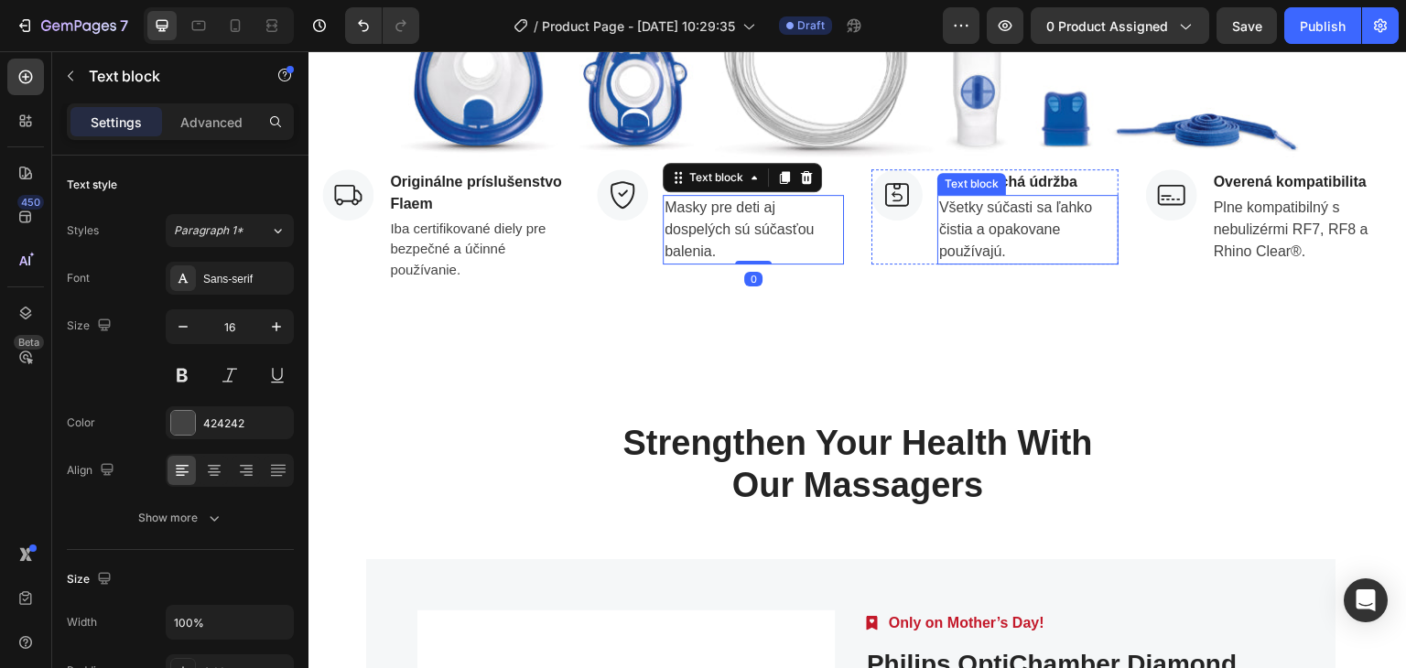
click at [943, 232] on p "Všetky súčasti sa ľahko čistia a opakovane používajú." at bounding box center [1028, 230] width 178 height 66
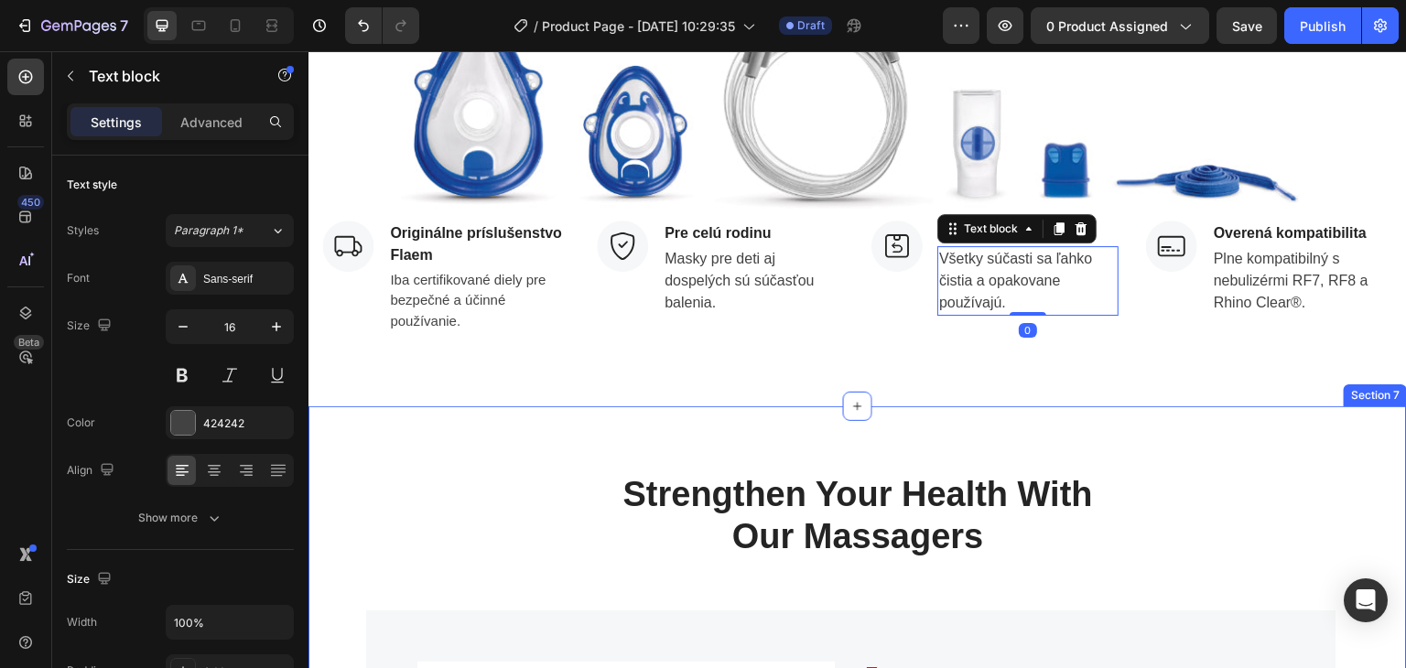
scroll to position [3112, 0]
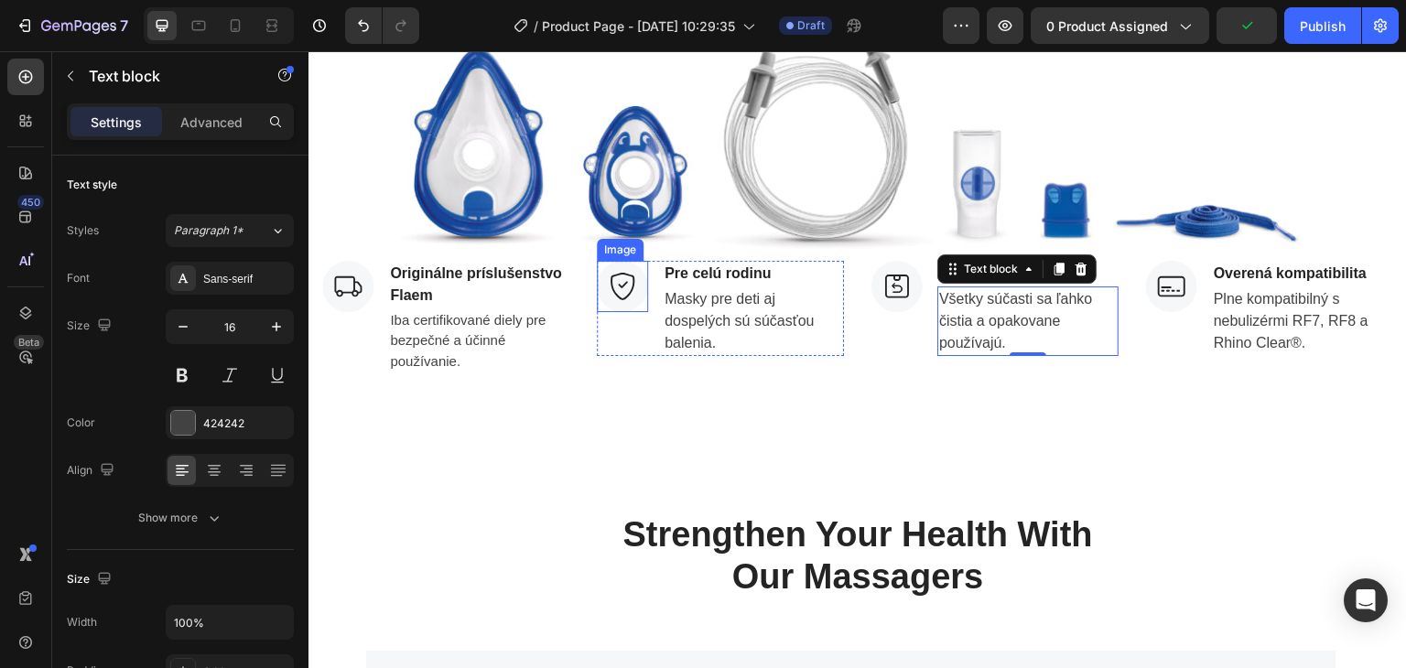
click at [615, 286] on img at bounding box center [622, 286] width 51 height 51
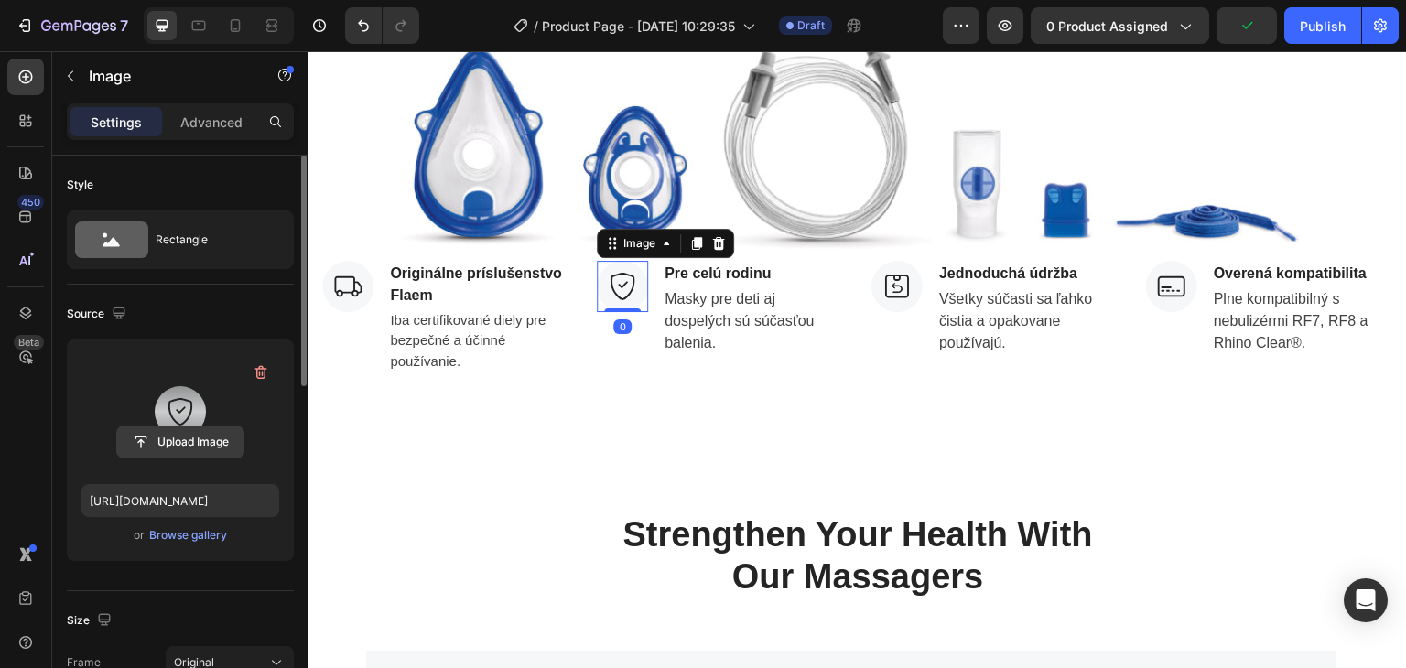
click at [222, 443] on input "file" at bounding box center [180, 442] width 126 height 31
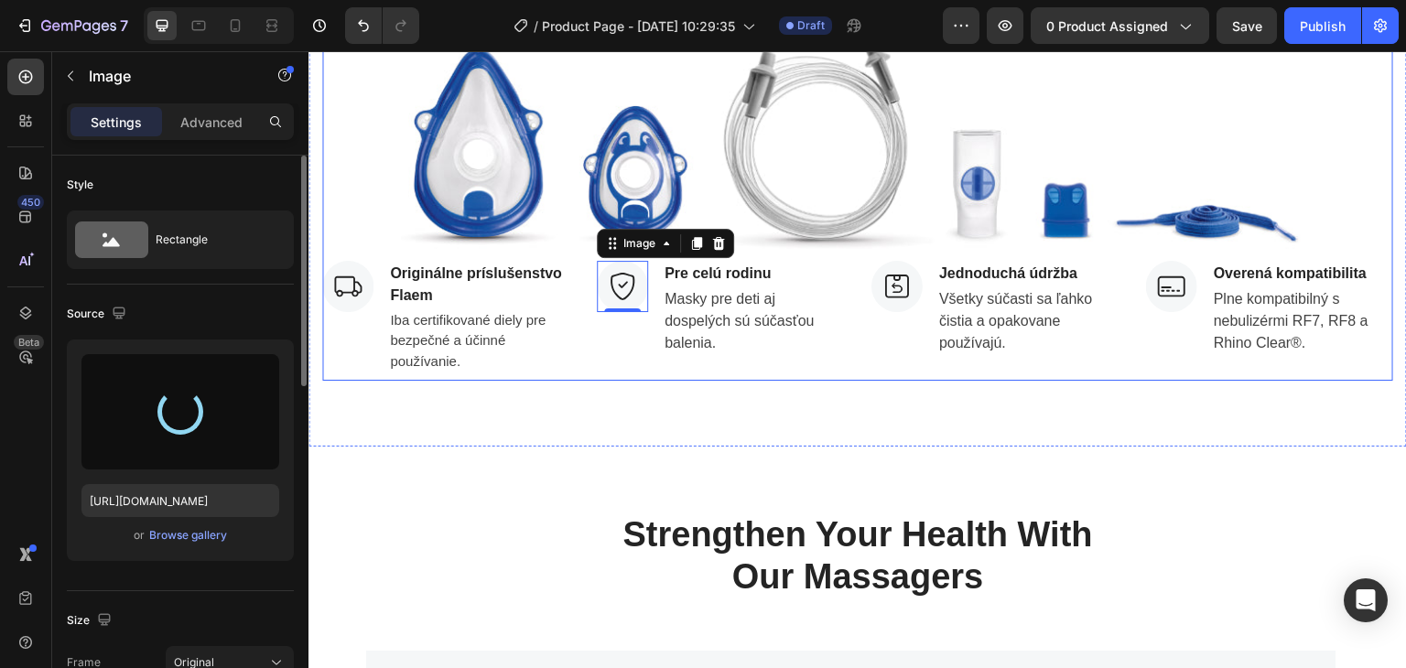
type input "https://cdn.shopify.com/s/files/1/0832/1971/0296/files/gempages_576415707223294…"
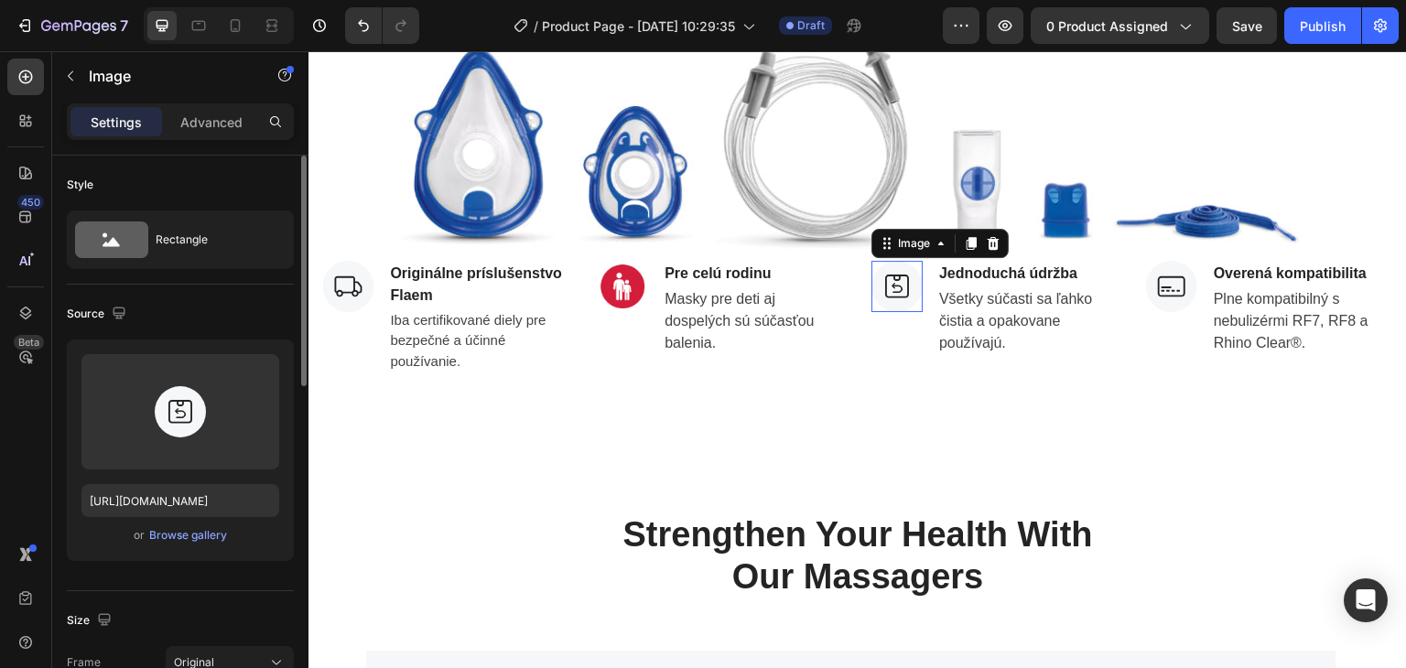
click at [881, 290] on img at bounding box center [896, 286] width 51 height 51
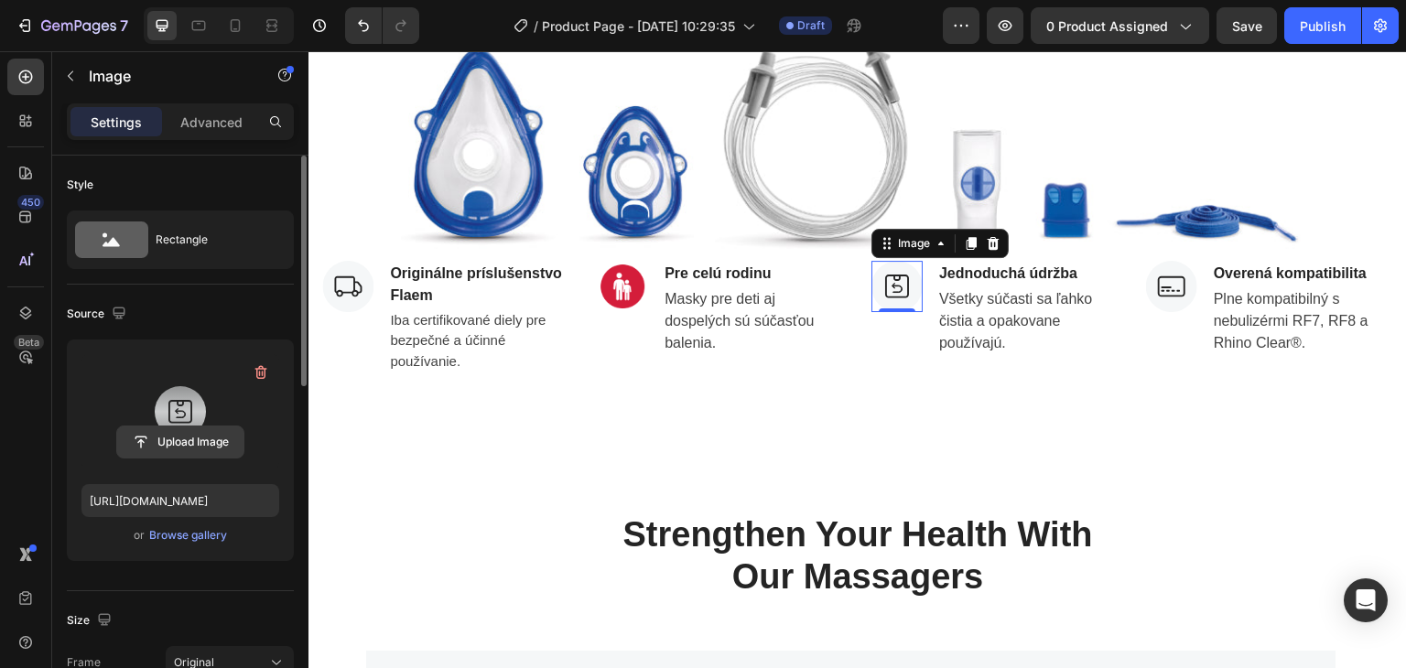
click at [174, 439] on input "file" at bounding box center [180, 442] width 126 height 31
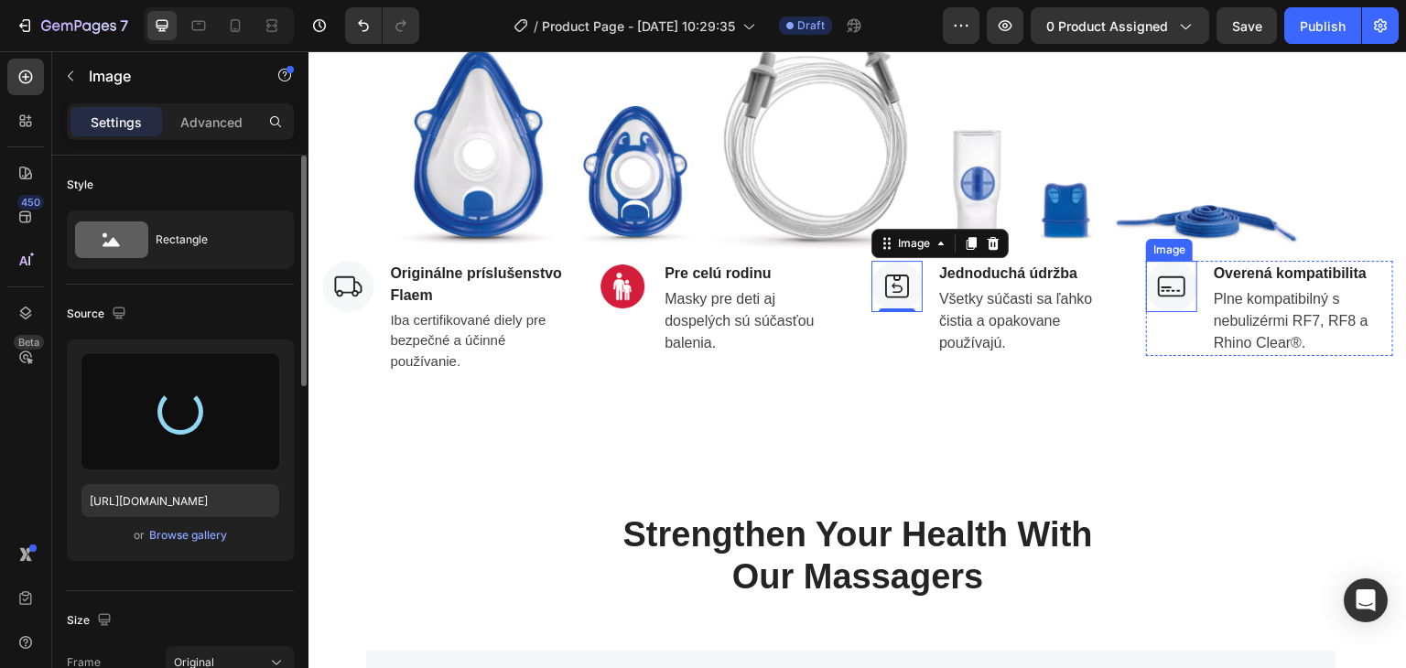
type input "https://cdn.shopify.com/s/files/1/0832/1971/0296/files/gempages_576415707223294…"
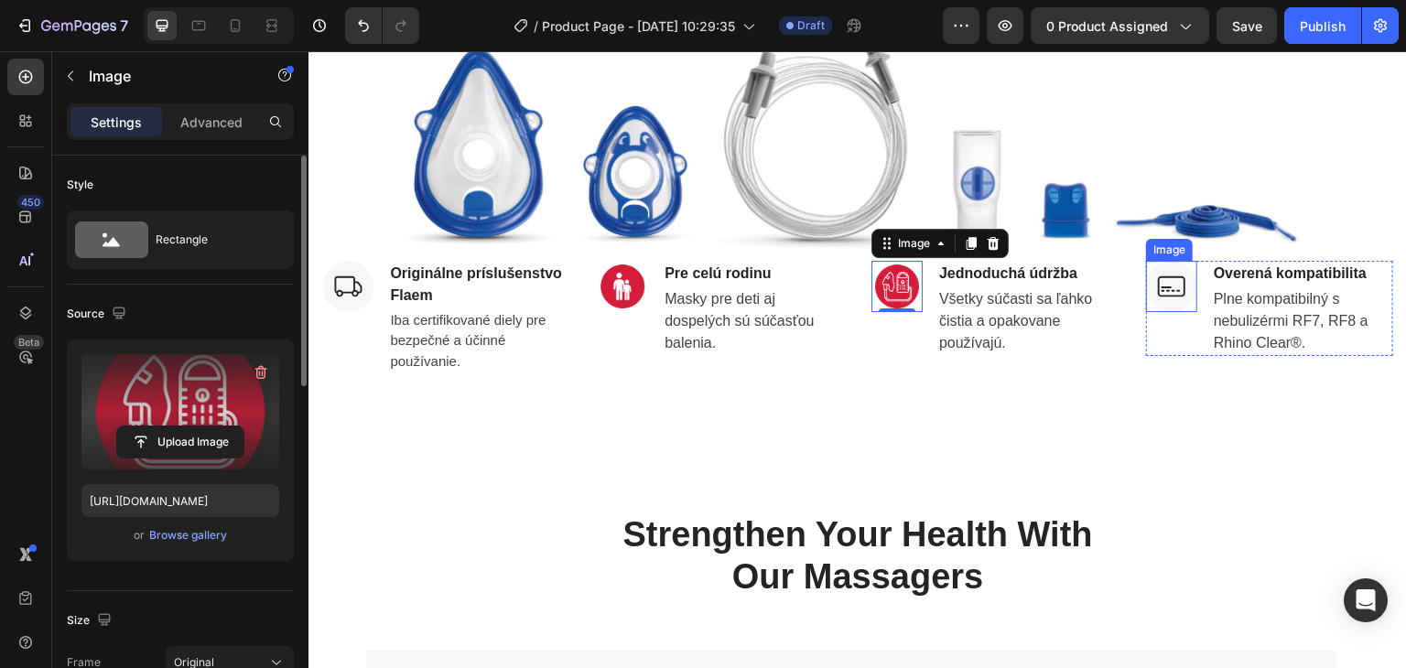
click at [1155, 291] on img at bounding box center [1171, 286] width 51 height 51
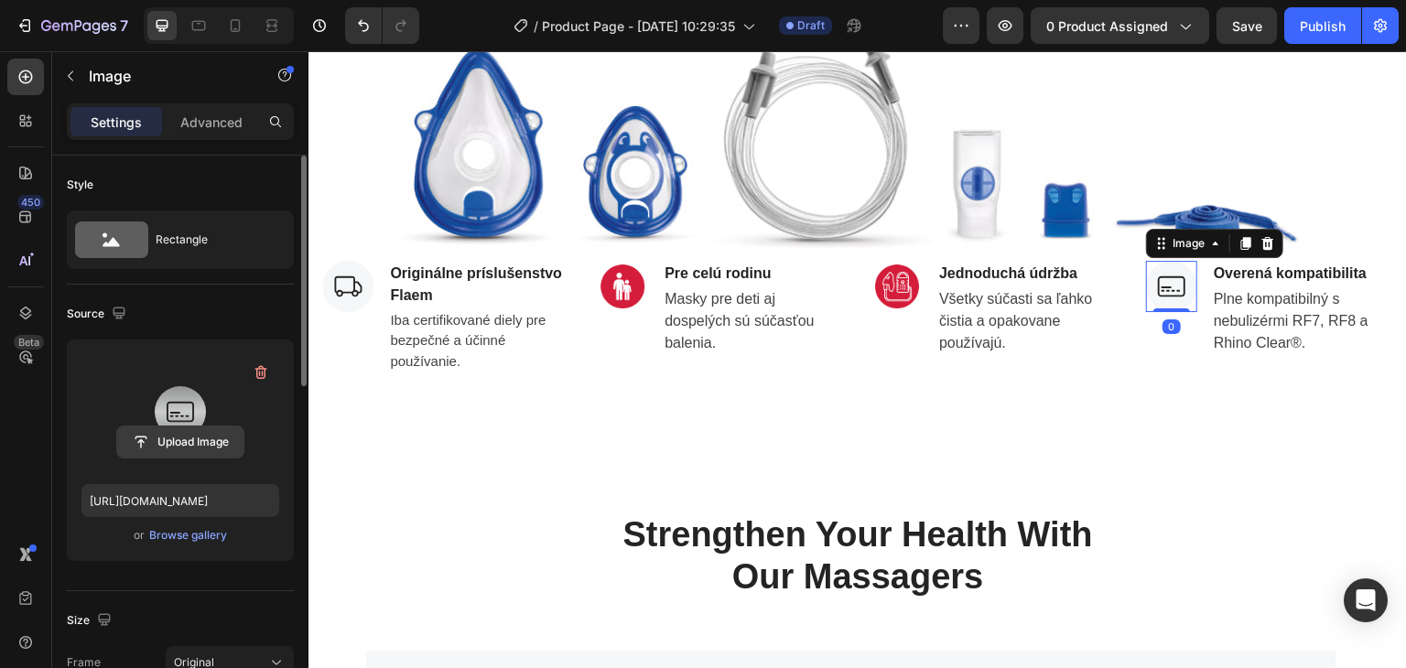
click at [178, 437] on input "file" at bounding box center [180, 442] width 126 height 31
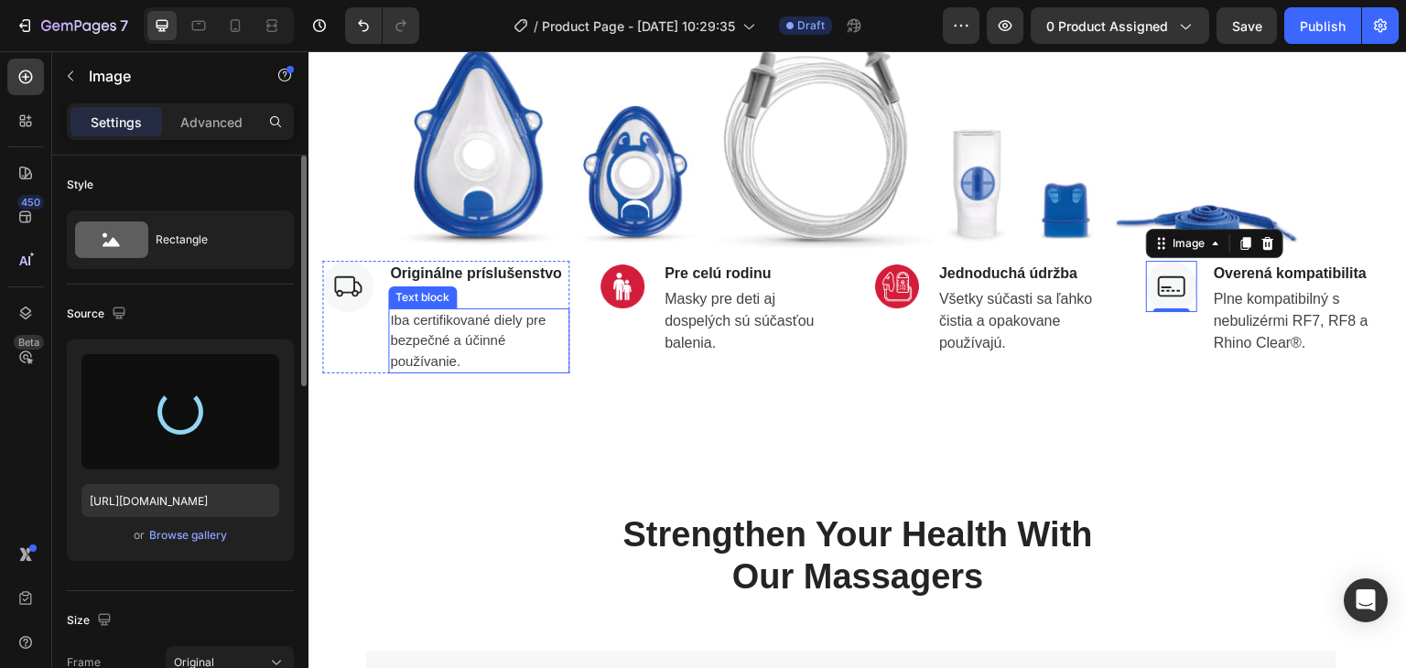
type input "https://cdn.shopify.com/s/files/1/0832/1971/0296/files/gempages_576415707223294…"
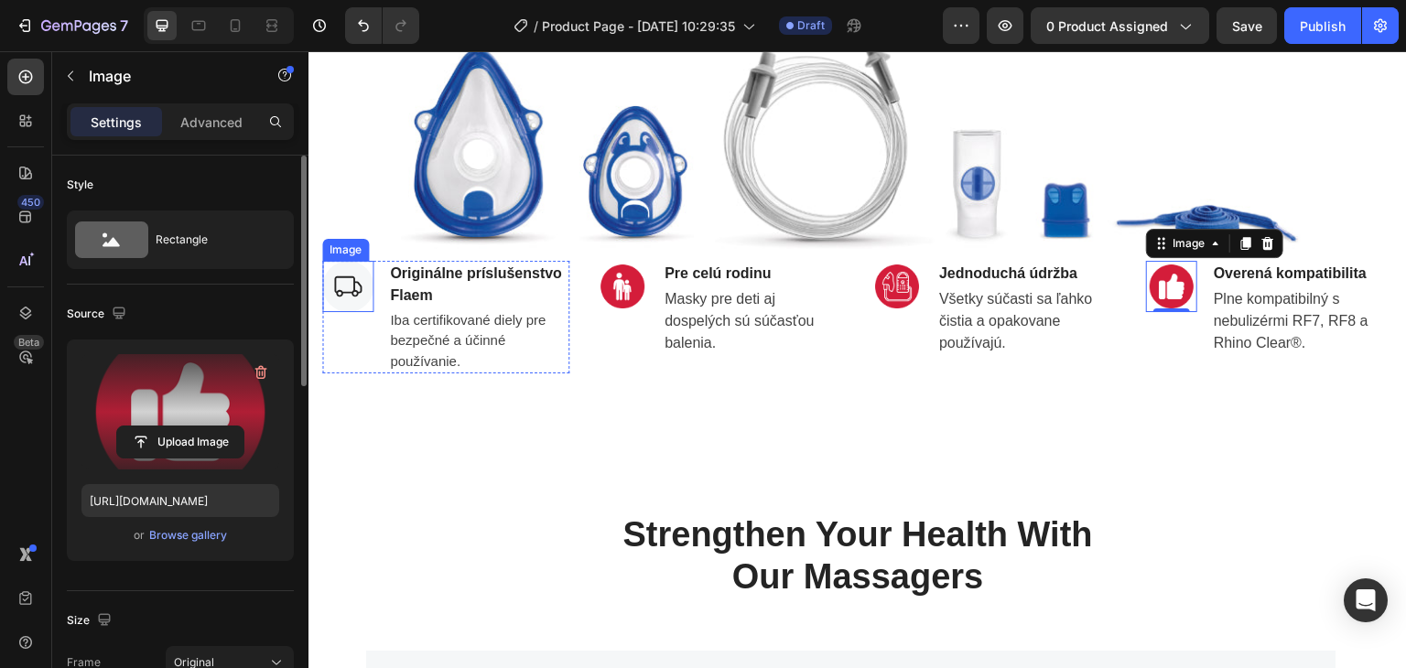
click at [343, 290] on img at bounding box center [347, 286] width 51 height 51
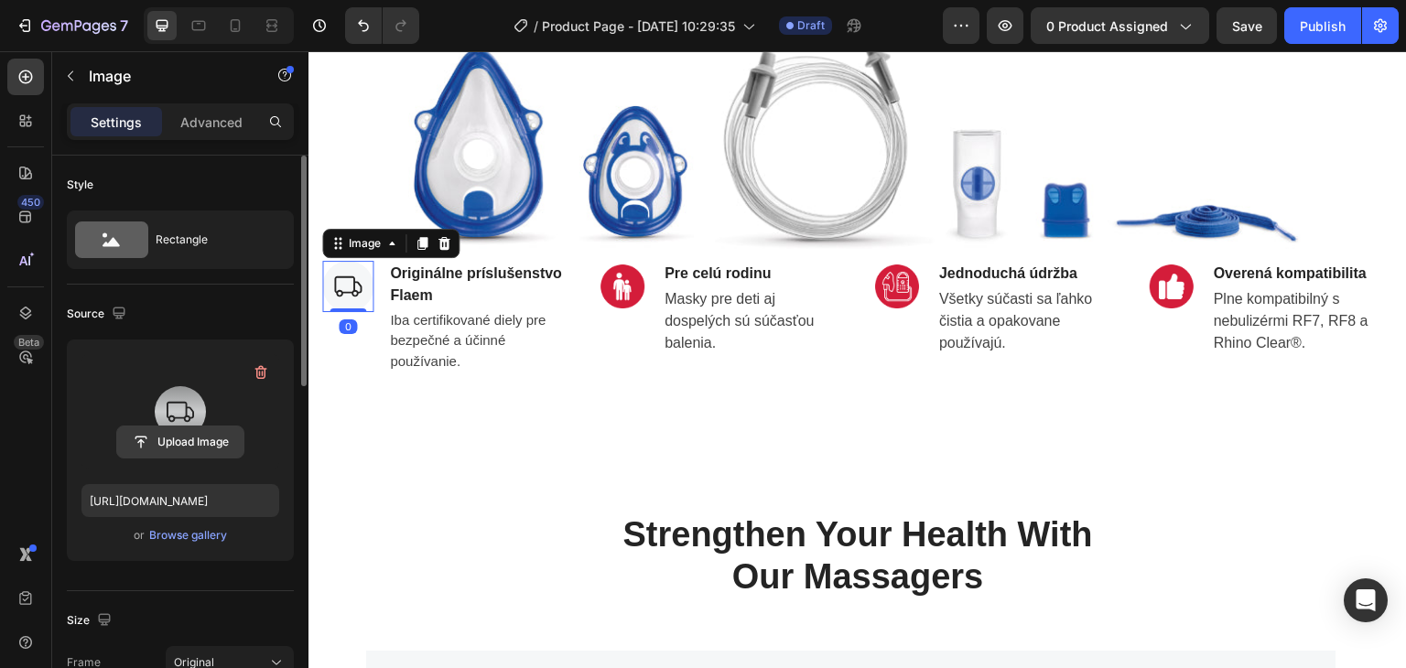
click at [182, 445] on input "file" at bounding box center [180, 442] width 126 height 31
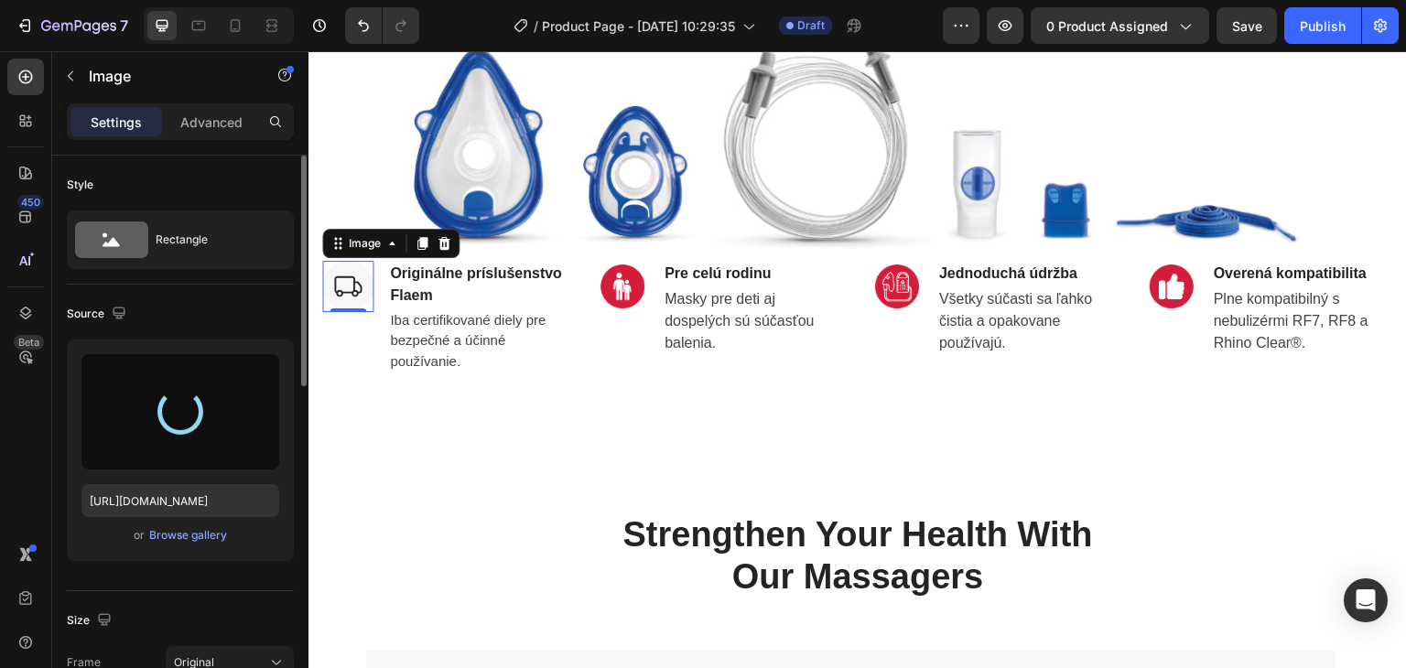
type input "https://cdn.shopify.com/s/files/1/0832/1971/0296/files/gempages_576415707223294…"
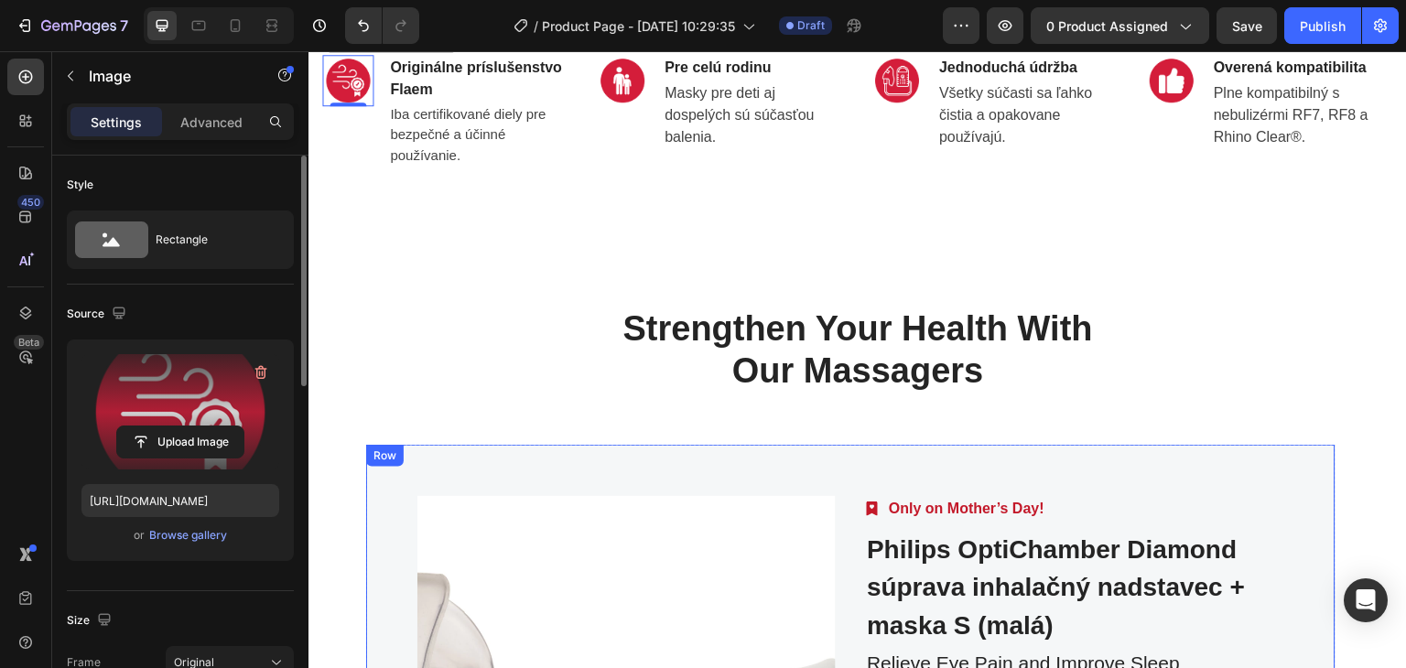
scroll to position [3387, 0]
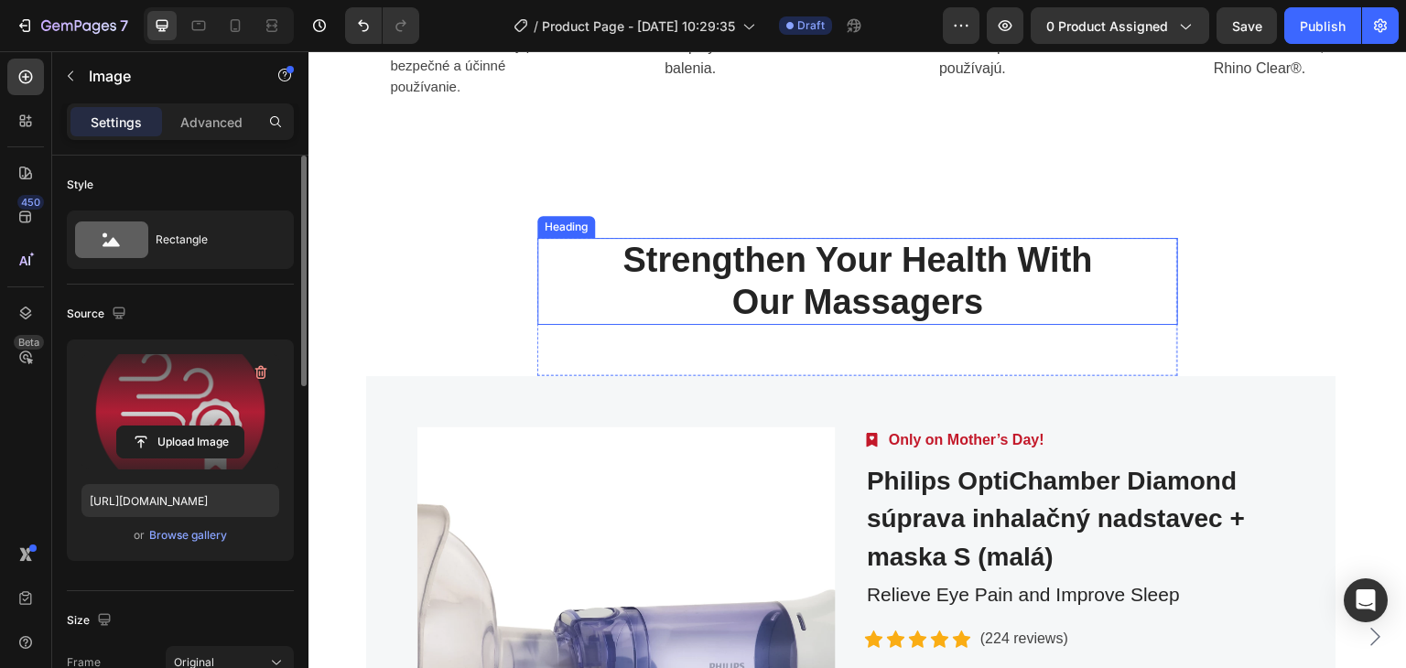
click at [1085, 312] on p "Strengthen Your Health With Our Massagers" at bounding box center [857, 281] width 637 height 83
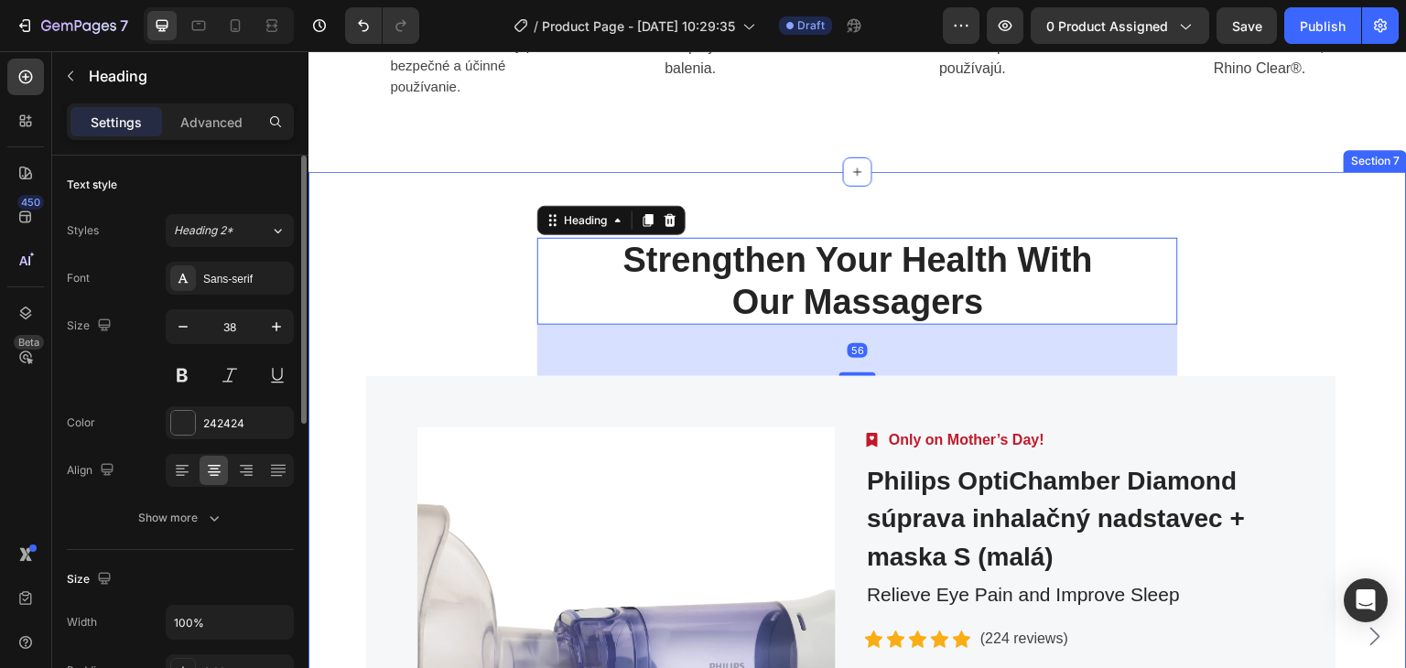
click at [1264, 241] on div "Strengthen Your Health With Our Massagers Heading 56 Row Product Images Image O…" at bounding box center [857, 568] width 1071 height 660
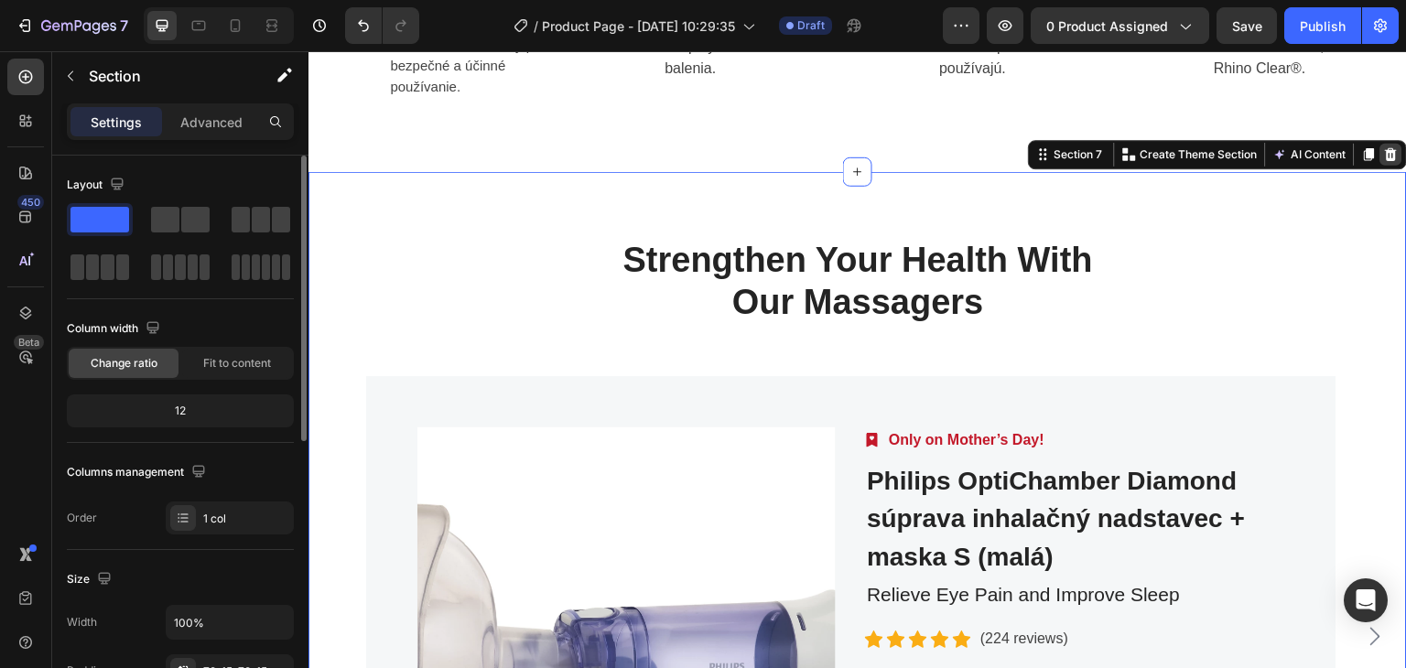
click at [1386, 155] on icon at bounding box center [1392, 154] width 12 height 13
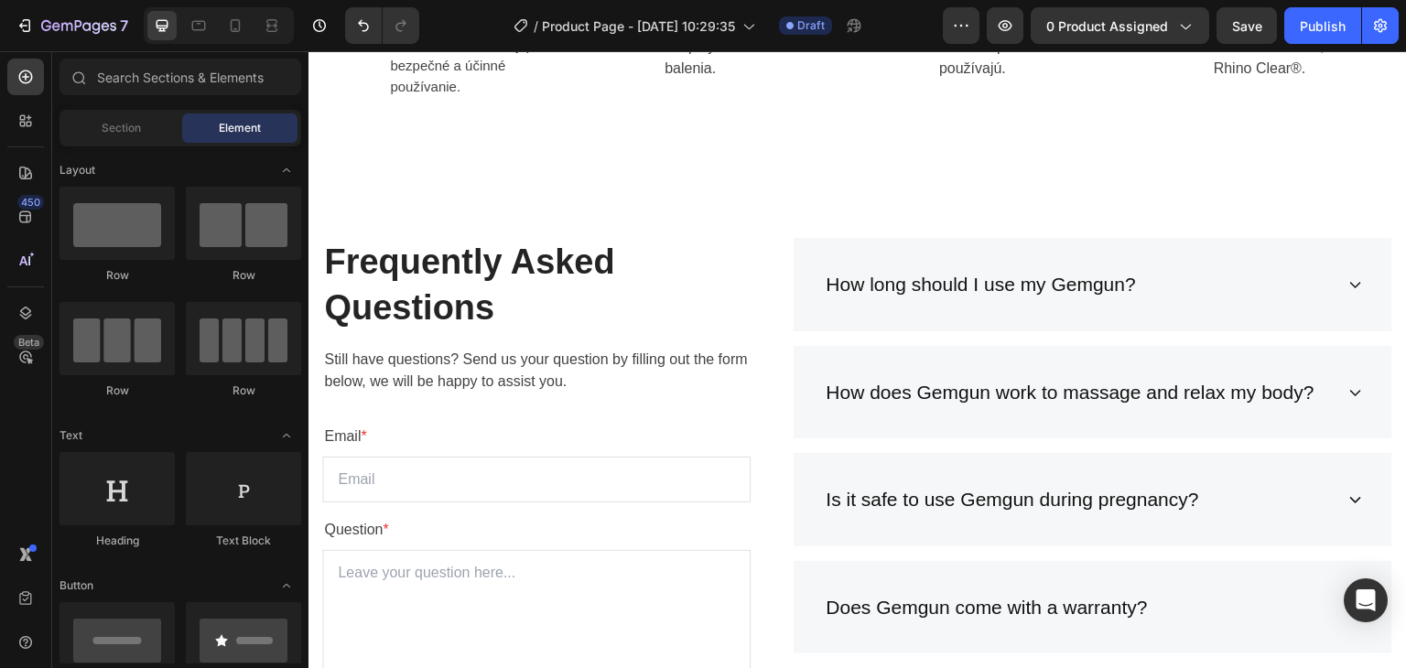
scroll to position [3478, 0]
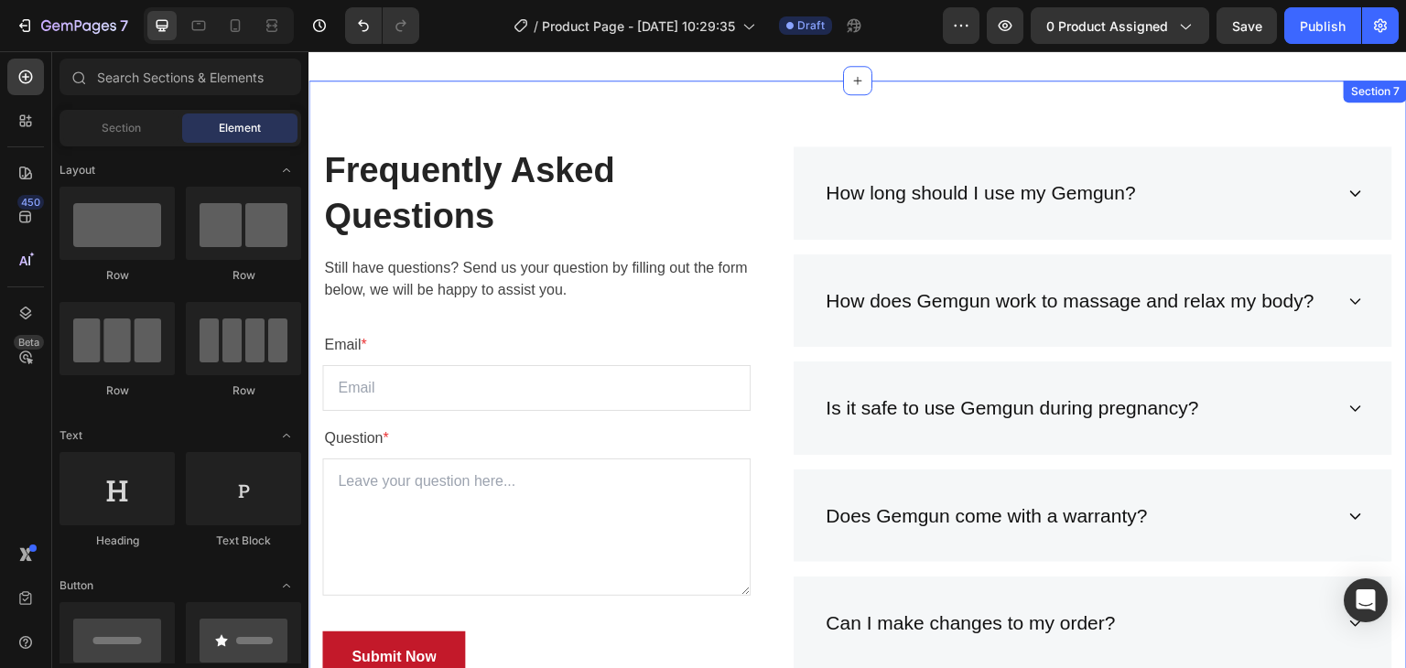
click at [740, 125] on div "Frequently Asked Questions Heading Still have questions? Send us your question …" at bounding box center [857, 516] width 1098 height 870
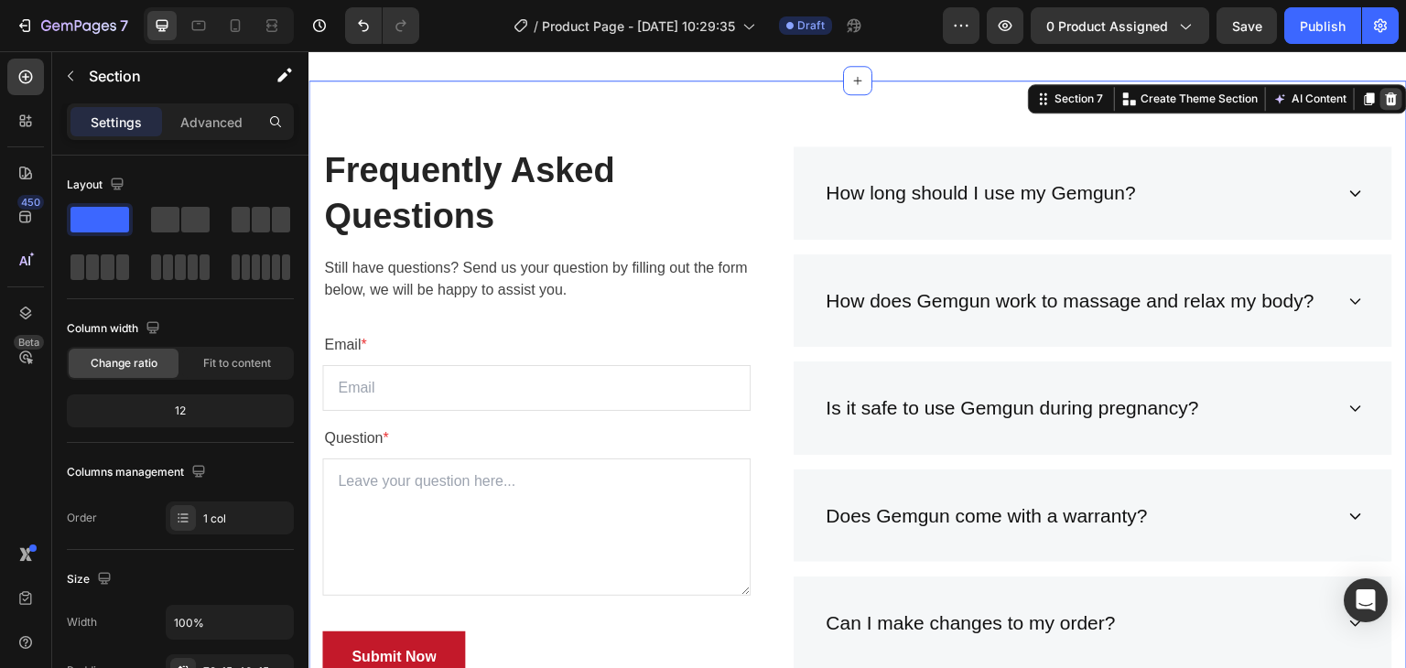
click at [1384, 99] on icon at bounding box center [1391, 99] width 15 height 15
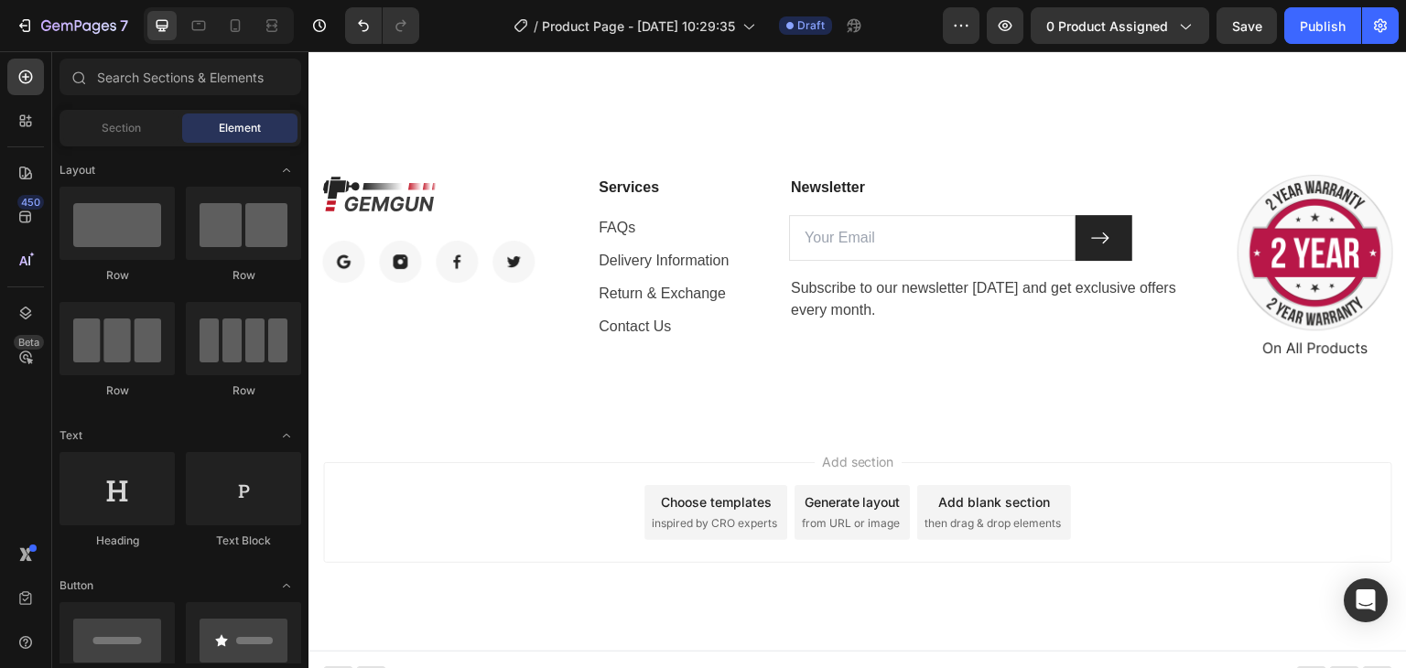
scroll to position [3469, 0]
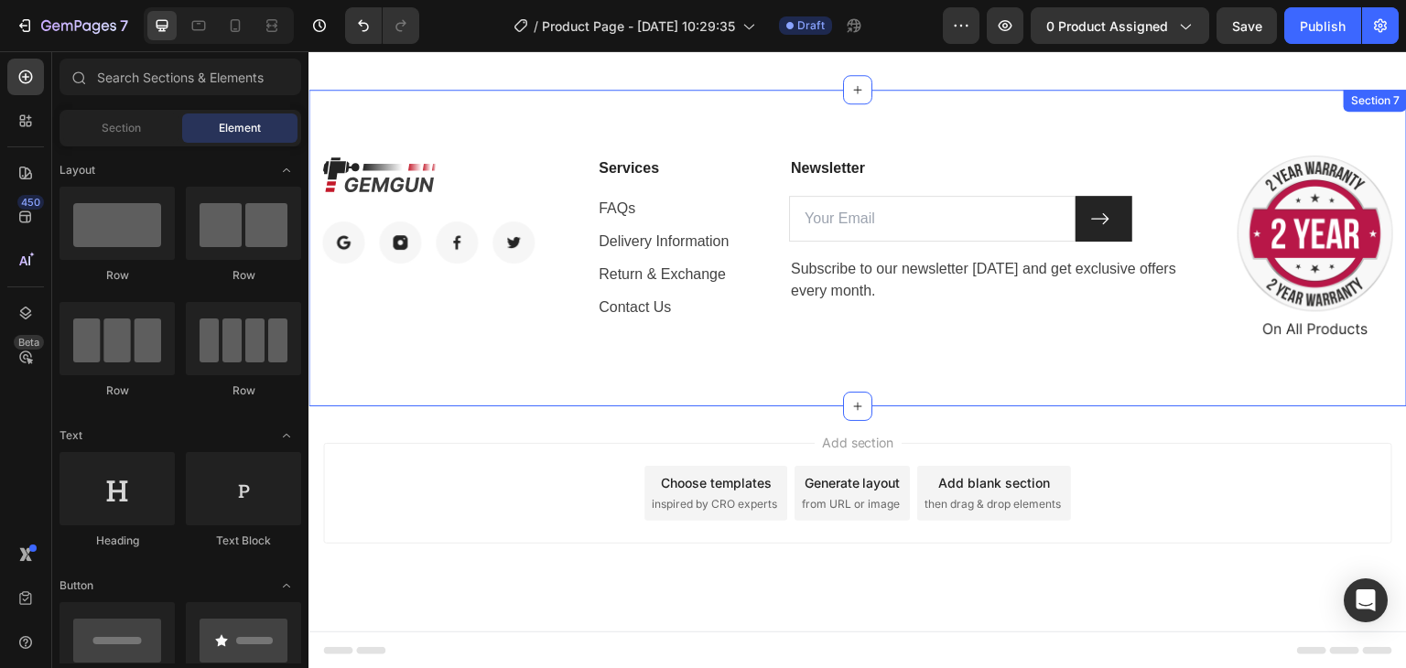
click at [735, 130] on div "Image Image Image Image Image Row Services Text block FAQs Text block Delivery …" at bounding box center [857, 248] width 1098 height 317
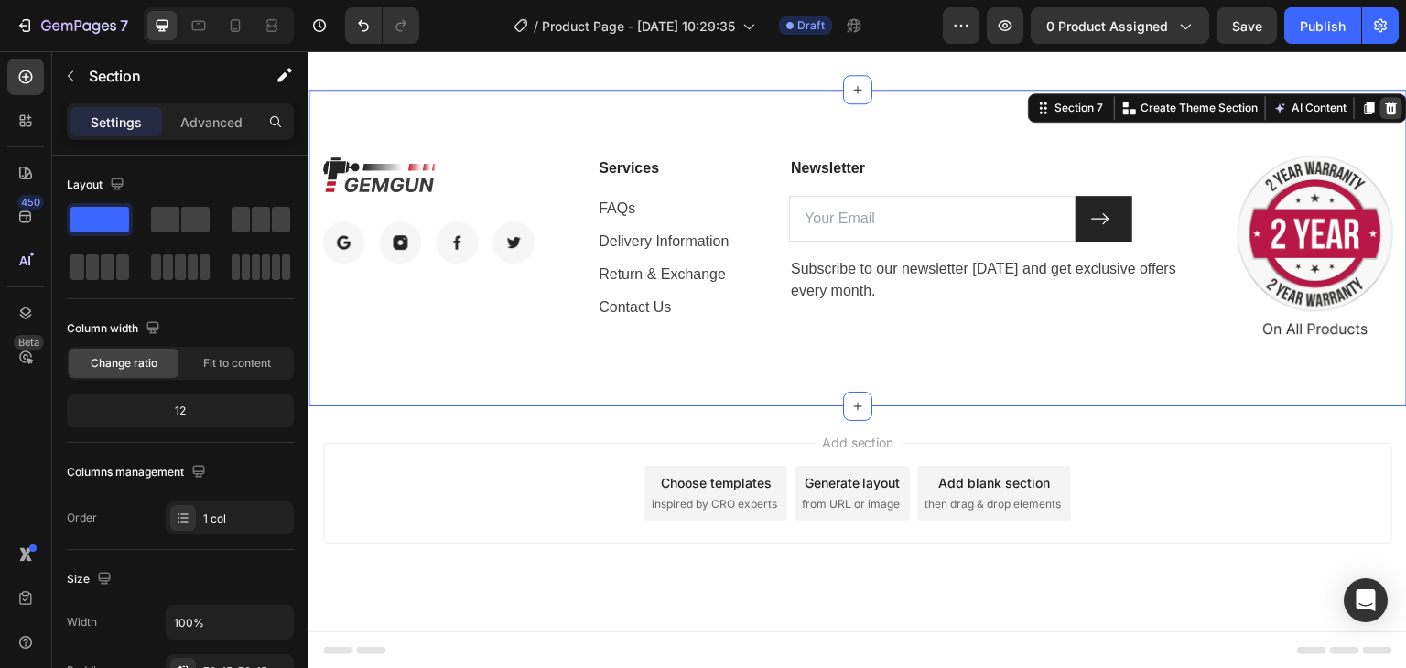
click at [1384, 107] on icon at bounding box center [1391, 108] width 15 height 15
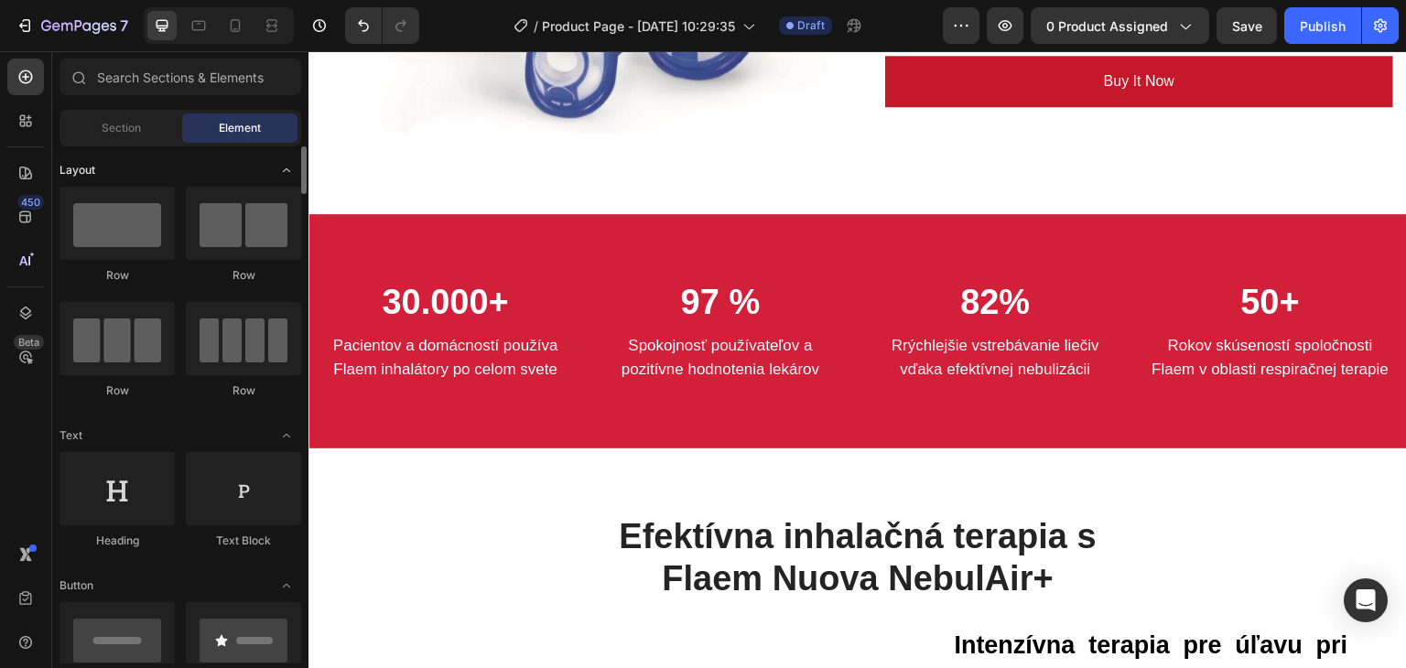
scroll to position [498, 0]
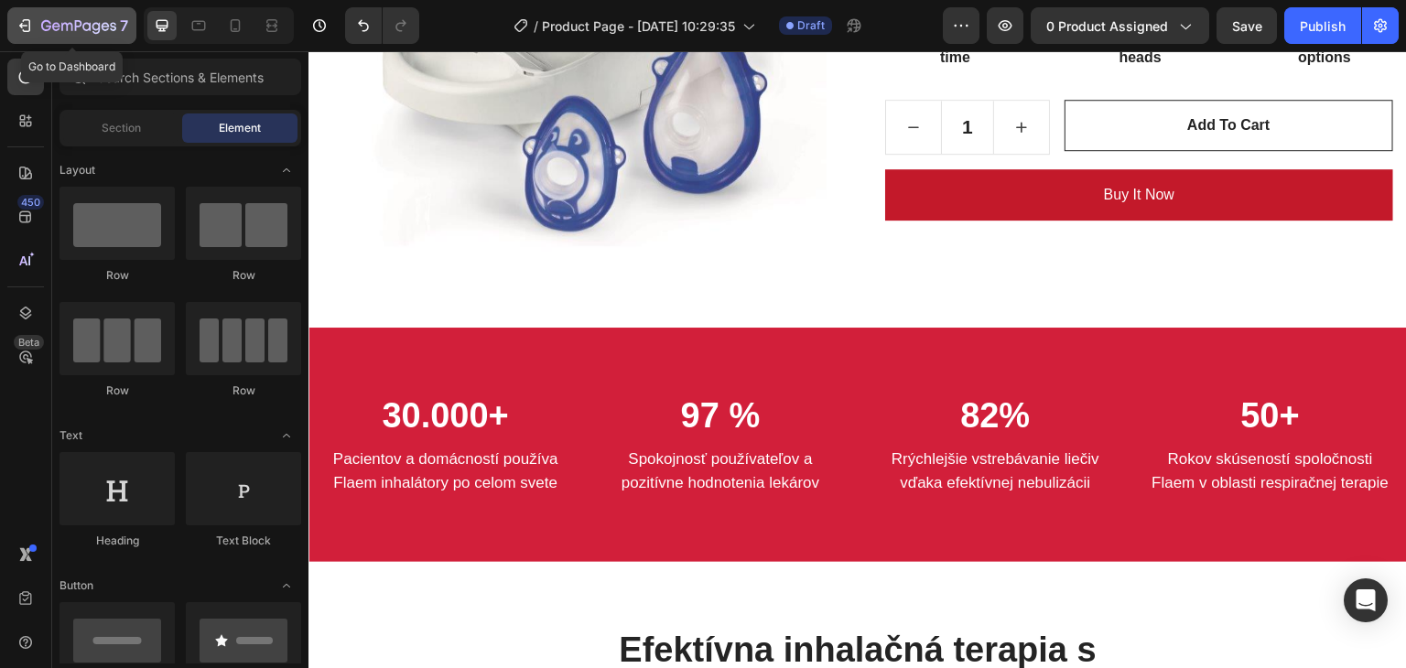
click at [68, 30] on icon "button" at bounding box center [78, 27] width 75 height 16
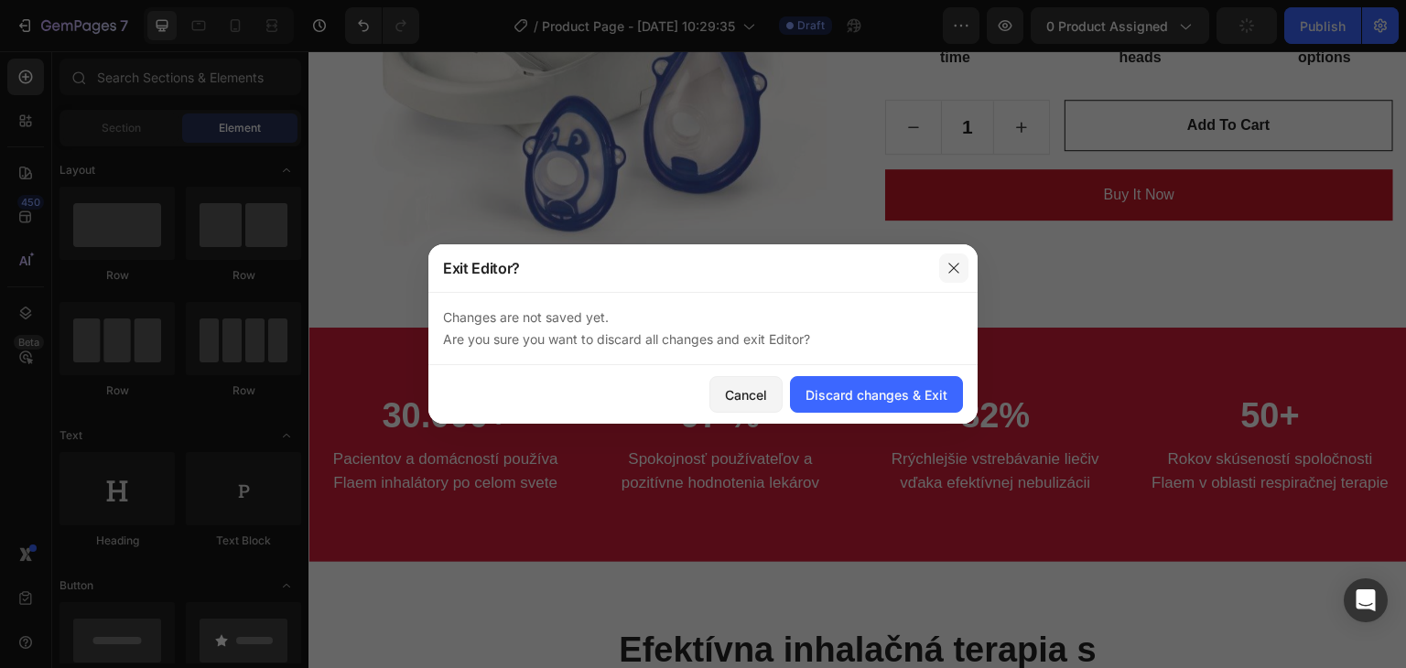
click at [946, 265] on icon "button" at bounding box center [953, 268] width 15 height 15
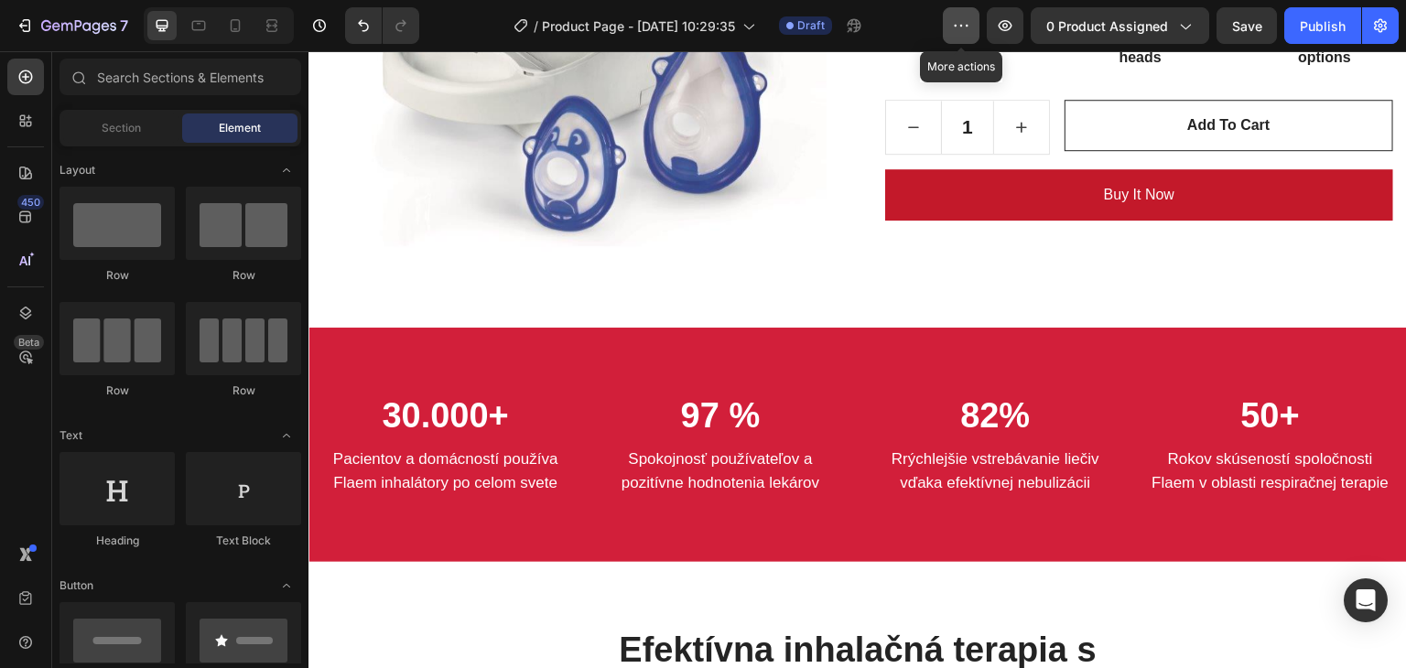
click at [952, 27] on button "button" at bounding box center [961, 25] width 37 height 37
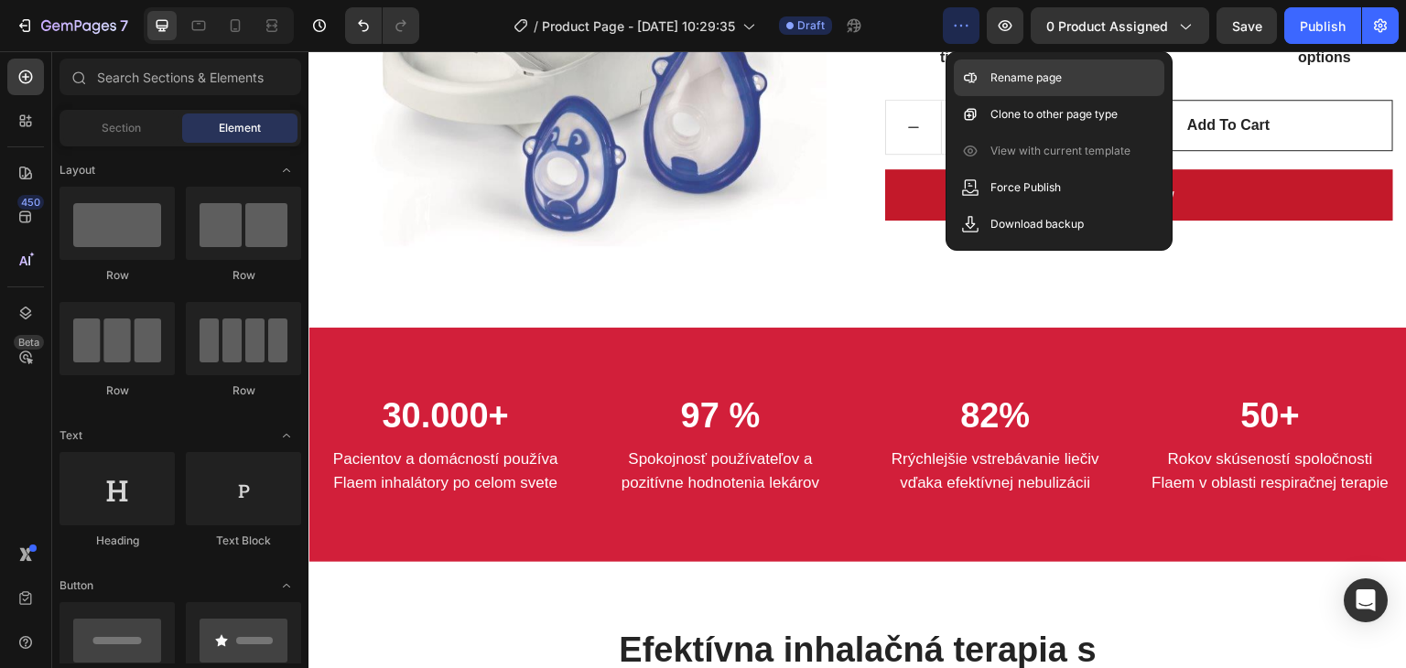
click at [1007, 96] on div "Rename page" at bounding box center [1059, 114] width 211 height 37
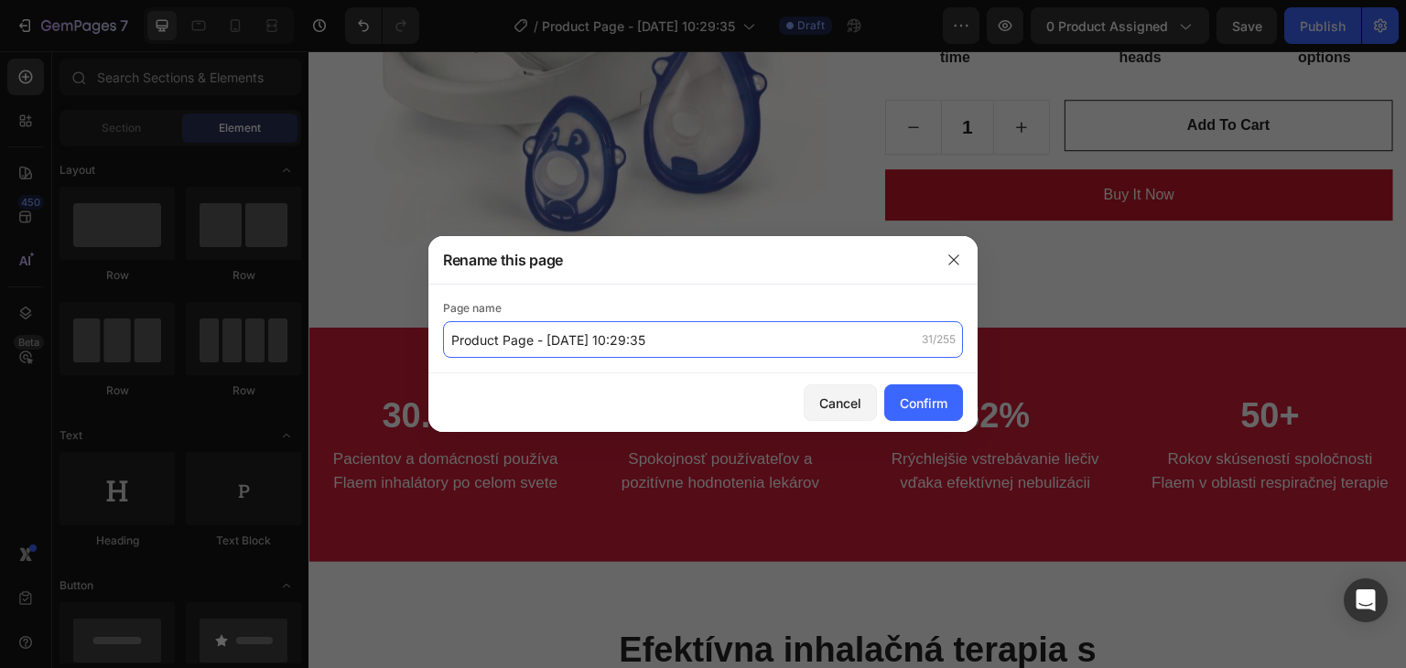
click at [633, 342] on input "Product Page - Aug 20, 10:29:35" at bounding box center [703, 339] width 520 height 37
drag, startPoint x: 531, startPoint y: 341, endPoint x: 443, endPoint y: 340, distance: 87.9
click at [443, 340] on input "Product Page - Aug 20, 10:29:35" at bounding box center [703, 339] width 520 height 37
paste input "Flaem Nuova Nebulair + (K72241)"
type input "Flaem Nuova Nebulair + (K72241)"
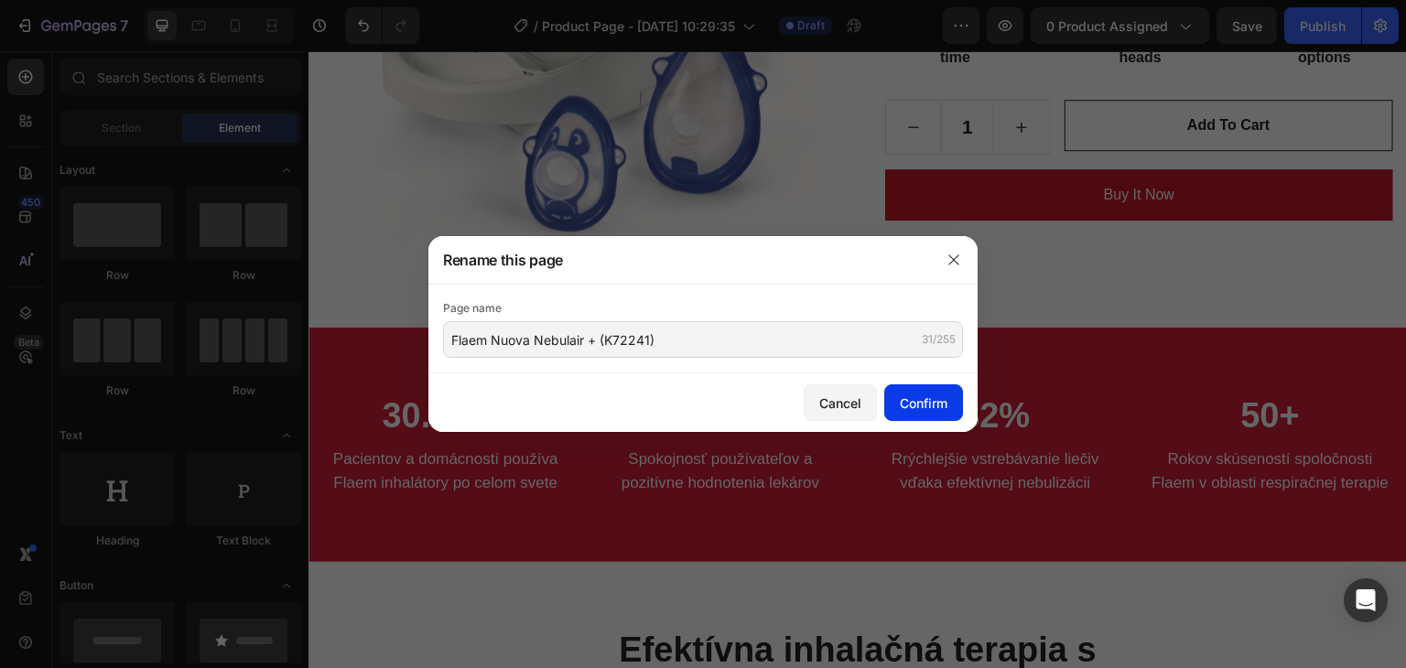
click at [913, 403] on div "Confirm" at bounding box center [924, 403] width 48 height 19
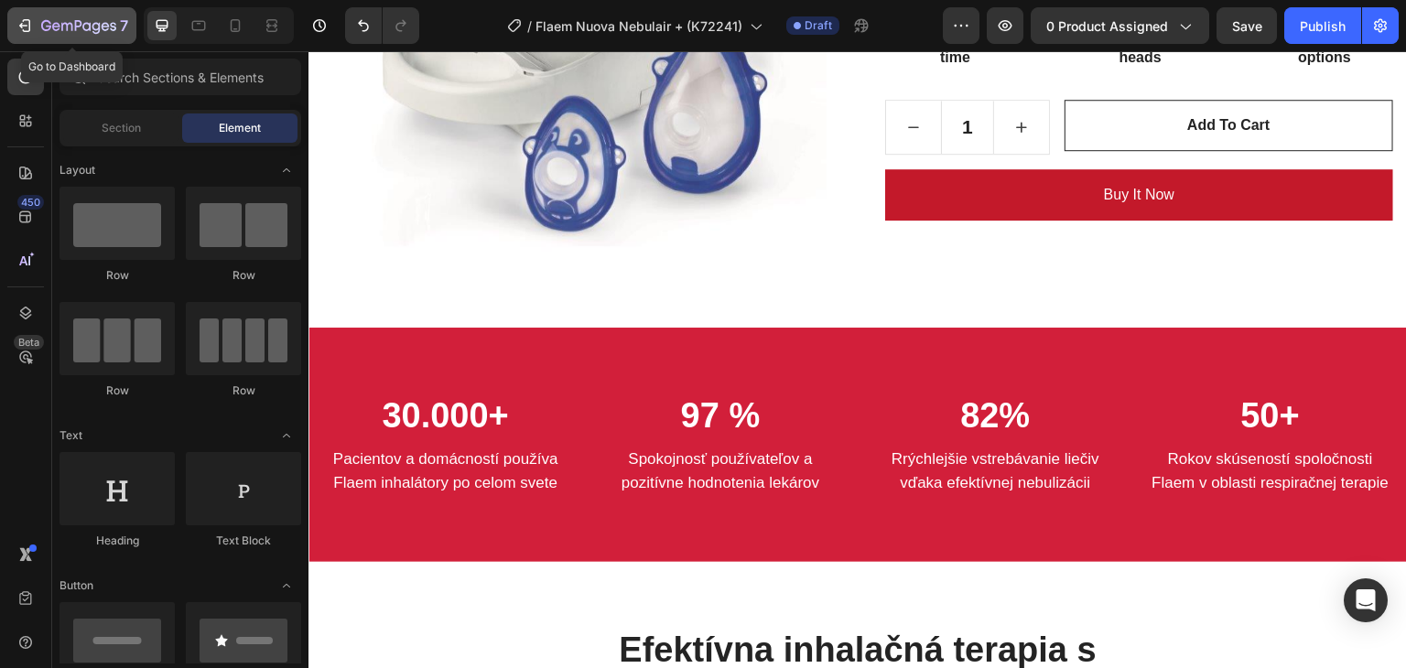
click at [77, 33] on icon "button" at bounding box center [78, 27] width 75 height 16
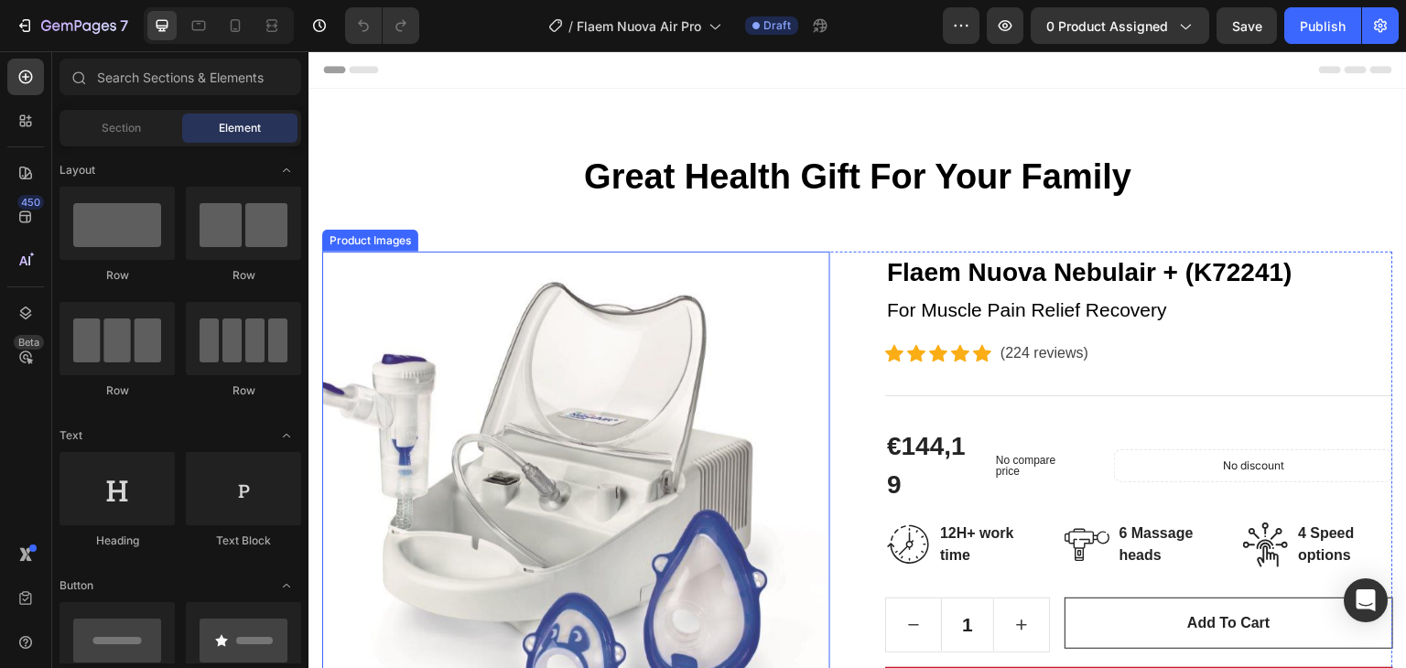
click at [685, 485] on img at bounding box center [576, 506] width 508 height 508
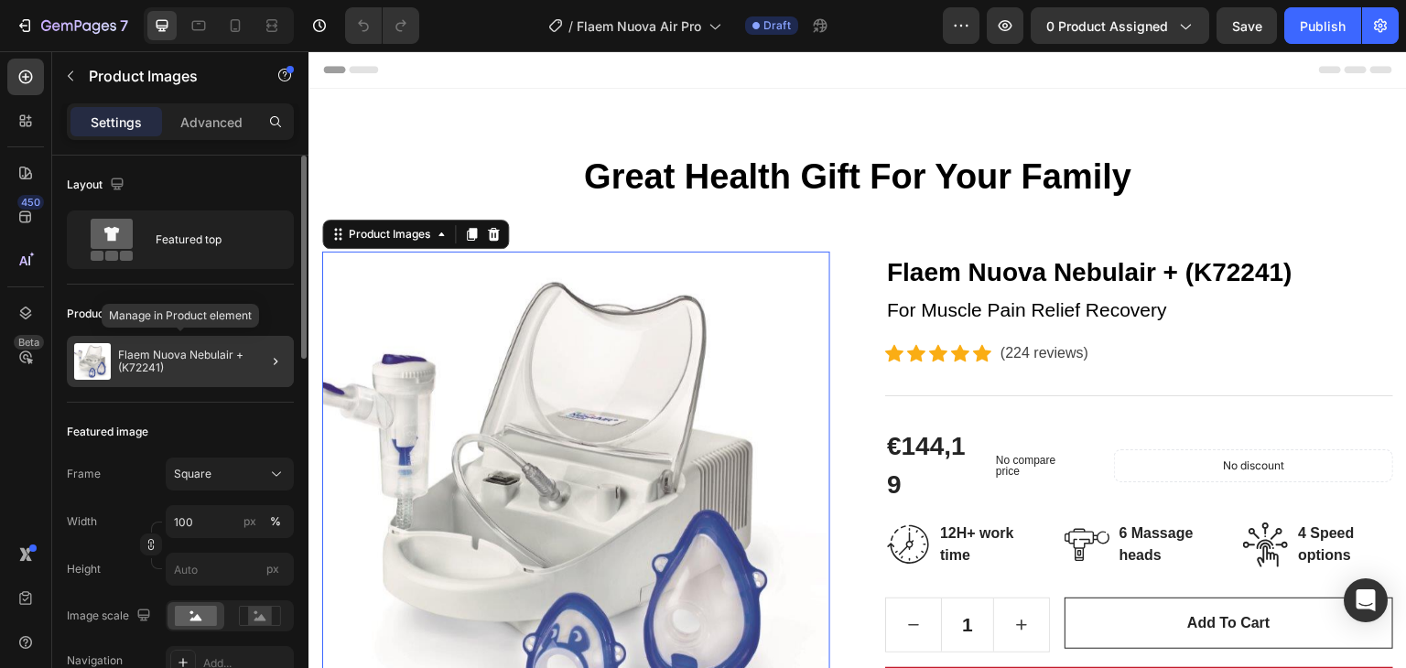
click at [179, 363] on p "Flaem Nuova Nebulair + (K72241)" at bounding box center [202, 362] width 168 height 26
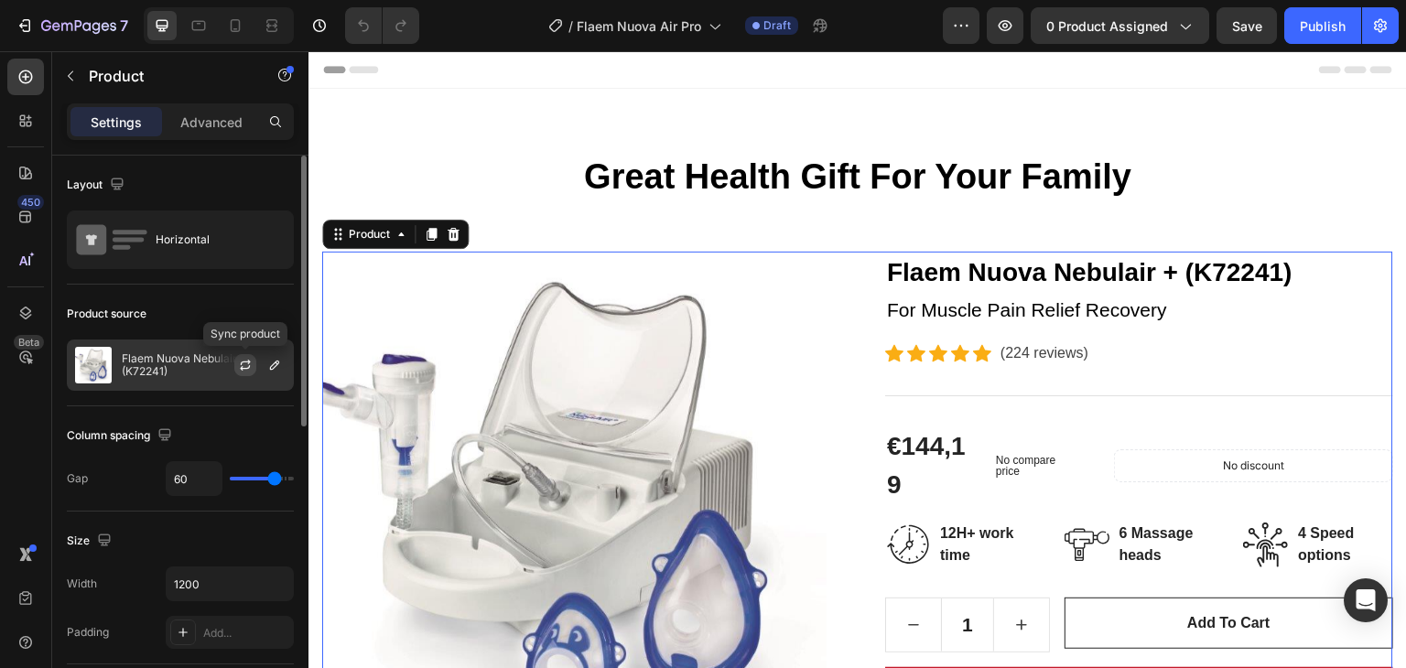
click at [254, 361] on button "button" at bounding box center [245, 365] width 22 height 22
click at [226, 348] on div at bounding box center [252, 365] width 81 height 49
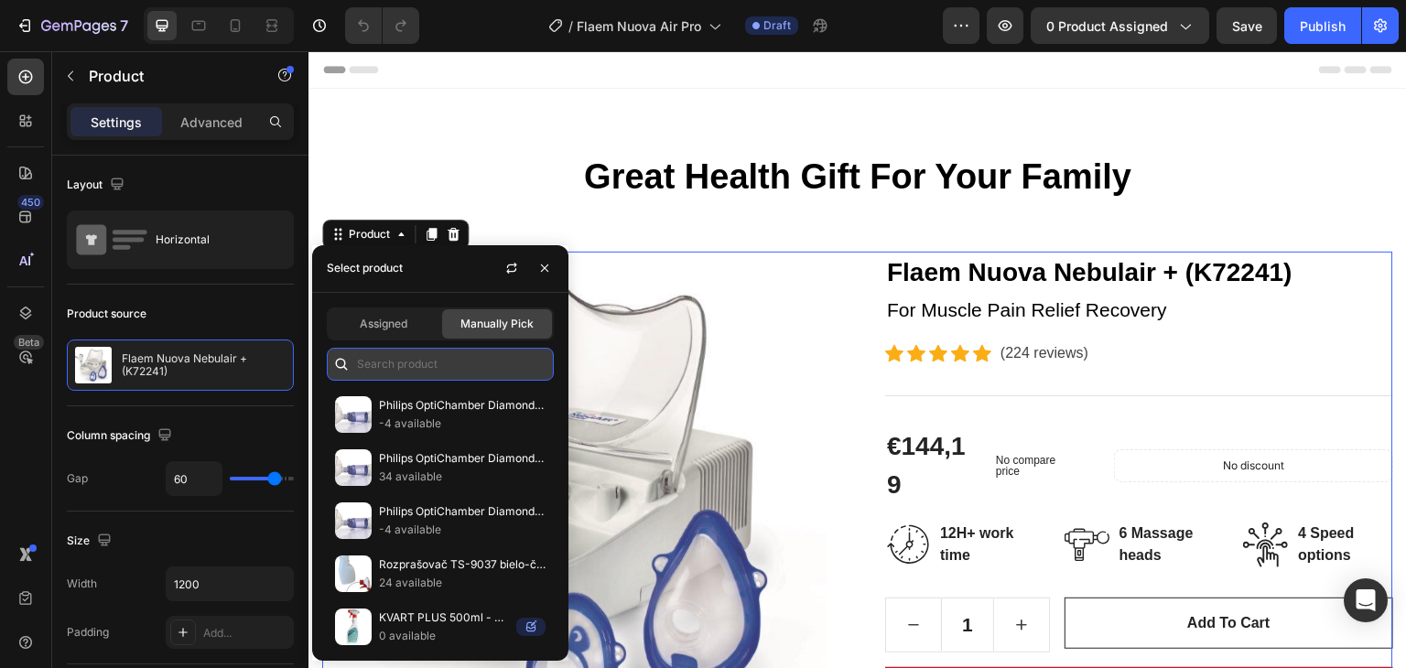
click at [425, 374] on input "text" at bounding box center [440, 364] width 227 height 33
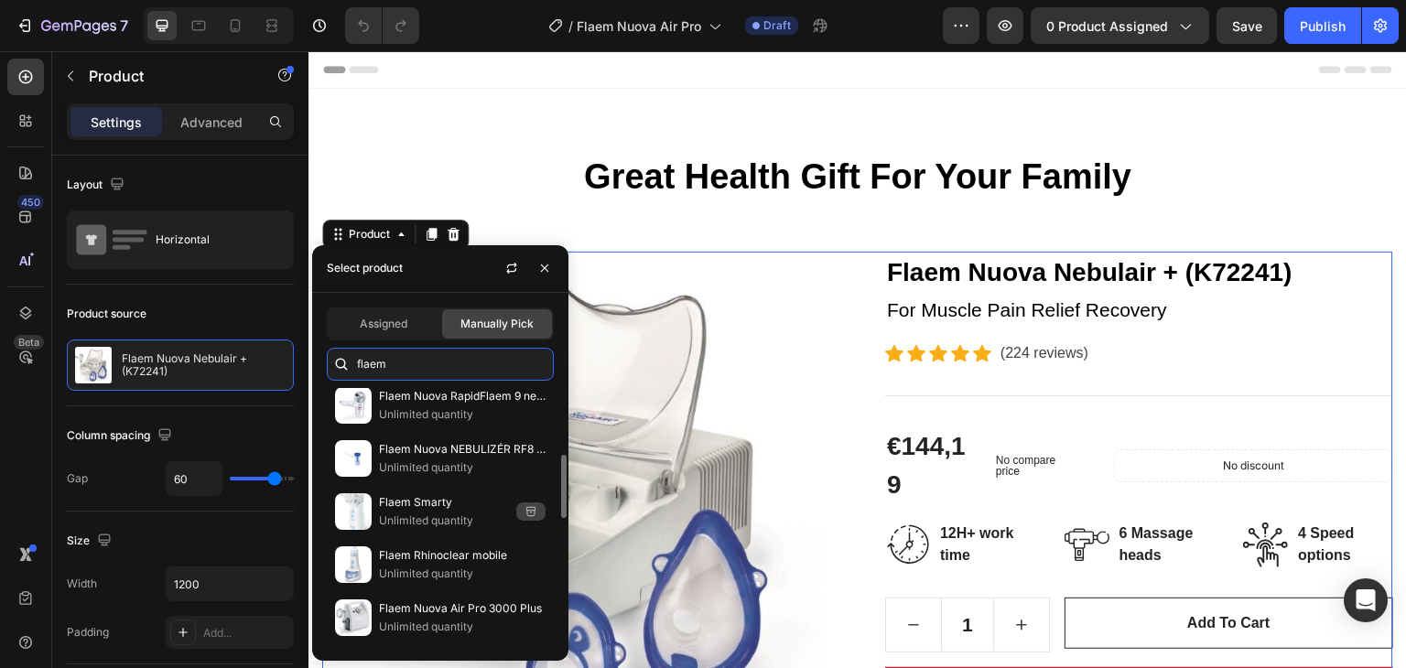
scroll to position [366, 0]
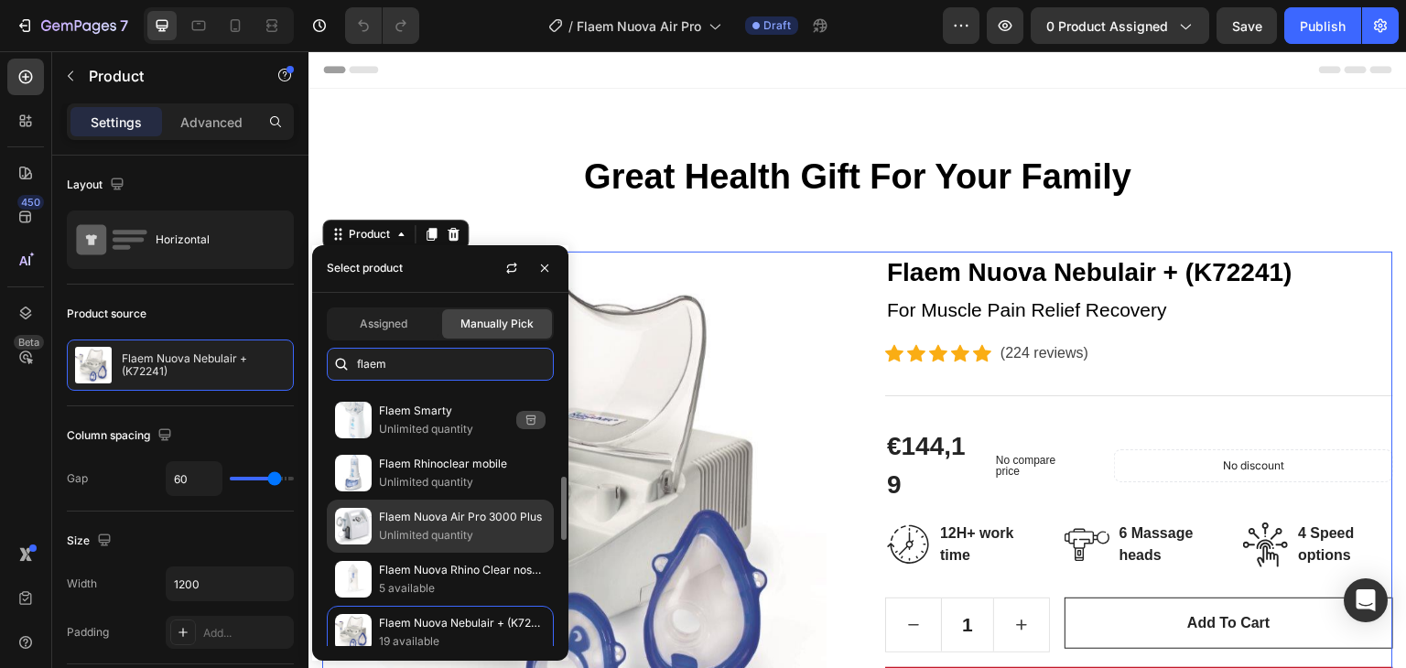
type input "flaem"
click at [461, 517] on p "Flaem Nuova Air Pro 3000 Plus" at bounding box center [462, 517] width 167 height 18
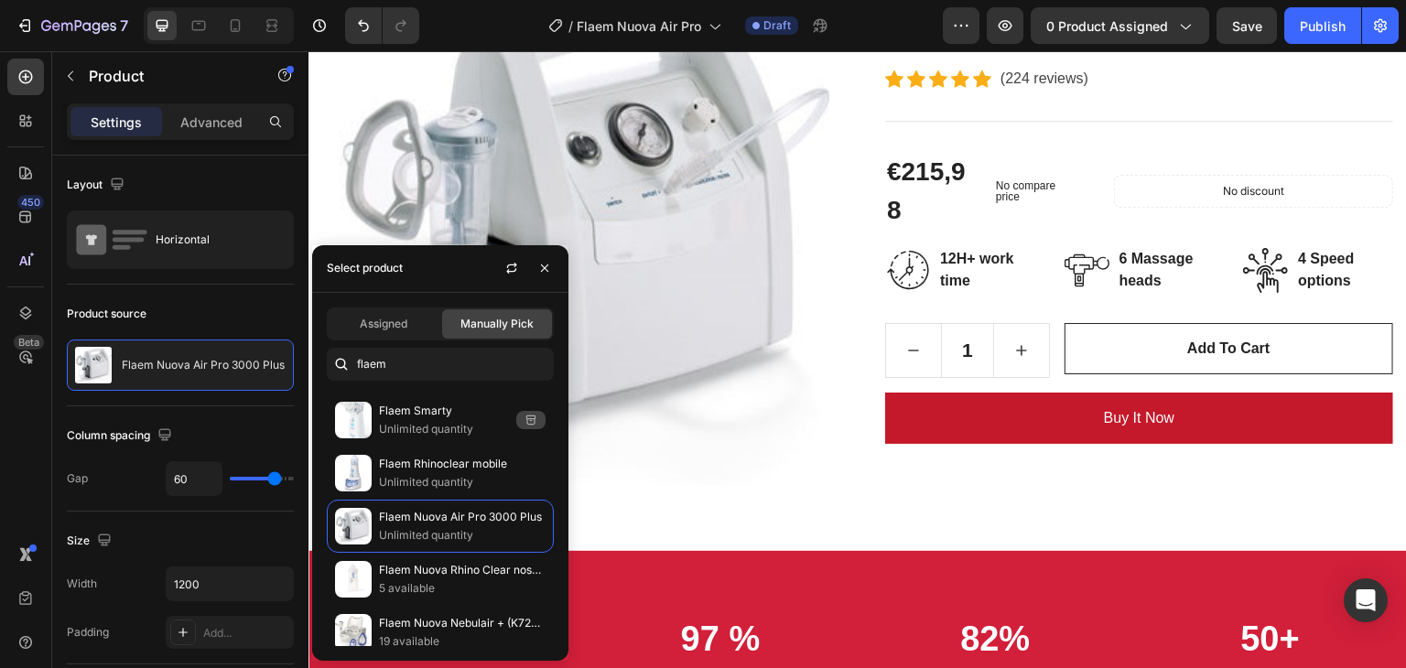
click at [857, 551] on div "30.000+ Heading Pacientov a domácností používa Flaem inhalátory po celom svete …" at bounding box center [857, 668] width 1098 height 235
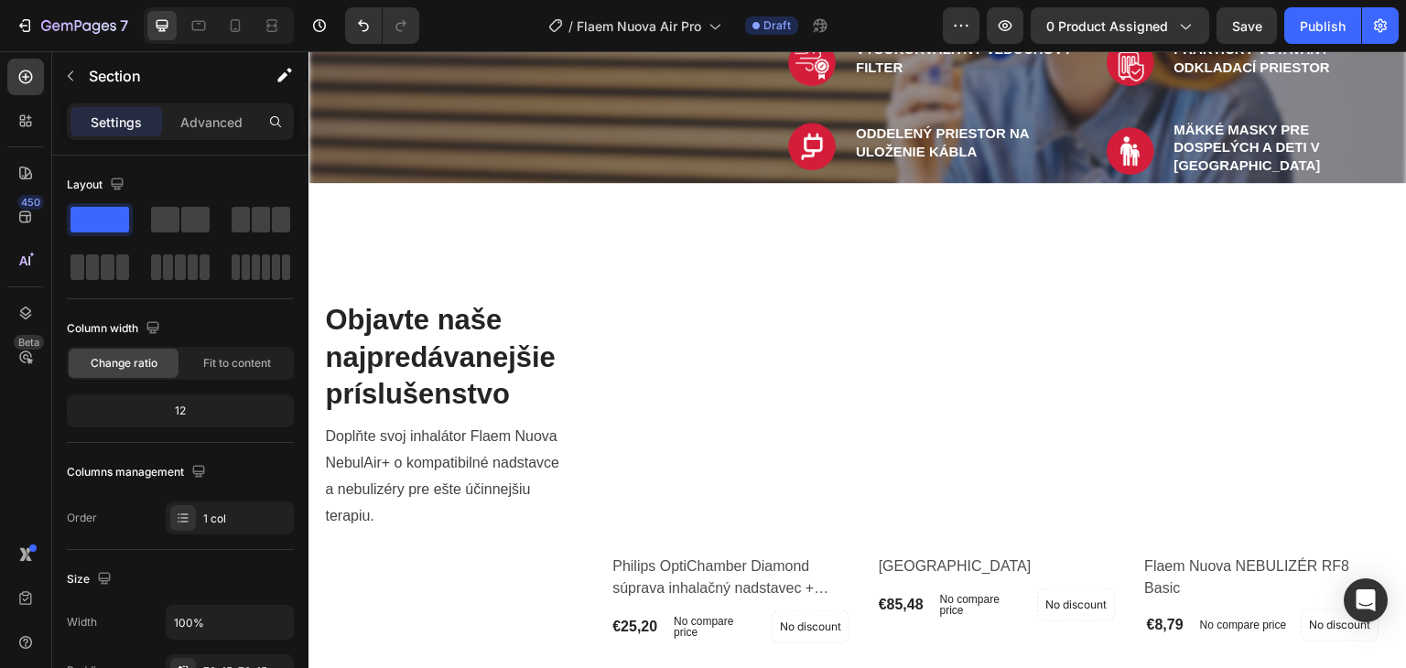
scroll to position [2014, 0]
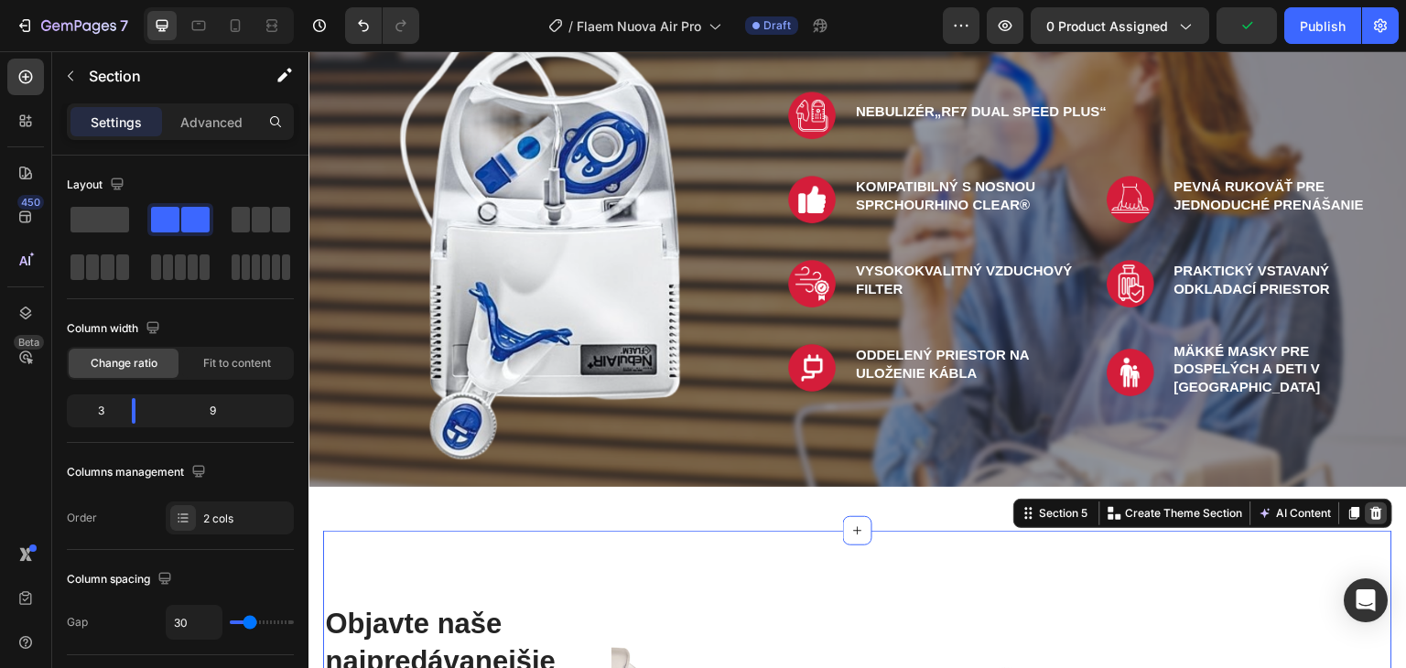
click at [1369, 506] on icon at bounding box center [1376, 513] width 15 height 15
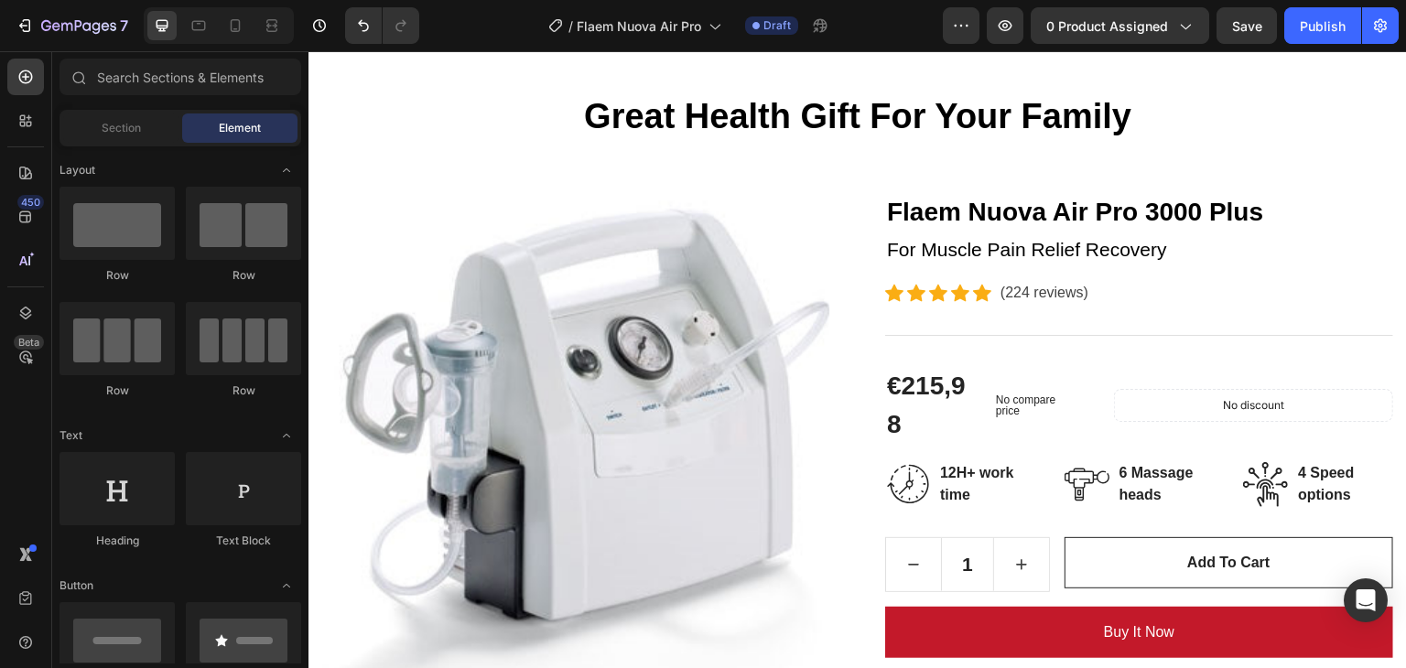
scroll to position [0, 0]
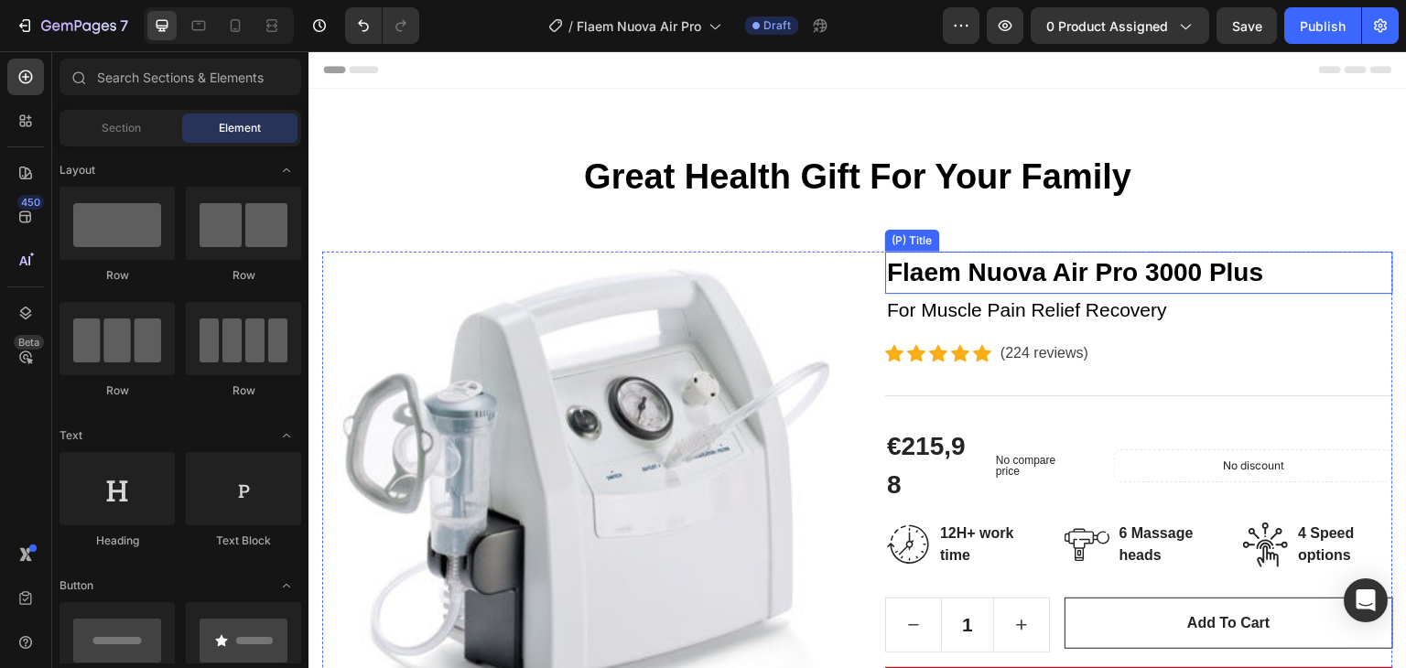
click at [893, 265] on h2 "Flaem Nuova Air Pro 3000 Plus" at bounding box center [1139, 273] width 508 height 42
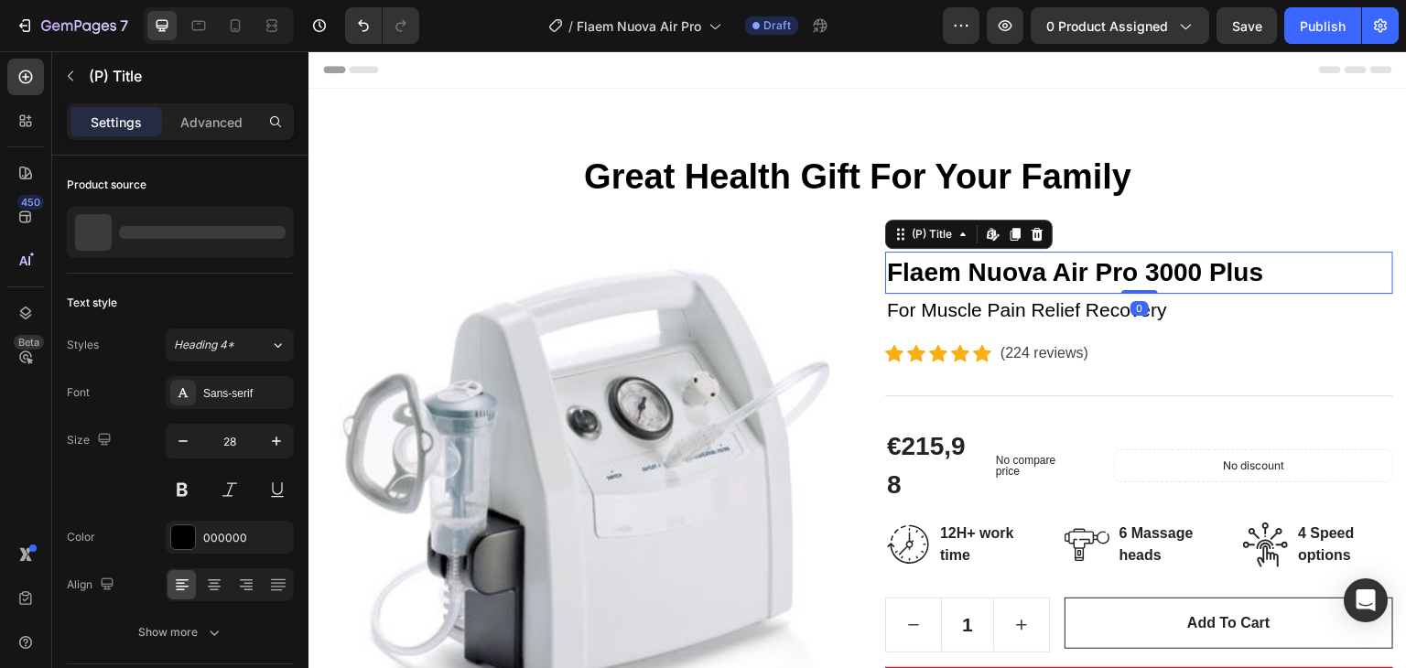
click at [893, 265] on h2 "Flaem Nuova Air Pro 3000 Plus" at bounding box center [1139, 273] width 508 height 42
click at [888, 270] on h2 "Flaem Nuova Air Pro 3000 Plus" at bounding box center [1139, 273] width 508 height 42
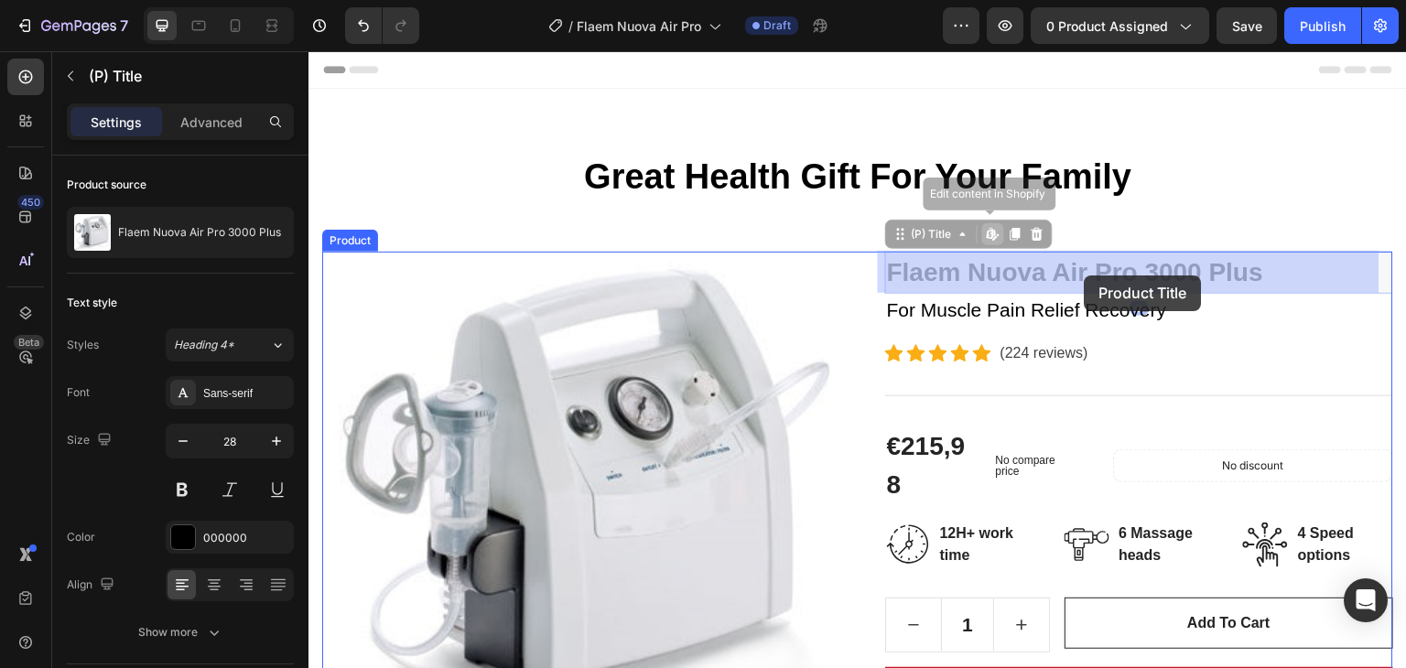
drag, startPoint x: 888, startPoint y: 270, endPoint x: 1085, endPoint y: 276, distance: 196.9
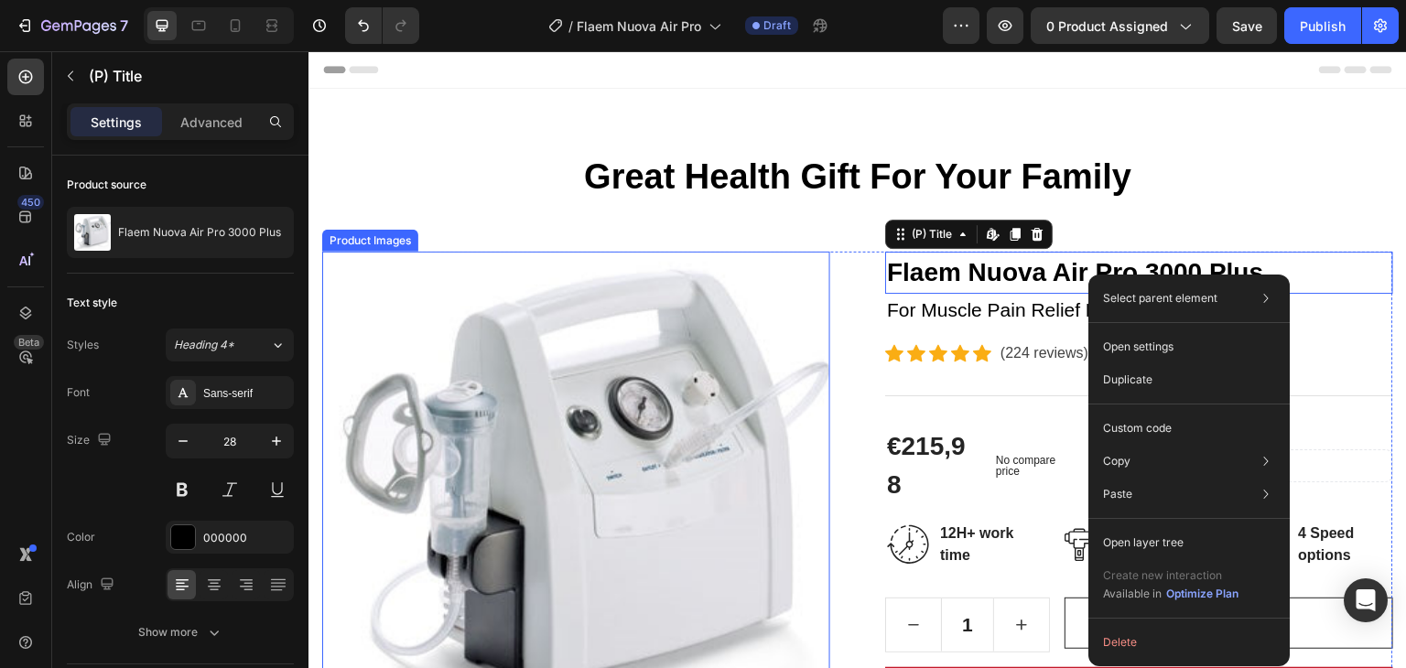
click at [569, 383] on img at bounding box center [576, 506] width 508 height 508
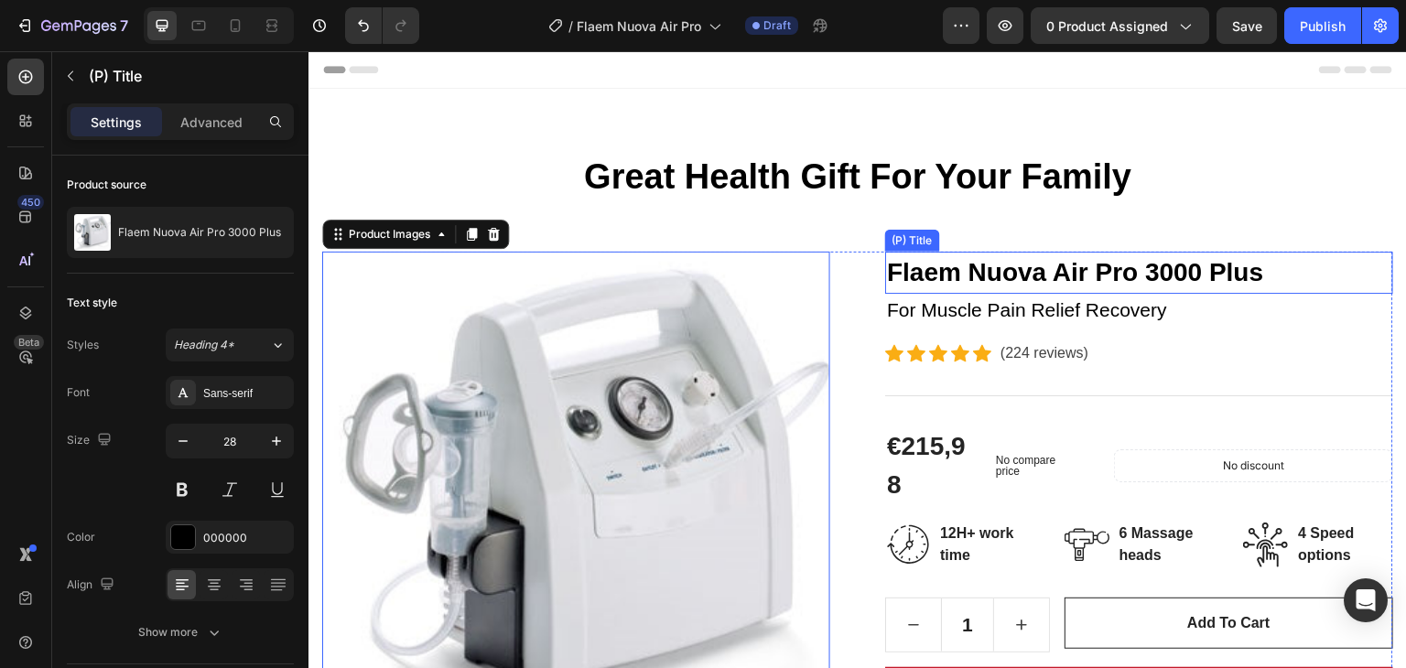
click at [885, 257] on h2 "Flaem Nuova Air Pro 3000 Plus" at bounding box center [1139, 273] width 508 height 42
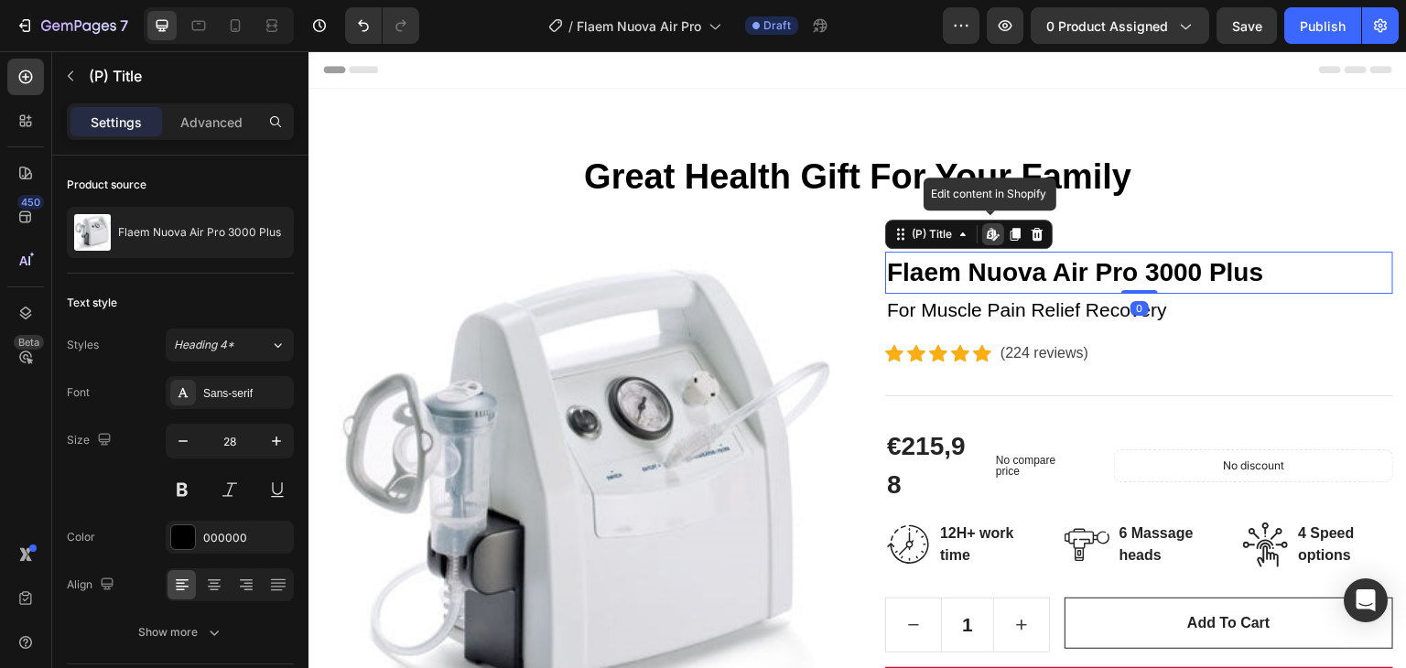
click at [982, 242] on div "Edit content in Shopify" at bounding box center [993, 234] width 22 height 22
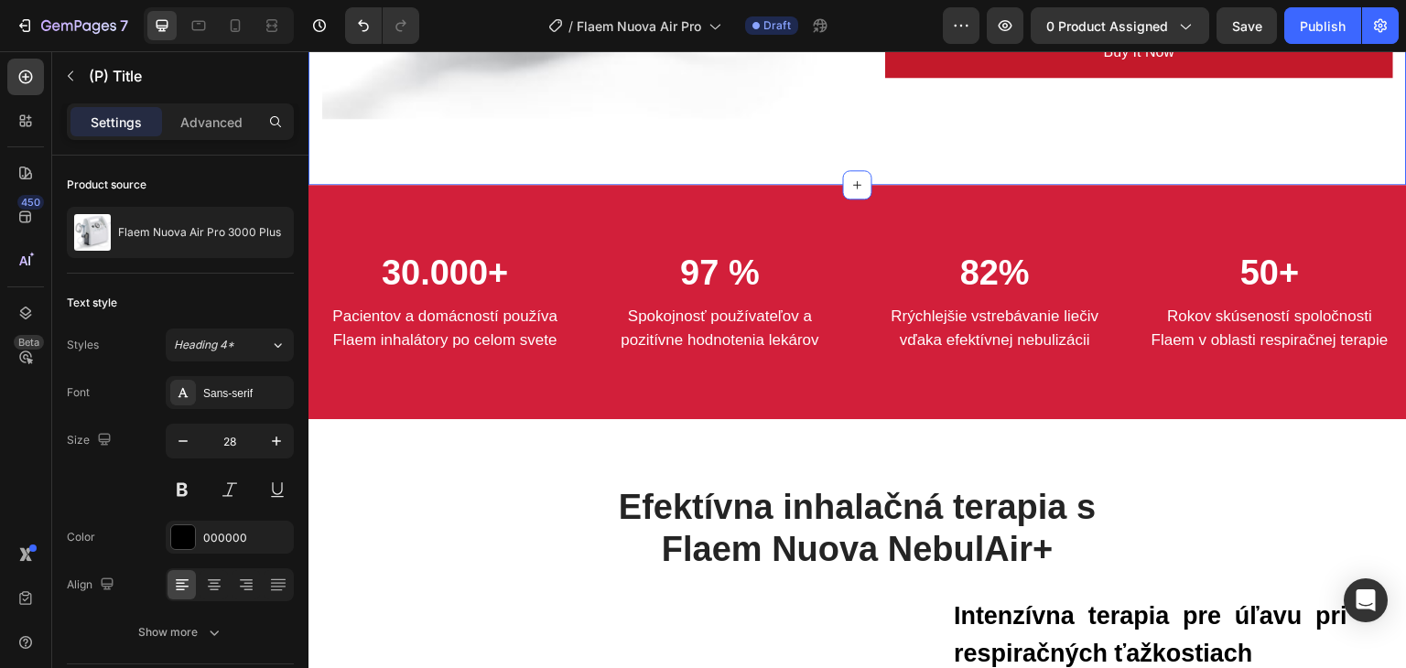
scroll to position [275, 0]
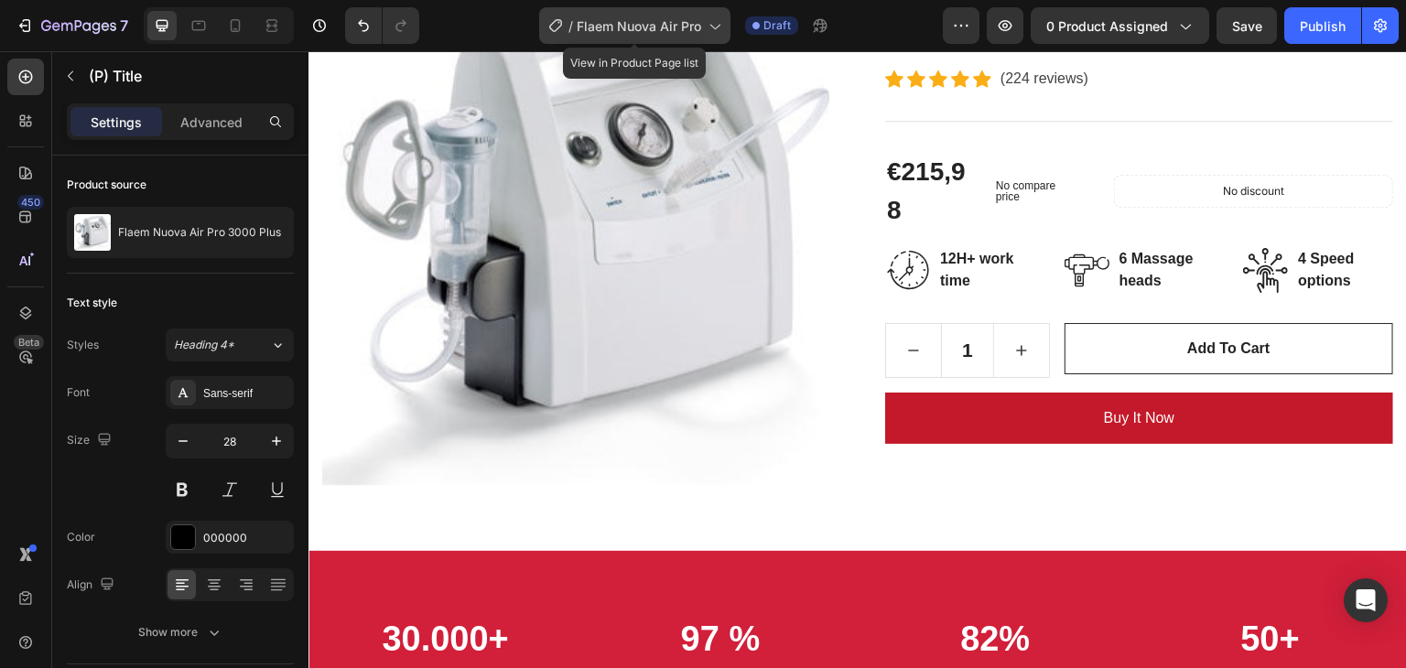
click at [680, 27] on span "Flaem Nuova Air Pro" at bounding box center [639, 25] width 124 height 19
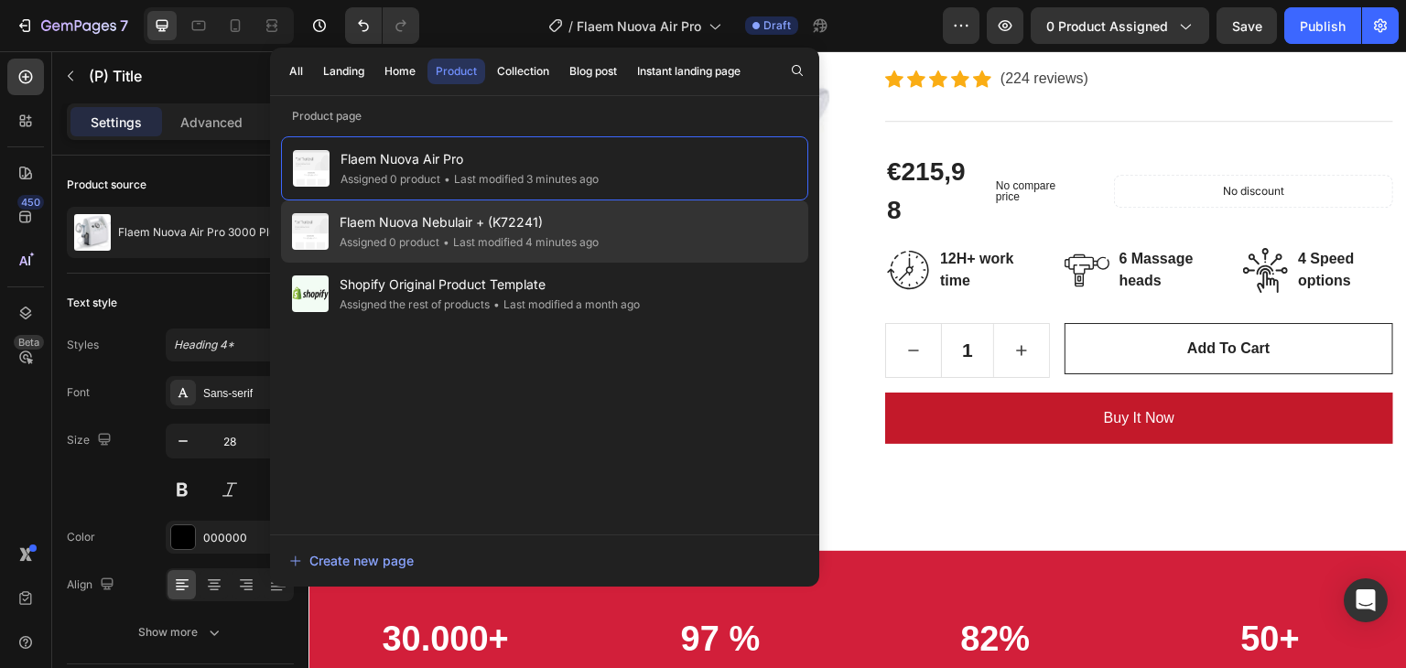
click at [562, 217] on span "Flaem Nuova Nebulair + (K72241)" at bounding box center [469, 222] width 259 height 22
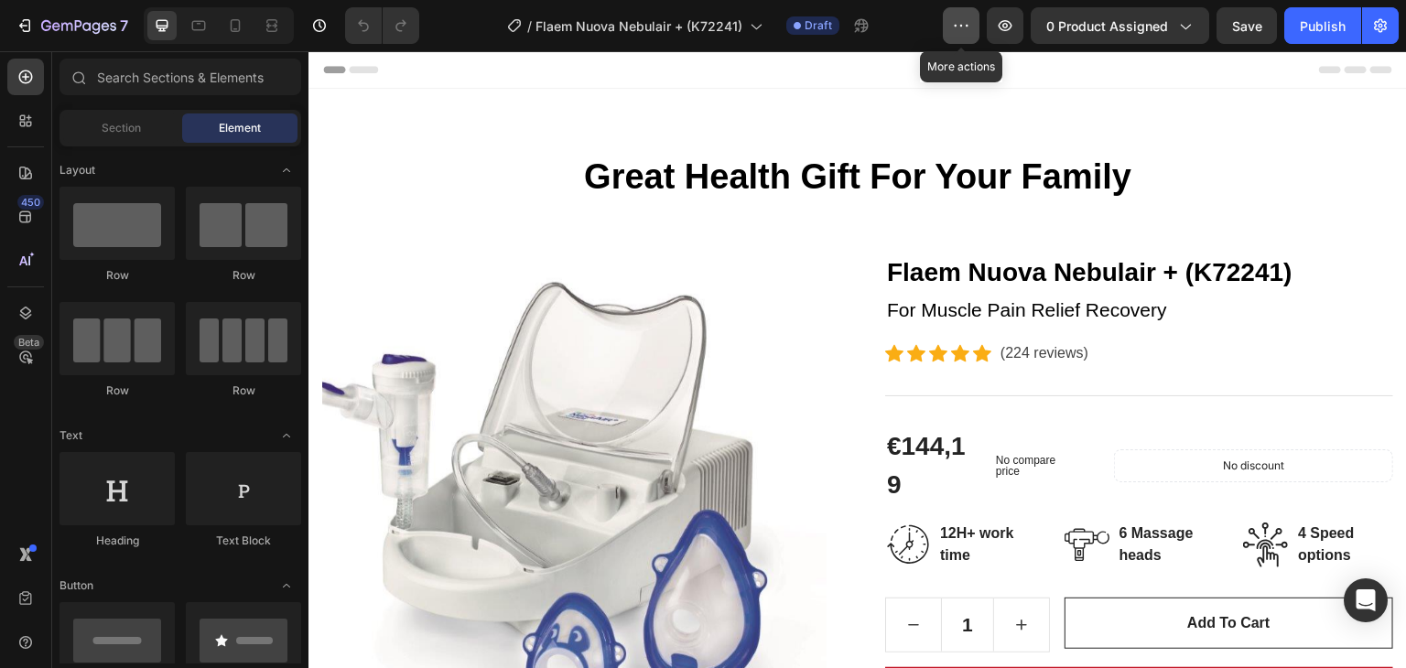
click at [970, 24] on icon "button" at bounding box center [961, 25] width 18 height 18
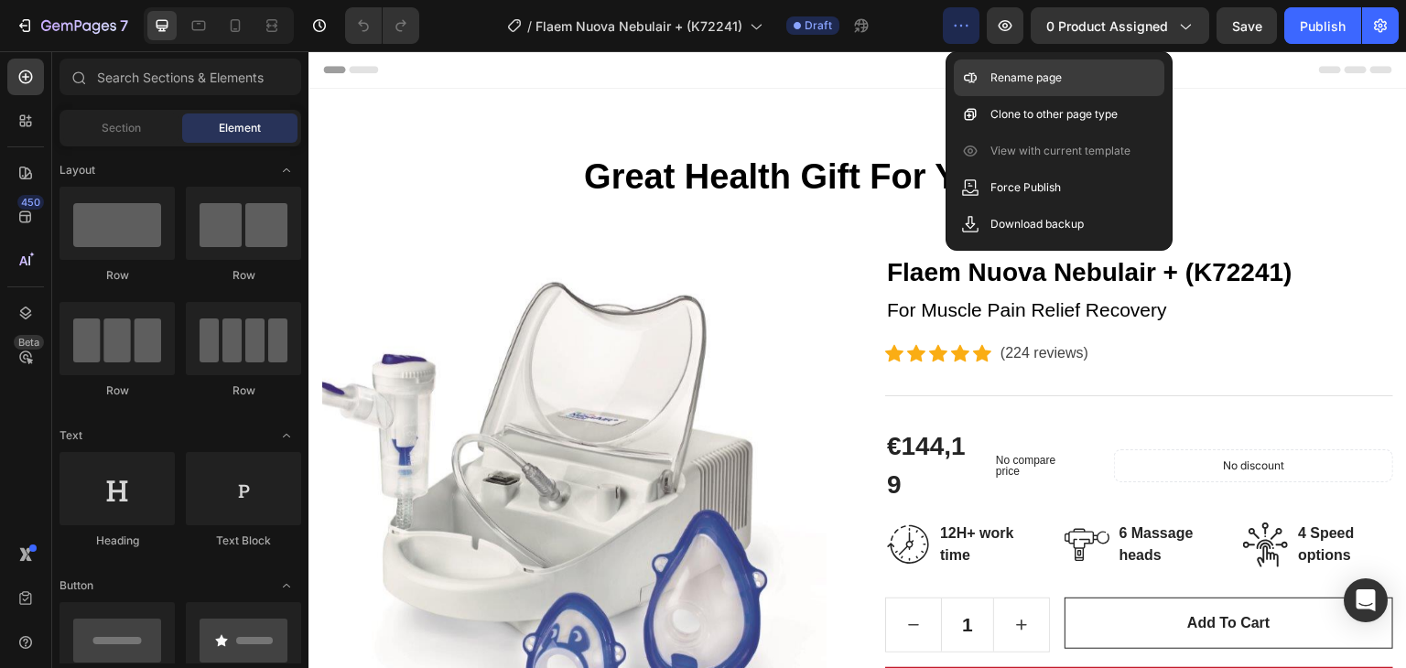
click at [1002, 77] on p "Rename page" at bounding box center [1025, 78] width 71 height 18
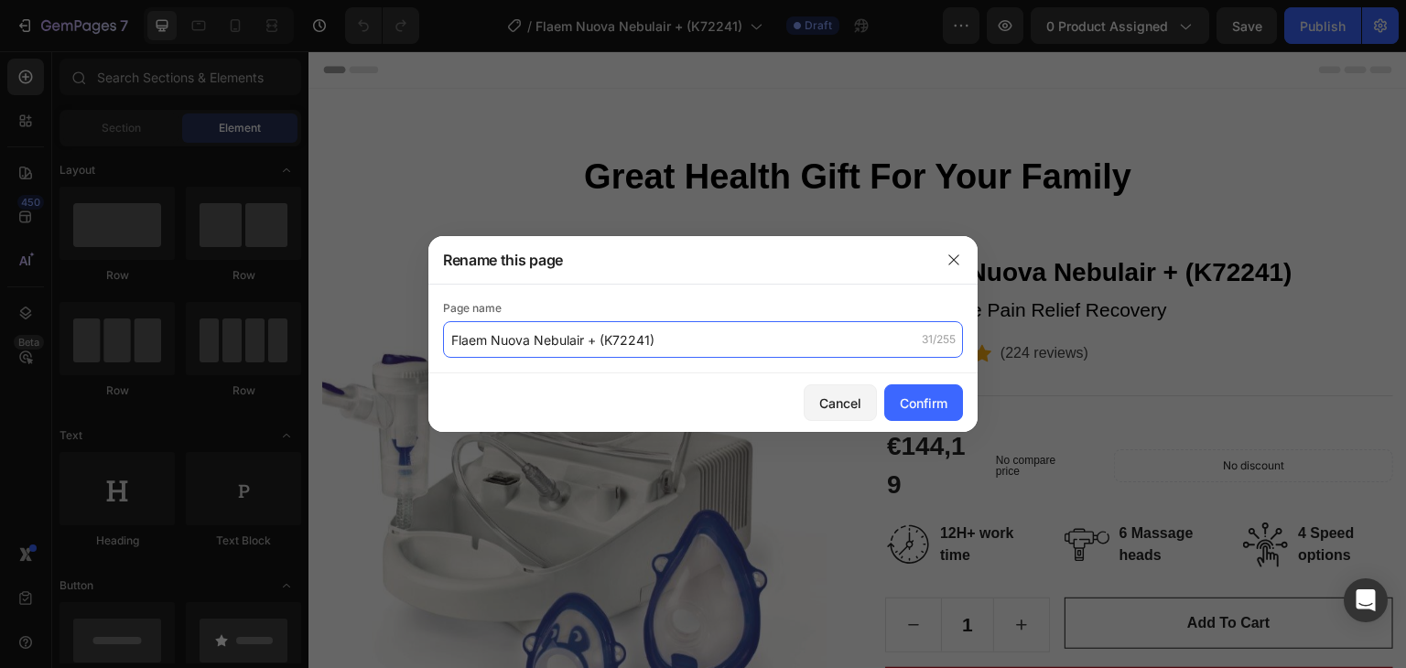
click at [703, 341] on input "Flaem Nuova Nebulair + (K72241)" at bounding box center [703, 339] width 520 height 37
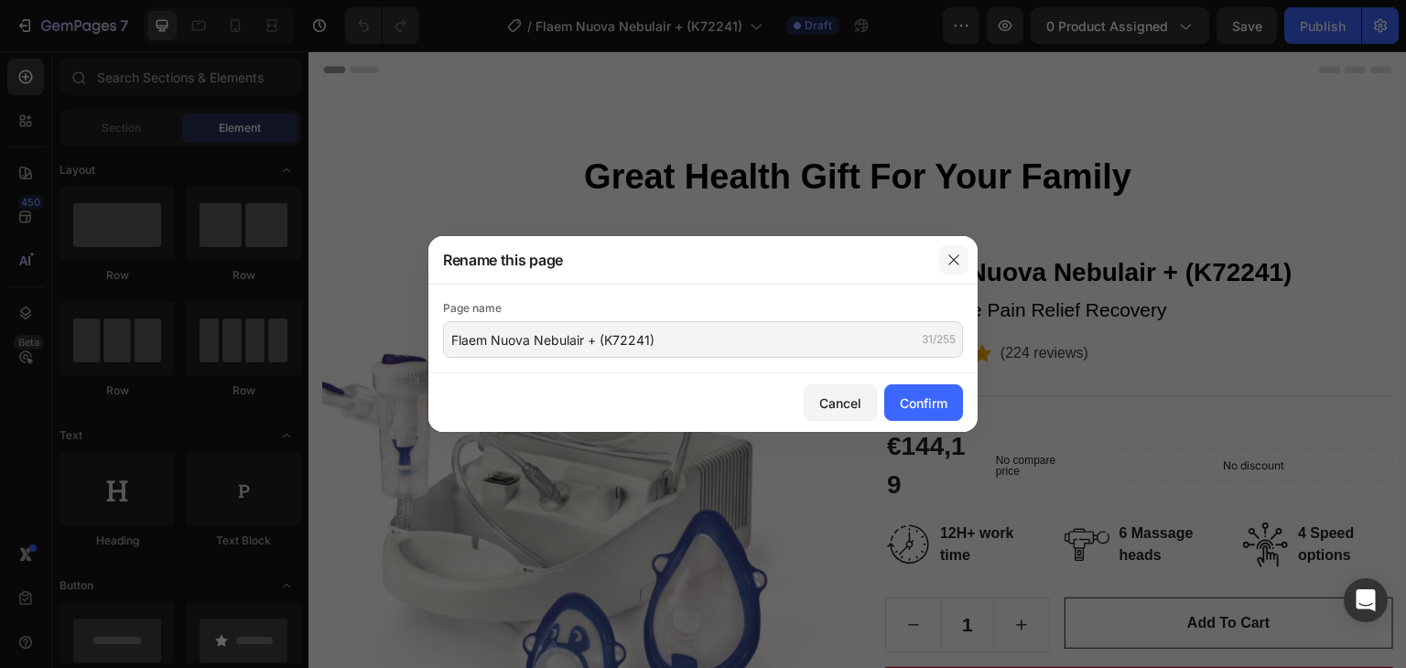
click at [951, 256] on icon "button" at bounding box center [953, 260] width 15 height 15
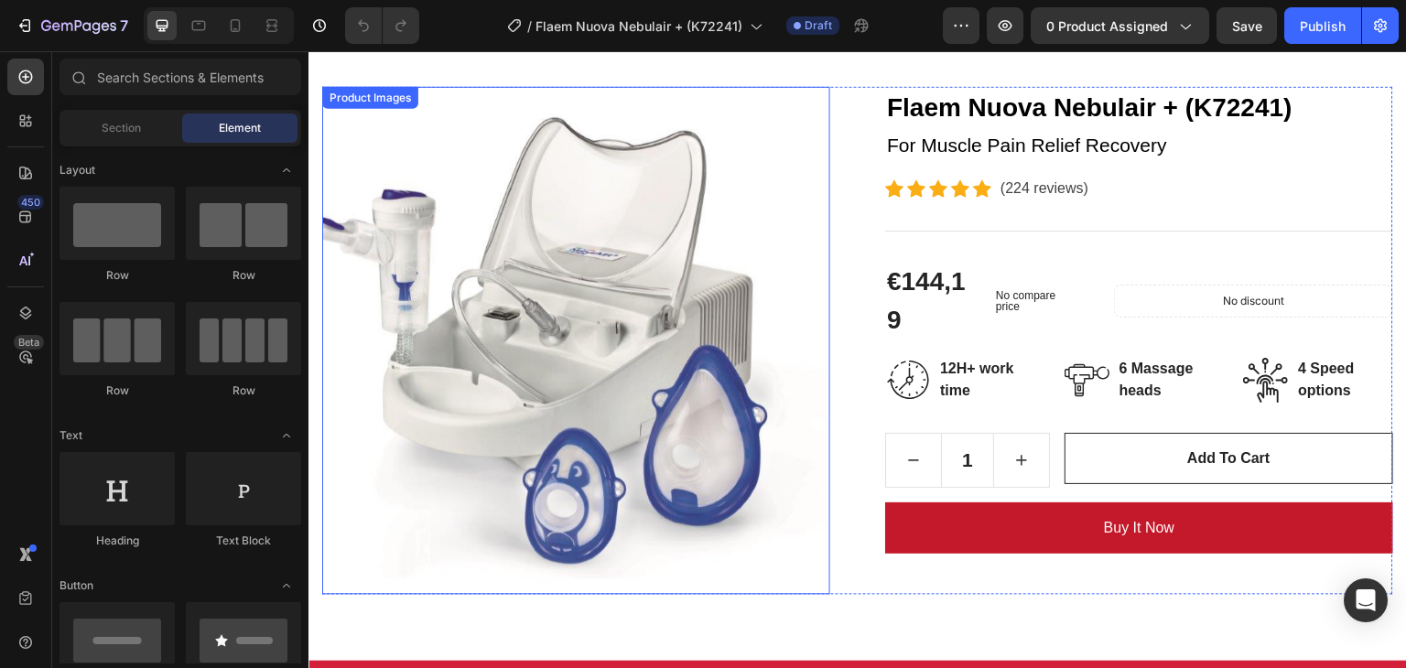
scroll to position [92, 0]
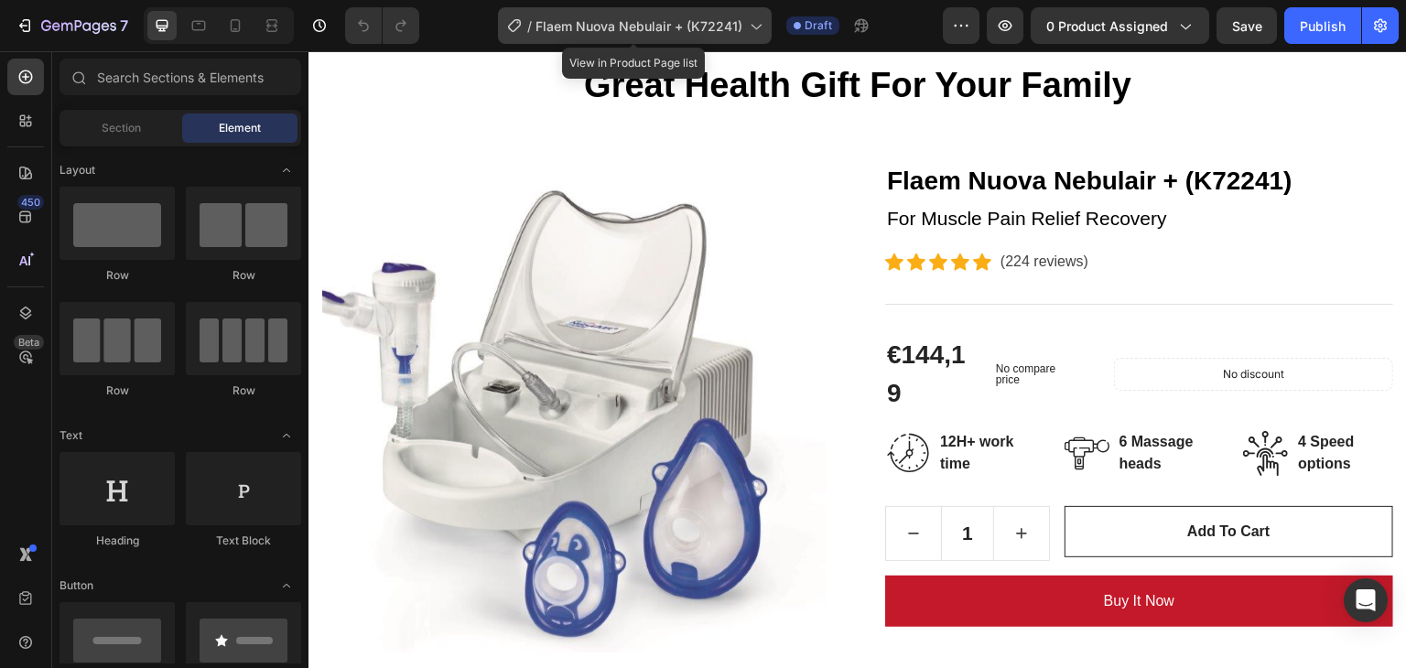
click at [611, 35] on div "/ Flaem Nuova Nebulair + (K72241)" at bounding box center [635, 25] width 274 height 37
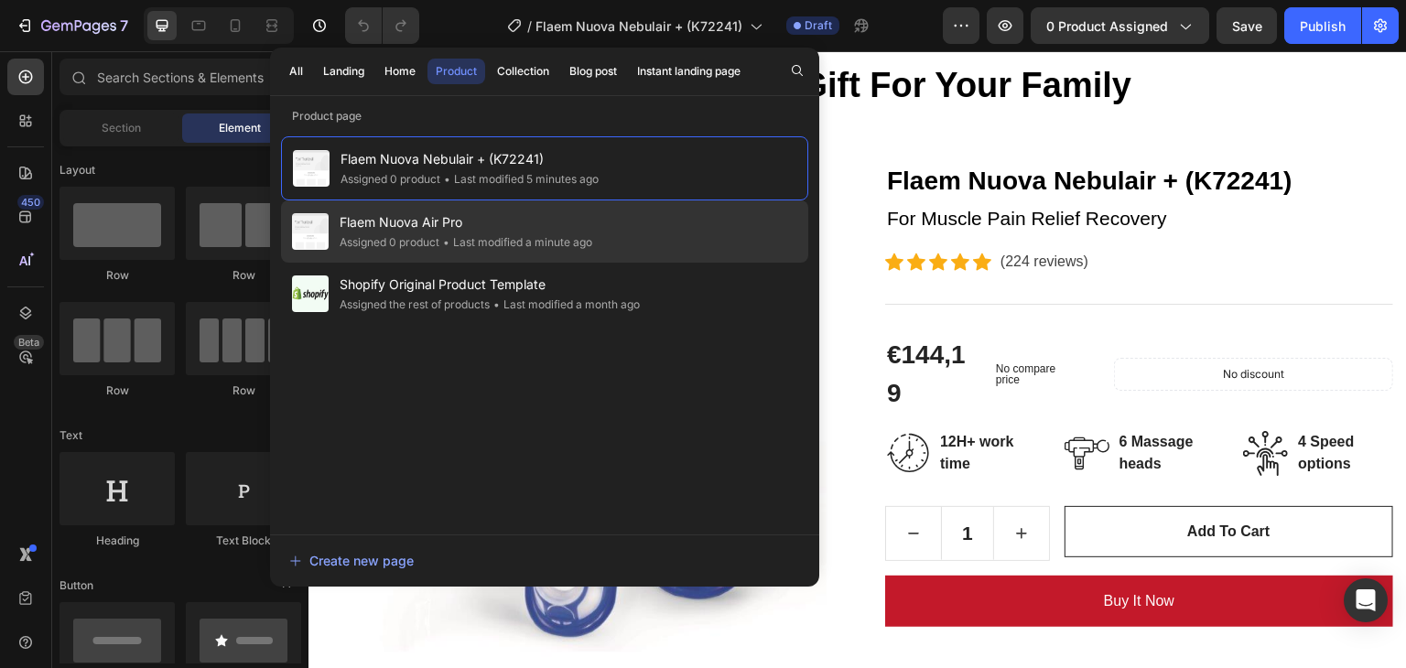
click at [559, 225] on span "Flaem Nuova Air Pro" at bounding box center [466, 222] width 253 height 22
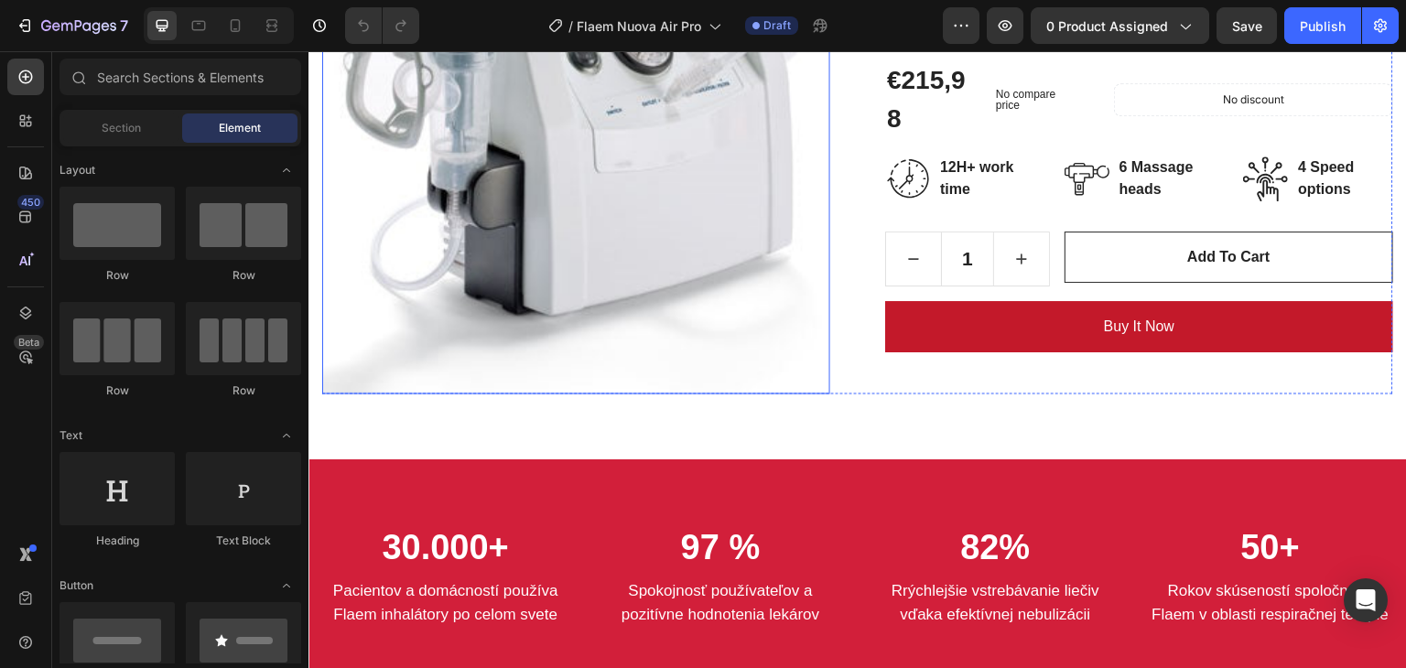
scroll to position [824, 0]
